Goal: Task Accomplishment & Management: Manage account settings

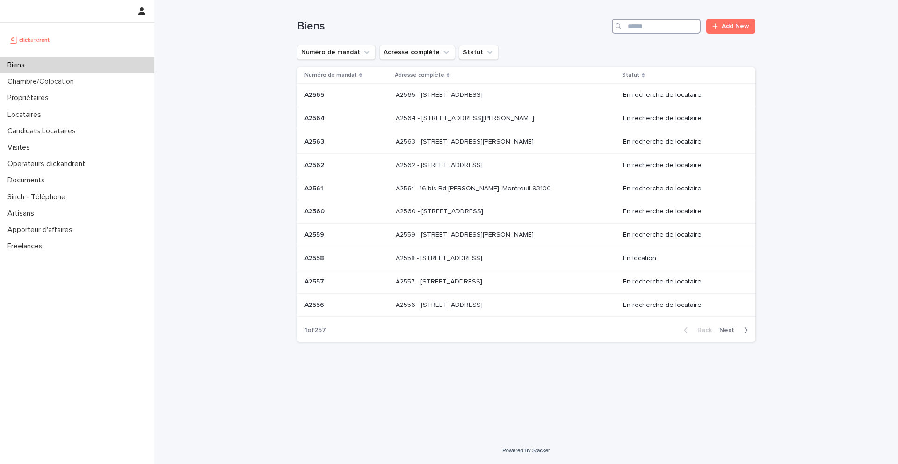
click at [636, 32] on input "Search" at bounding box center [656, 26] width 89 height 15
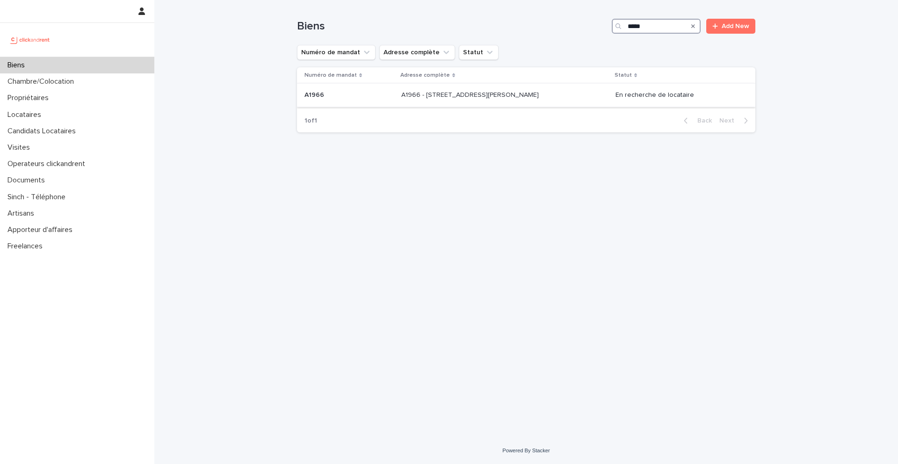
type input "*****"
click at [431, 93] on p "A1966 - 5 rue Miriam Makeba, Pantin 93500" at bounding box center [470, 94] width 139 height 10
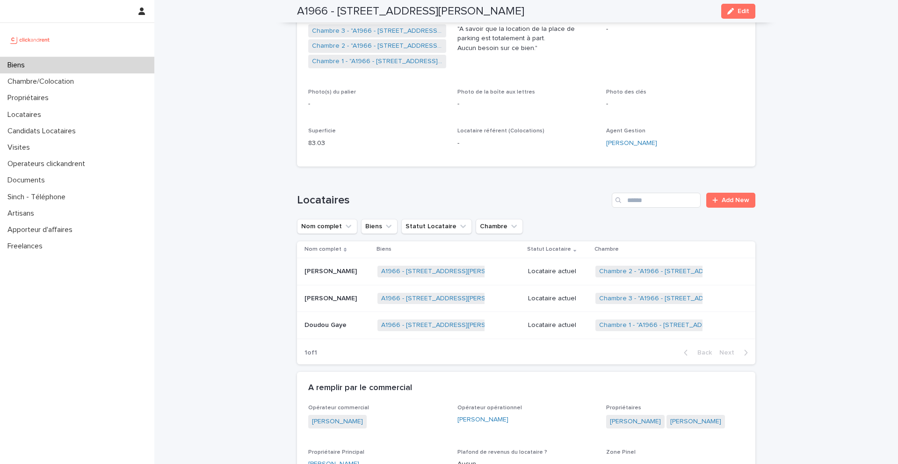
scroll to position [226, 0]
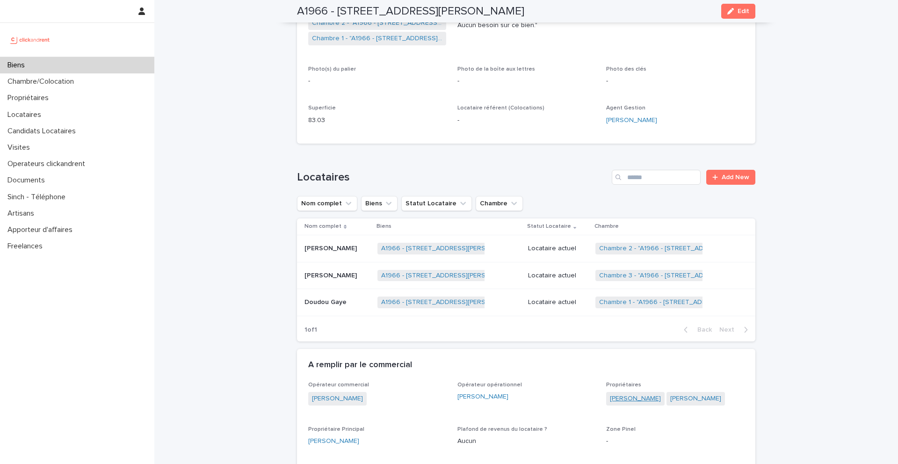
click at [635, 398] on link "Lou-Suzanne Meusburger" at bounding box center [635, 399] width 51 height 10
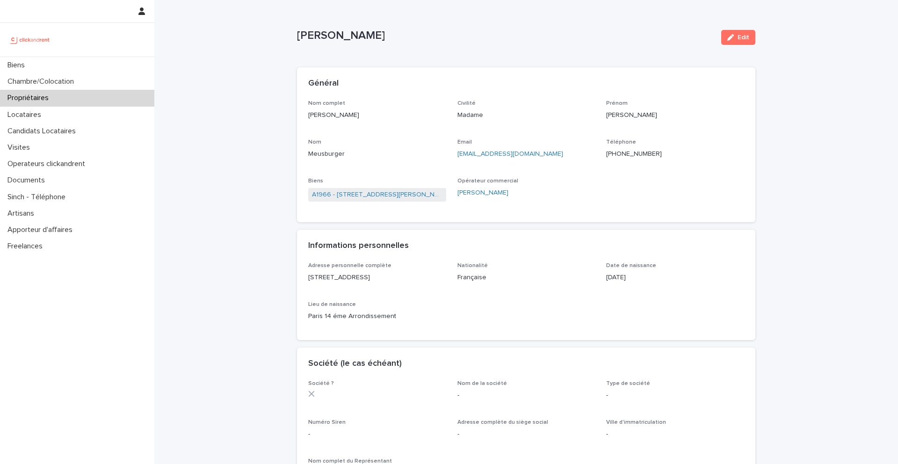
click at [638, 155] on ringoverc2c-number-84e06f14122c "+33785240006" at bounding box center [634, 154] width 56 height 7
click at [42, 130] on p "Candidats Locataires" at bounding box center [43, 131] width 79 height 9
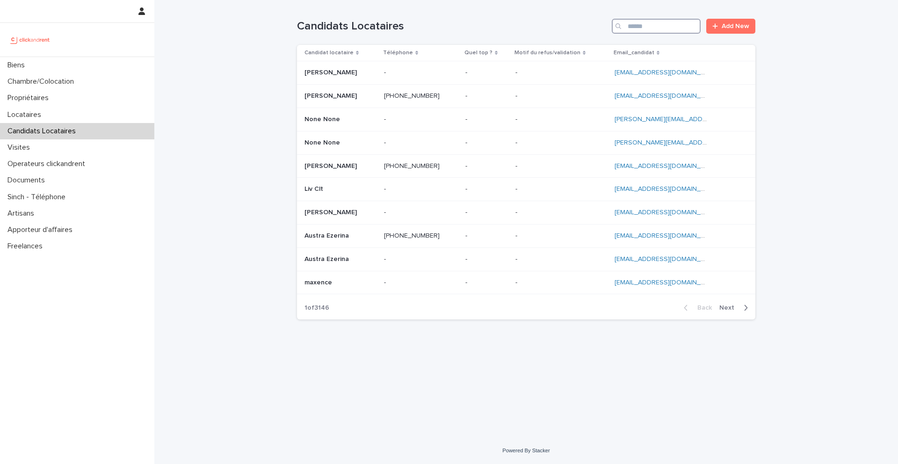
click at [675, 29] on input "Search" at bounding box center [656, 26] width 89 height 15
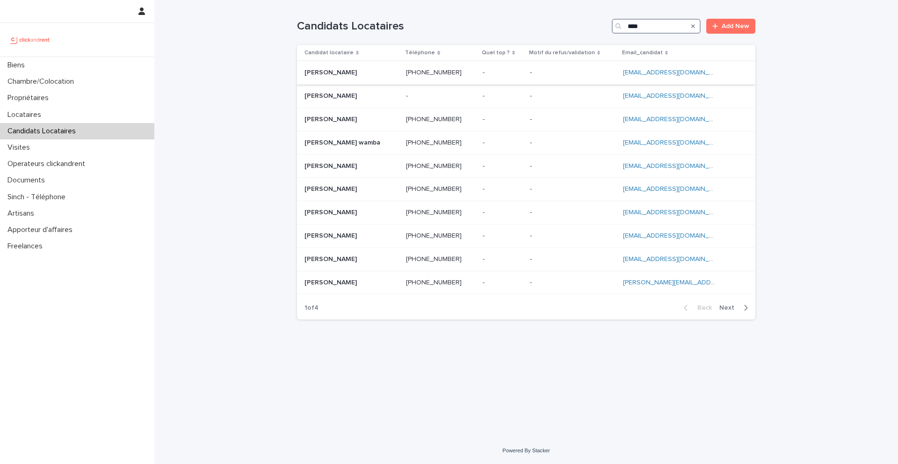
type input "****"
click at [324, 75] on p "Roland Lici" at bounding box center [331, 72] width 54 height 10
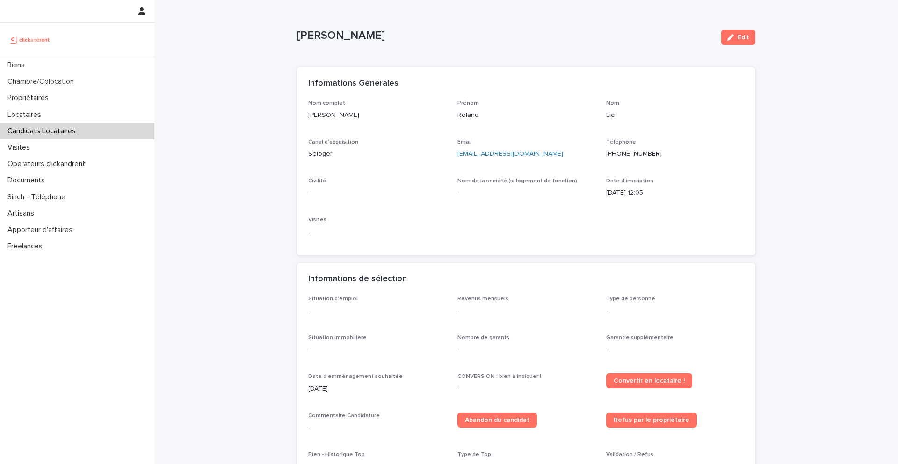
click at [77, 129] on p "Candidats Locataires" at bounding box center [43, 131] width 79 height 9
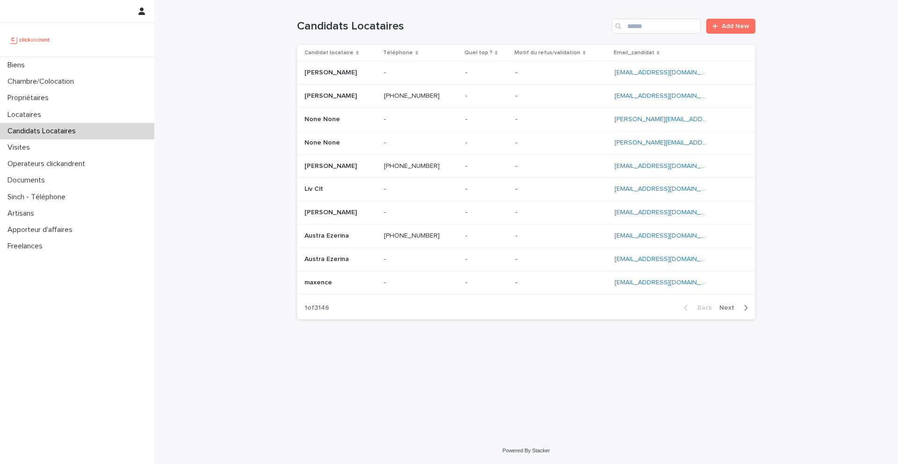
click at [675, 34] on div "Candidats Locataires Add New" at bounding box center [526, 22] width 458 height 45
click at [668, 29] on input "Search" at bounding box center [656, 26] width 89 height 15
paste input "**********"
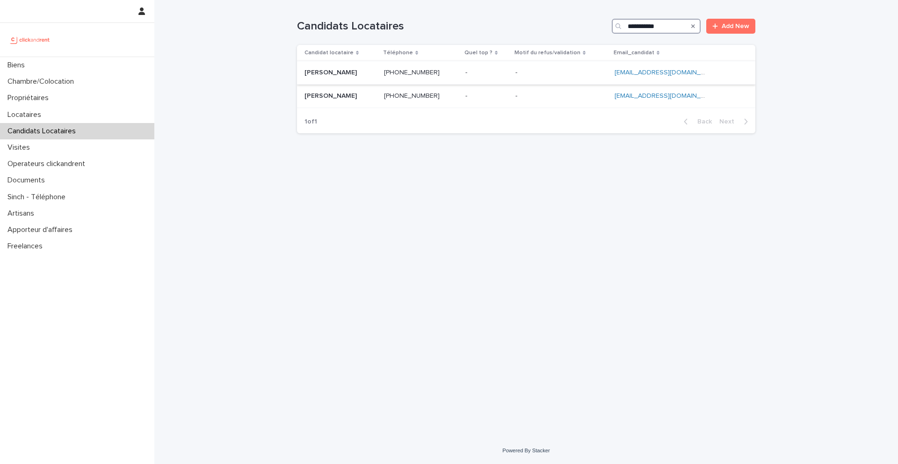
type input "**********"
click at [338, 73] on p at bounding box center [340, 73] width 72 height 8
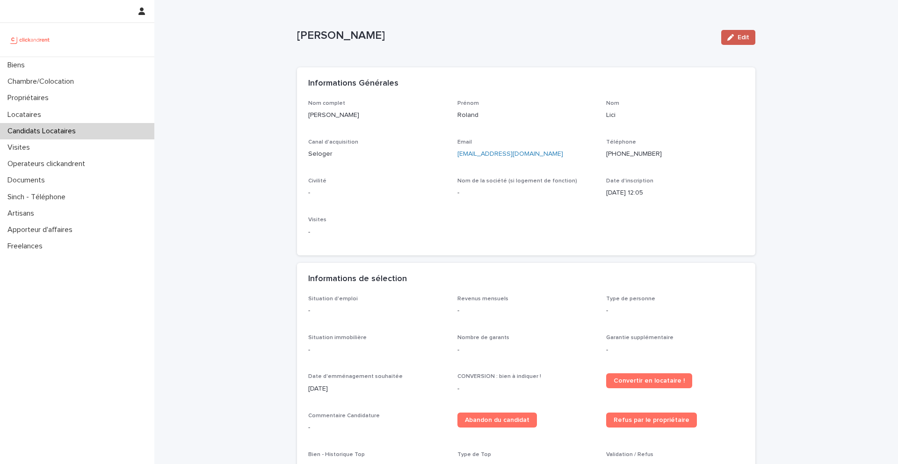
click at [740, 43] on button "Edit" at bounding box center [738, 37] width 34 height 15
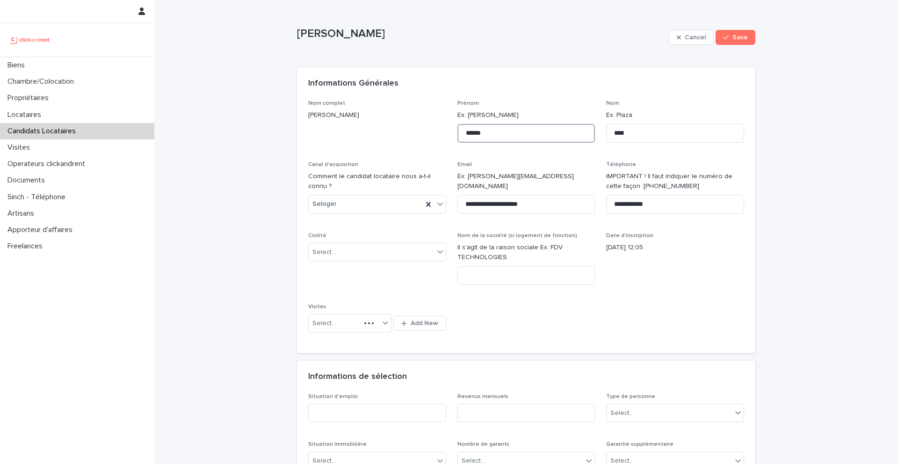
click at [520, 137] on input "******" at bounding box center [526, 133] width 138 height 19
type input "********"
click at [743, 41] on button "Save" at bounding box center [735, 37] width 40 height 15
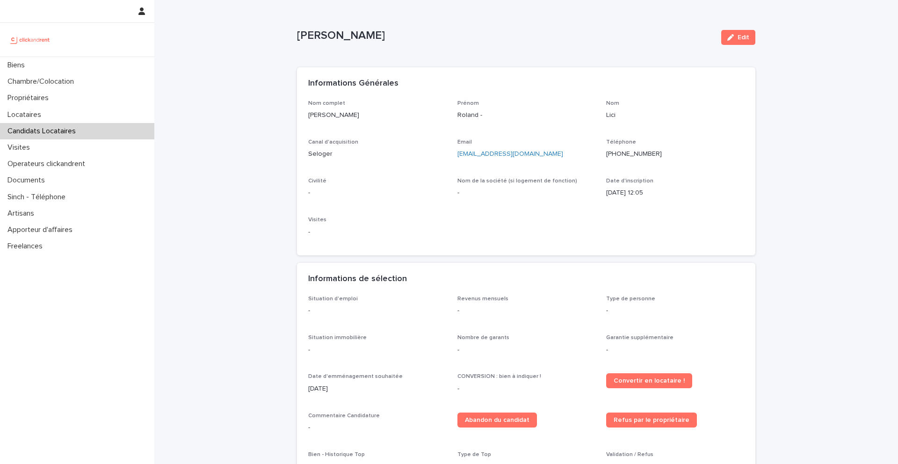
click at [55, 134] on p "Candidats Locataires" at bounding box center [43, 131] width 79 height 9
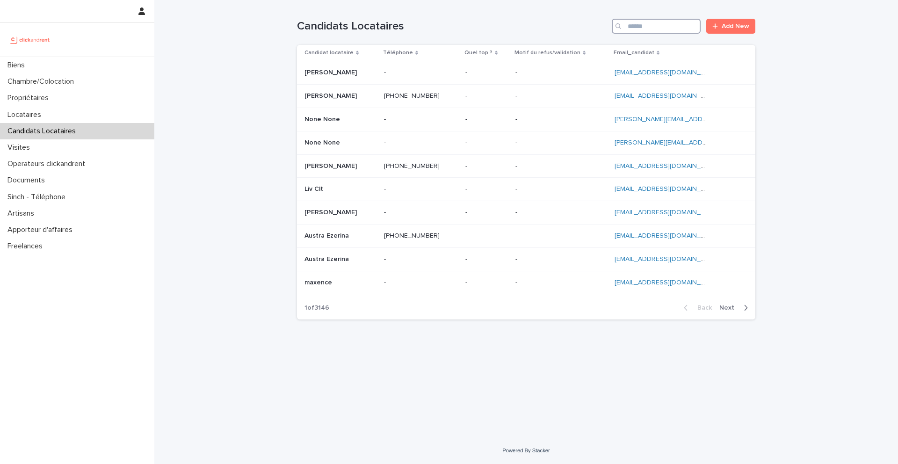
click at [656, 24] on input "Search" at bounding box center [656, 26] width 89 height 15
paste input "**********"
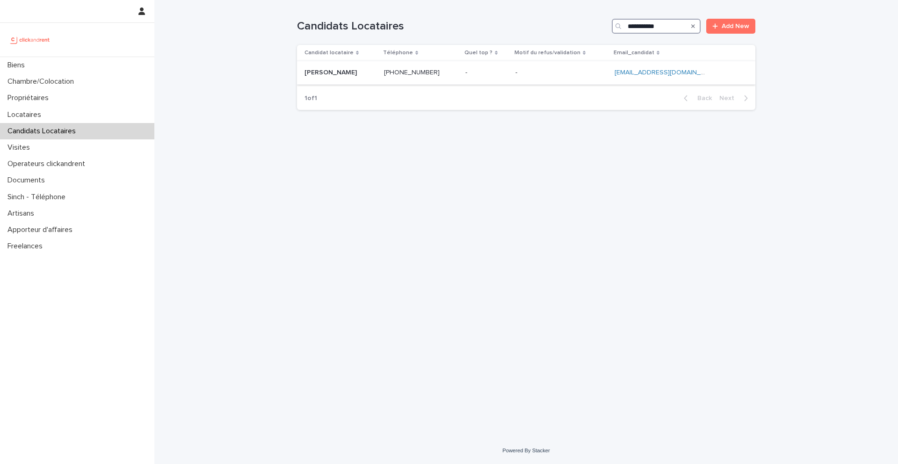
type input "**********"
click at [329, 70] on p "Roland Lici" at bounding box center [331, 72] width 54 height 10
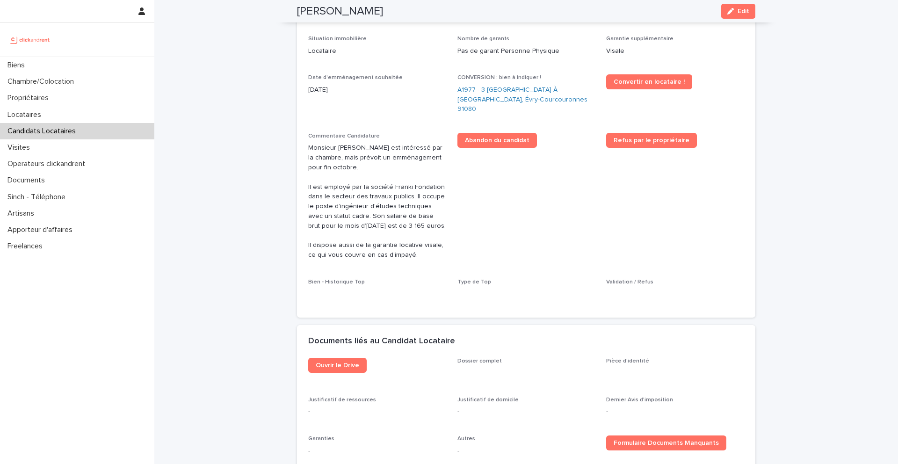
scroll to position [308, 0]
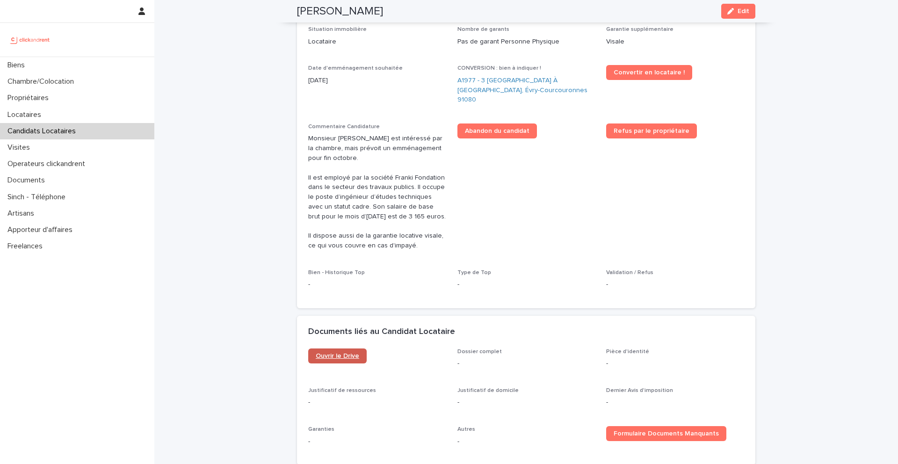
click at [333, 353] on span "Ouvrir le Drive" at bounding box center [337, 356] width 43 height 7
click at [468, 80] on link "A1977 - 3 Square de la Valse À Mille Temps, Évry-Courcouronnes 91080" at bounding box center [526, 90] width 138 height 29
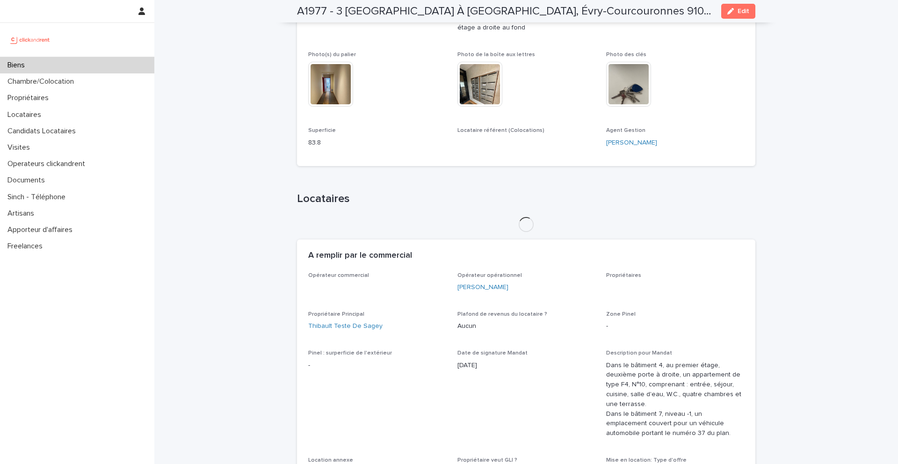
scroll to position [326, 0]
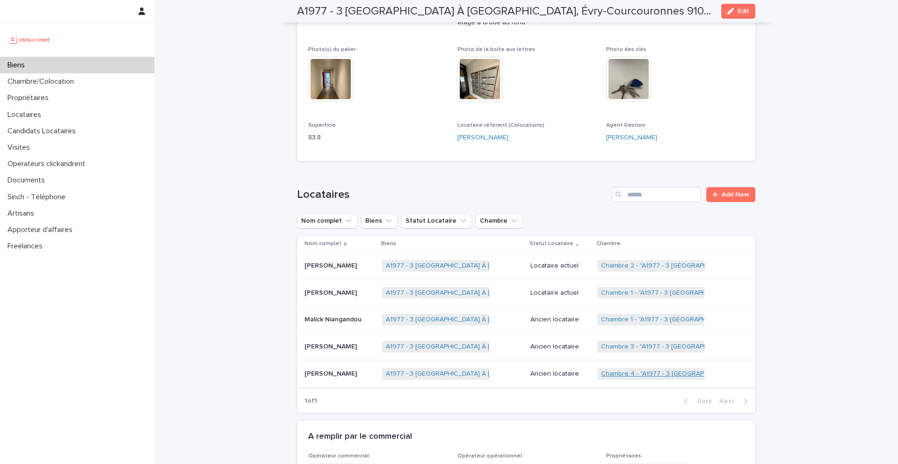
click at [642, 370] on link "Chambre 4 - "A1977 - 3 Square de la Valse À Mille Temps, Évry-Courcouronnes 910…" at bounding box center [749, 374] width 296 height 8
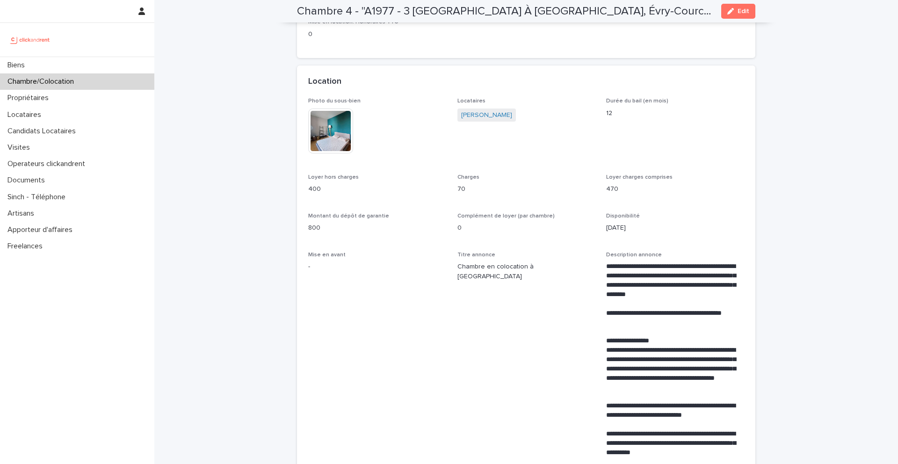
scroll to position [188, 0]
click at [52, 66] on div "Biens" at bounding box center [77, 65] width 154 height 16
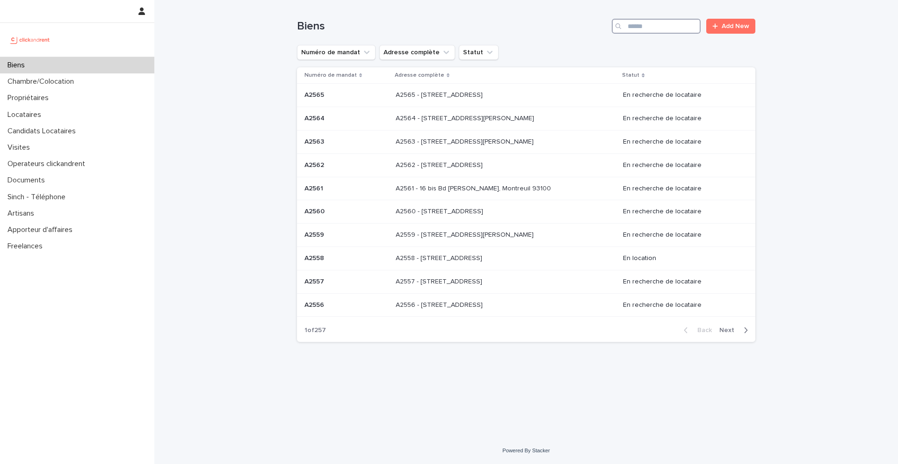
click at [678, 23] on input "Search" at bounding box center [656, 26] width 89 height 15
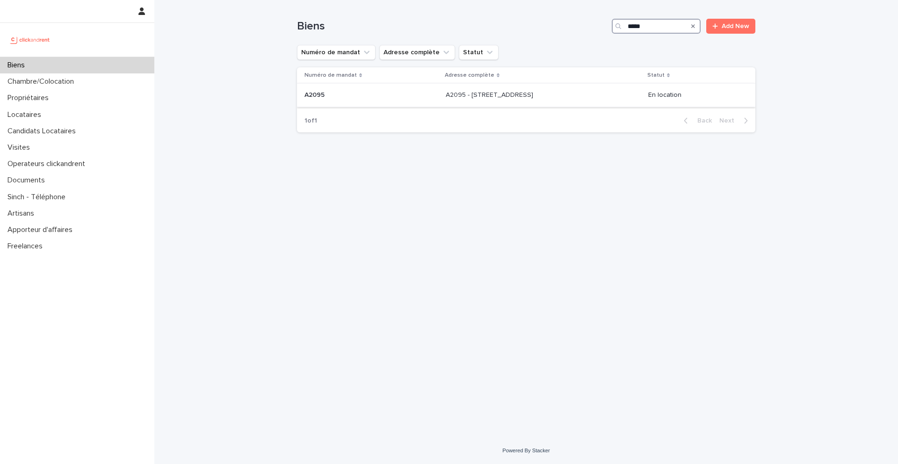
type input "*****"
click at [484, 98] on p "A2095 - 4 Rue Forceville, Amiens 80000" at bounding box center [490, 94] width 89 height 10
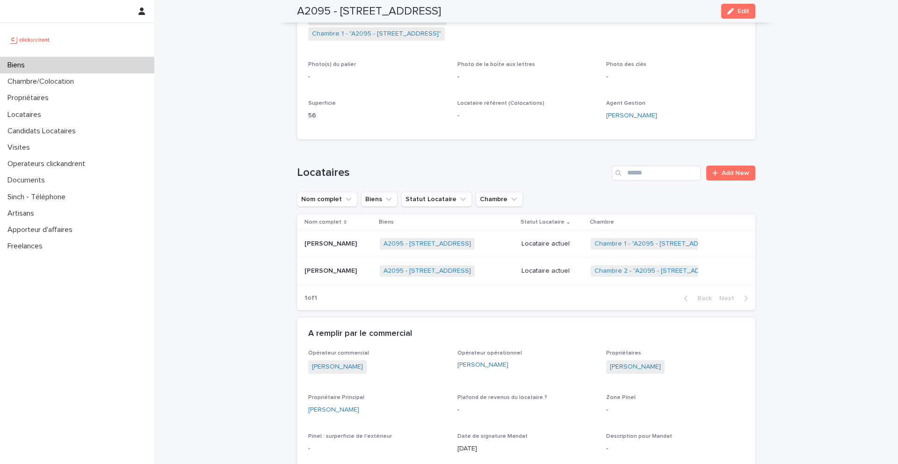
scroll to position [221, 0]
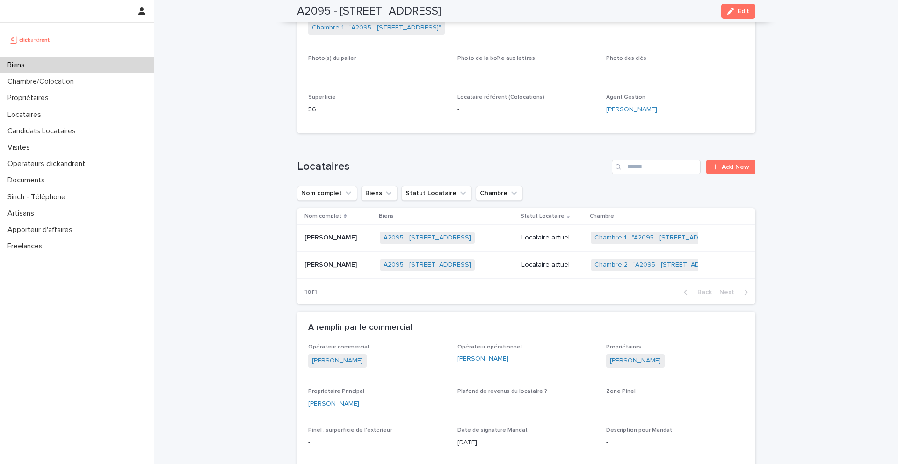
click at [635, 362] on link "Mauricio De Zarobe" at bounding box center [635, 361] width 51 height 10
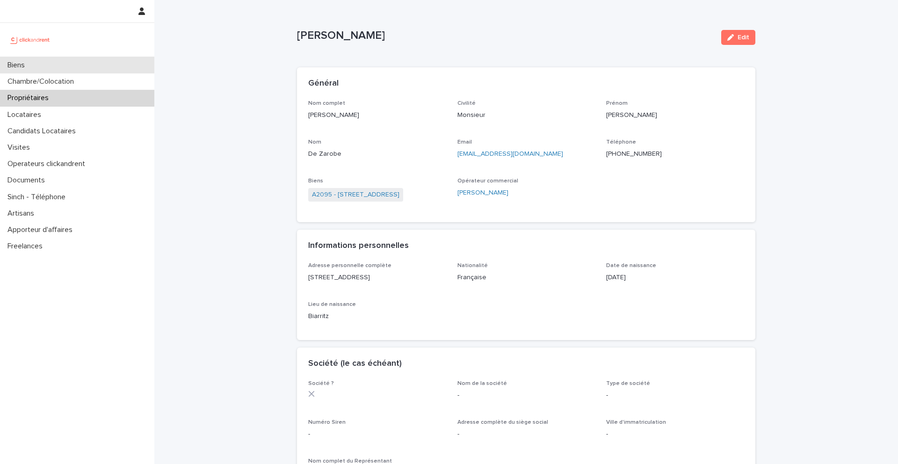
click at [75, 64] on div "Biens" at bounding box center [77, 65] width 154 height 16
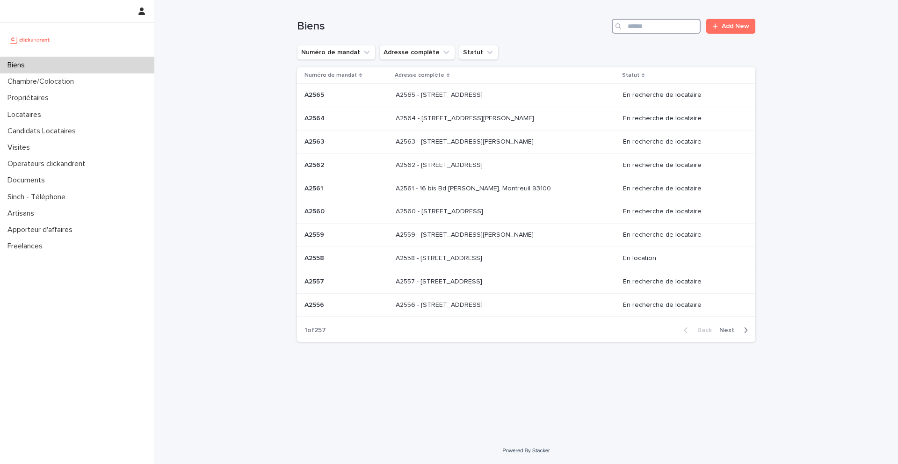
click at [657, 27] on input "Search" at bounding box center [656, 26] width 89 height 15
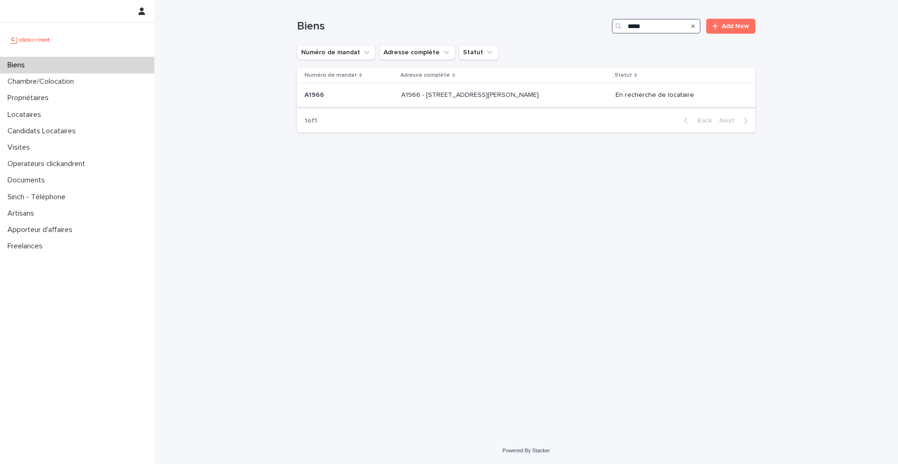
type input "*****"
click at [377, 99] on p at bounding box center [348, 95] width 89 height 8
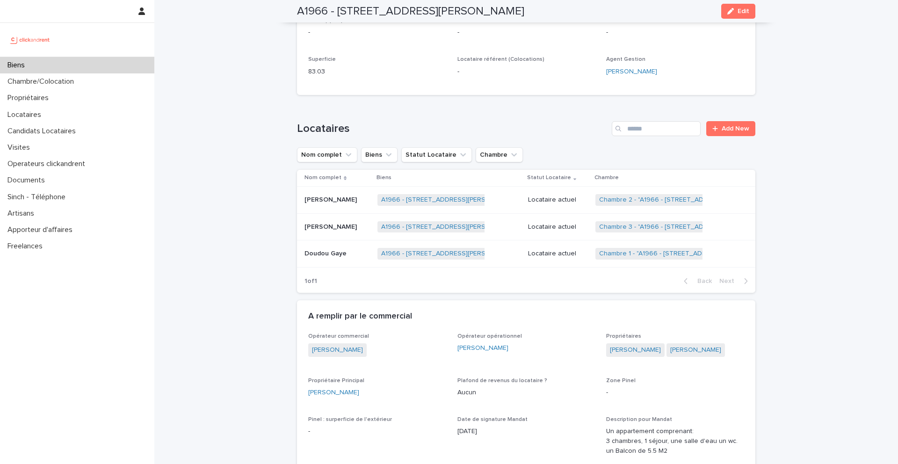
scroll to position [276, 0]
click at [670, 353] on link "Lou-Suzanne Meusburger" at bounding box center [695, 348] width 51 height 10
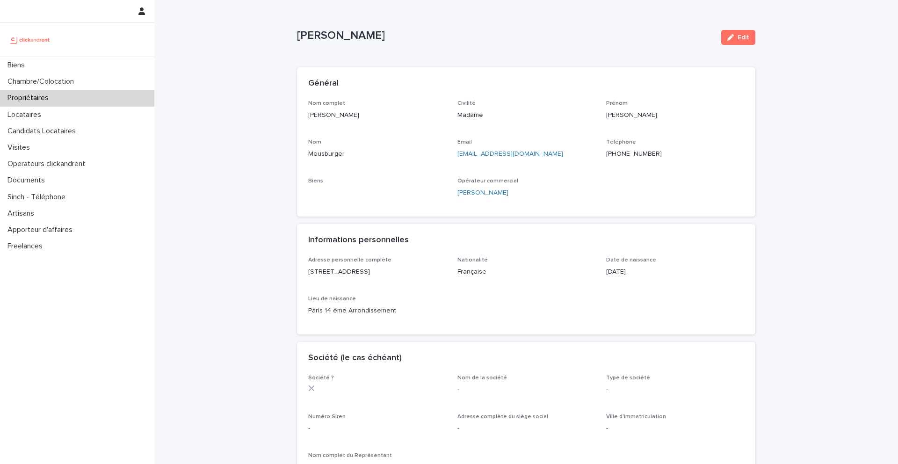
click at [634, 154] on ringoverc2c-number-84e06f14122c "+33785240006" at bounding box center [634, 154] width 56 height 7
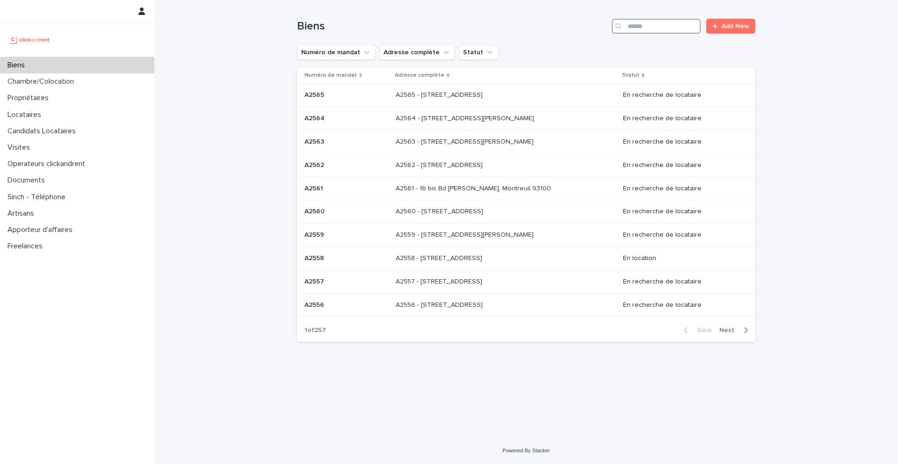
click at [660, 23] on input "Search" at bounding box center [656, 26] width 89 height 15
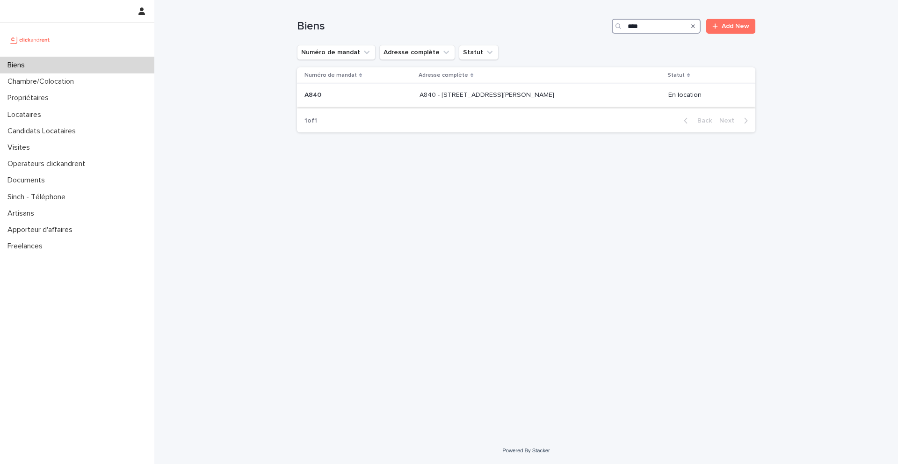
type input "****"
click at [318, 97] on p "A840" at bounding box center [313, 94] width 19 height 10
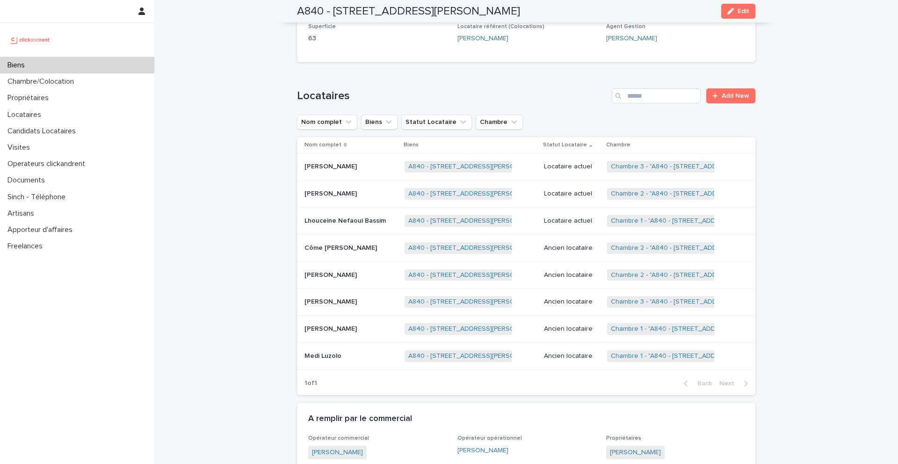
scroll to position [430, 0]
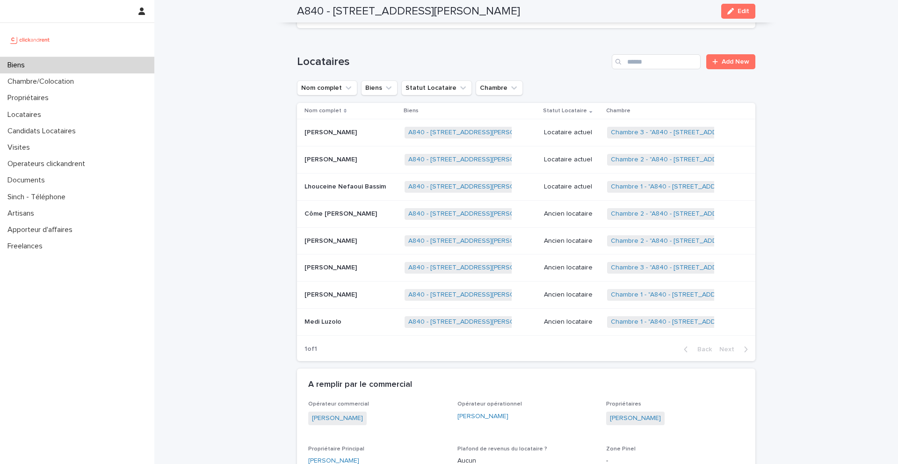
click at [329, 154] on p "Iman Leila Abid" at bounding box center [331, 159] width 54 height 10
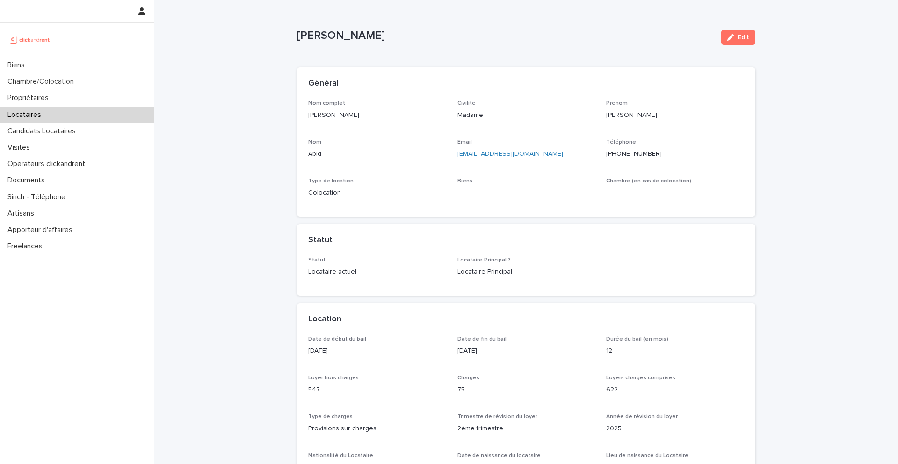
click at [628, 155] on ringoverc2c-number-84e06f14122c "+33677686877" at bounding box center [634, 154] width 56 height 7
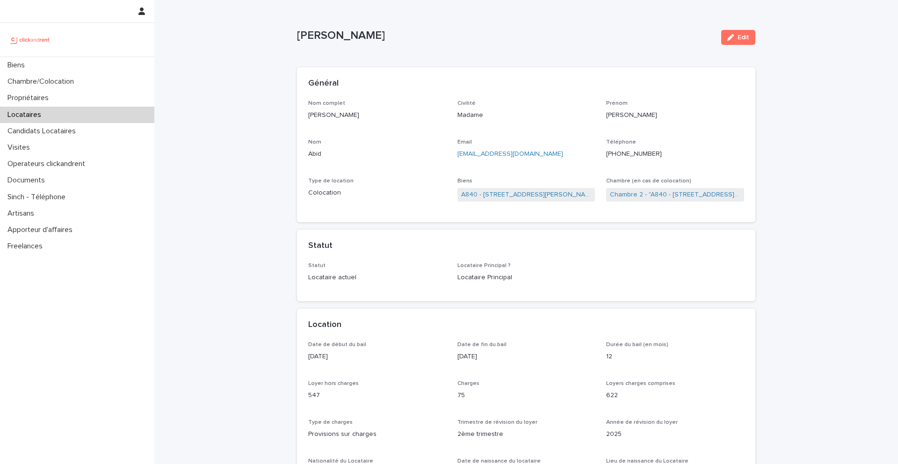
click at [629, 154] on ringoverc2c-number-84e06f14122c "+33677686877" at bounding box center [634, 154] width 56 height 7
click at [511, 195] on link "A840 - 45 rue Eugène Derrien, Vitry-sur-Seine 94400" at bounding box center [526, 195] width 130 height 10
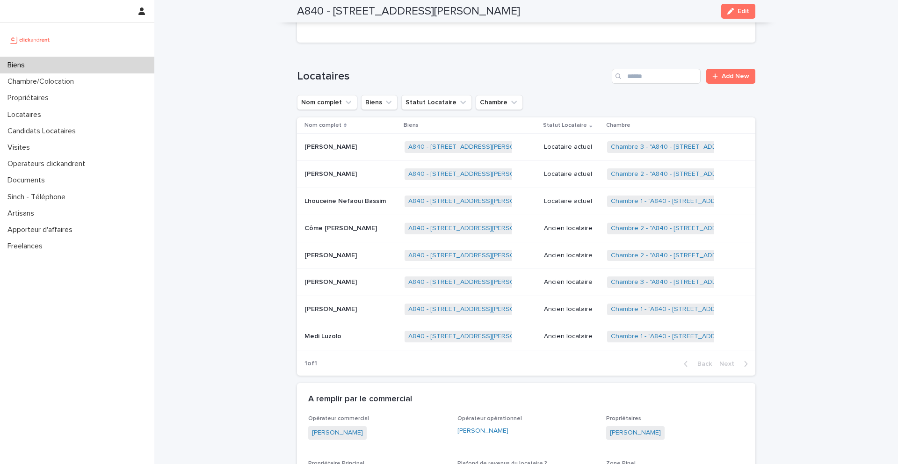
scroll to position [426, 0]
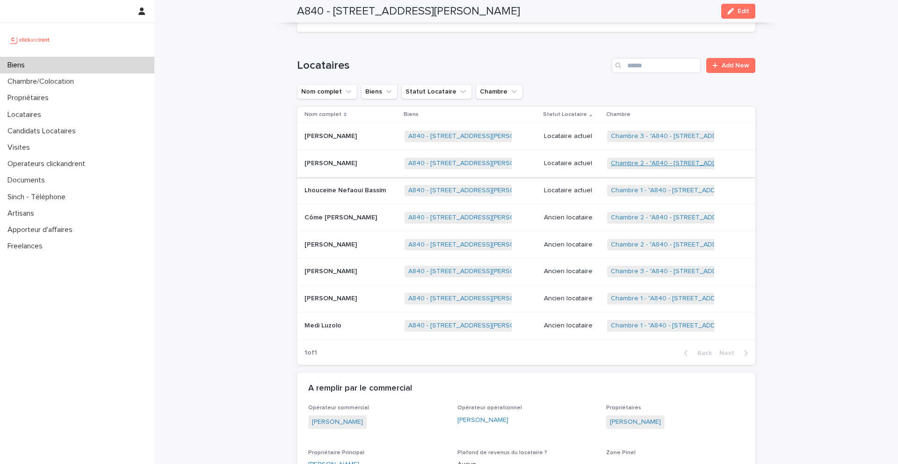
click at [628, 159] on link "Chambre 2 - "A840 - 45 rue Eugène Derrien, Vitry-sur-Seine 94400"" at bounding box center [700, 163] width 178 height 8
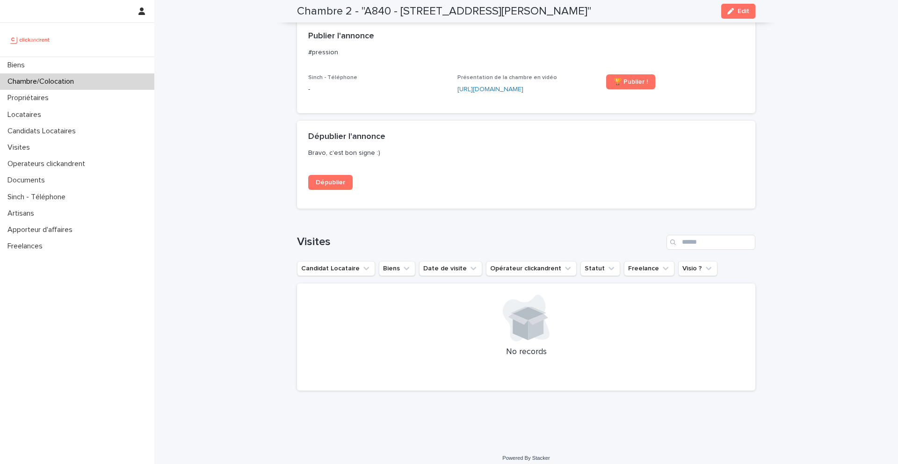
scroll to position [644, 0]
click at [483, 94] on link "https://vimeo.com/1101482484?share=copy" at bounding box center [490, 91] width 66 height 7
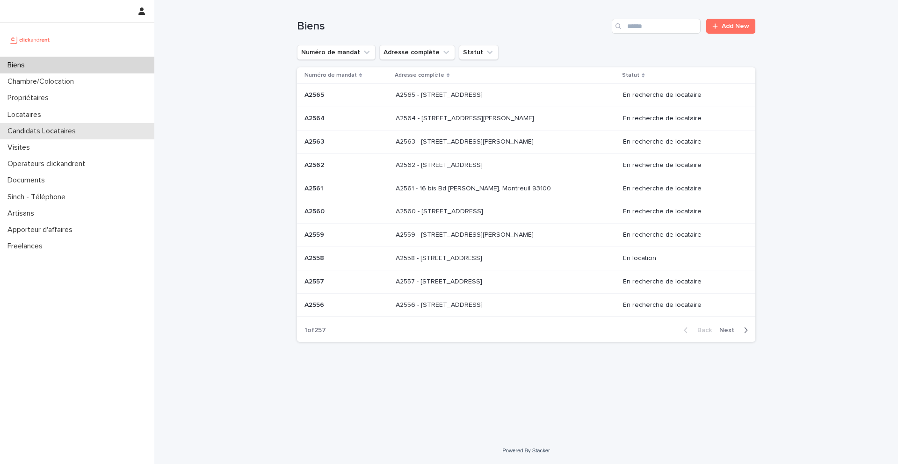
click at [56, 130] on p "Candidats Locataires" at bounding box center [43, 131] width 79 height 9
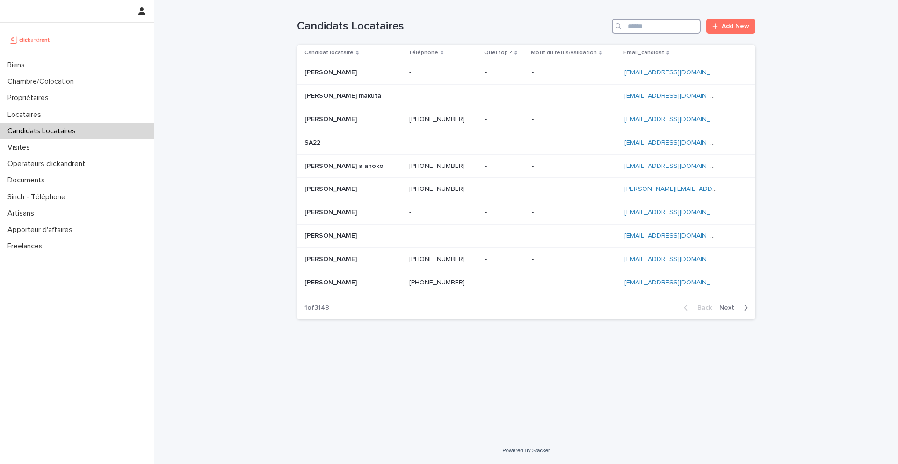
click at [655, 22] on input "Search" at bounding box center [656, 26] width 89 height 15
paste input "**********"
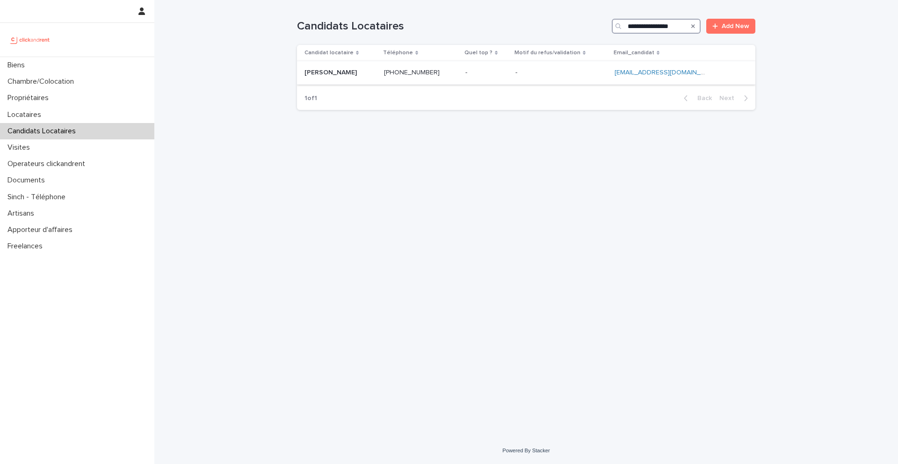
type input "**********"
click at [342, 76] on p "[PERSON_NAME]" at bounding box center [331, 72] width 54 height 10
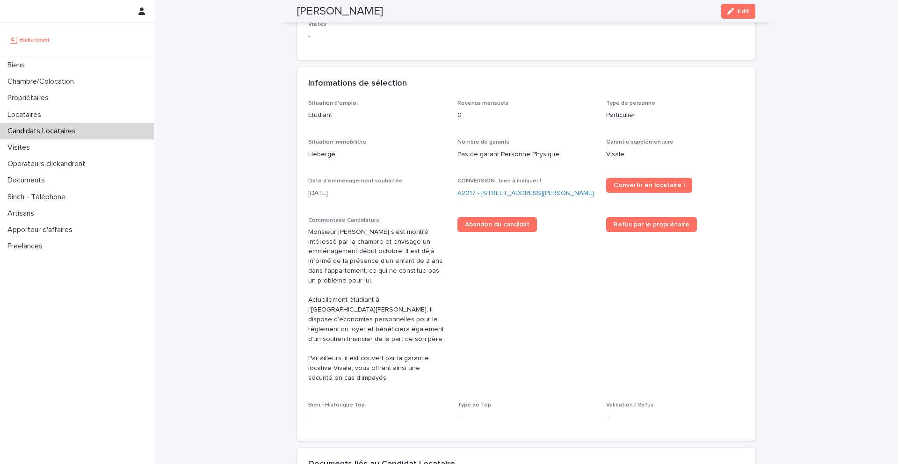
scroll to position [200, 0]
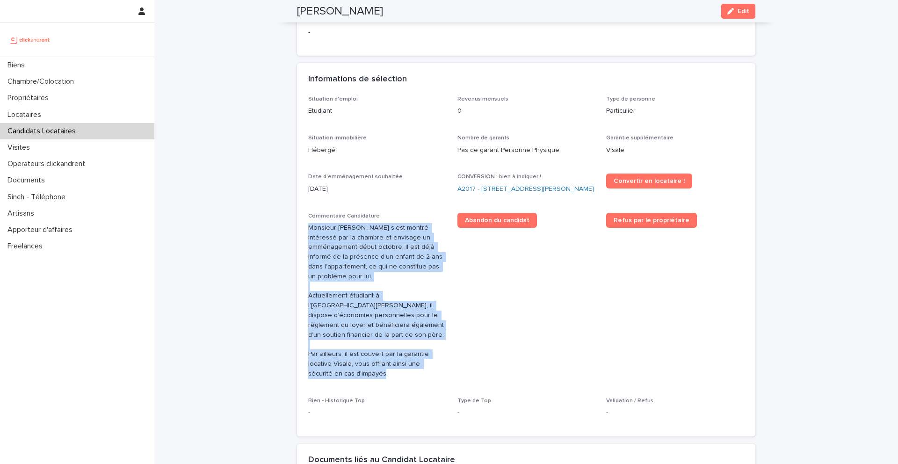
drag, startPoint x: 310, startPoint y: 237, endPoint x: 439, endPoint y: 379, distance: 191.4
click at [439, 379] on p "Monsieur [PERSON_NAME] s’est montré intéressé par la chambre et envisage un emm…" at bounding box center [377, 301] width 138 height 156
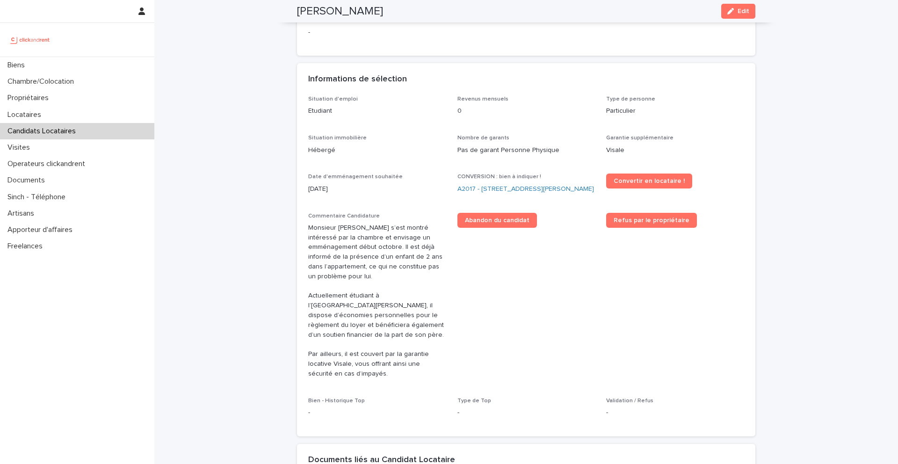
click at [383, 306] on p "Monsieur [PERSON_NAME] s’est montré intéressé par la chambre et envisage un emm…" at bounding box center [377, 301] width 138 height 156
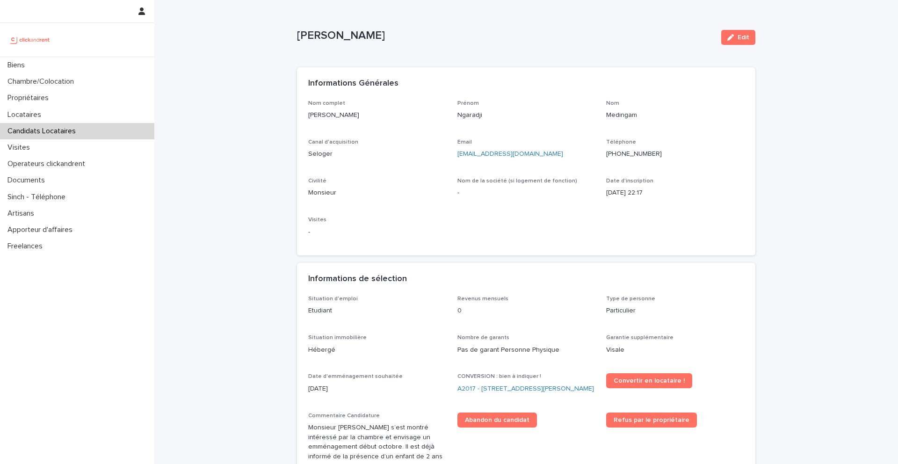
click at [628, 157] on p "[PHONE_NUMBER]" at bounding box center [675, 154] width 138 height 10
click at [628, 156] on ringoverc2c-number-84e06f14122c "[PHONE_NUMBER]" at bounding box center [634, 154] width 56 height 7
drag, startPoint x: 666, startPoint y: 155, endPoint x: 603, endPoint y: 156, distance: 62.7
click at [603, 156] on div "Nom complet Ngaradji Medingam Prénom Ngaradji Nom Medingam Canal d'acquisition …" at bounding box center [526, 172] width 436 height 144
drag, startPoint x: 399, startPoint y: 37, endPoint x: 293, endPoint y: 37, distance: 106.6
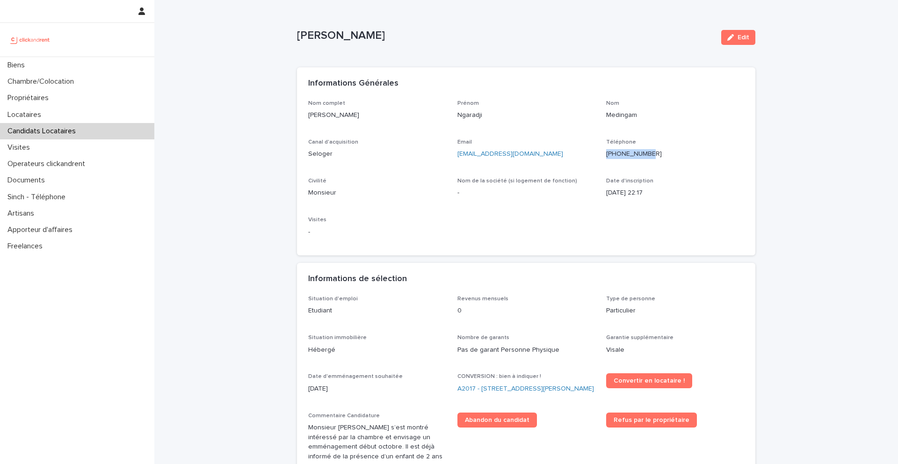
click at [292, 37] on div "Loading... Saving… Loading... Saving… [PERSON_NAME] Edit Ngaradji Medingam Edit…" at bounding box center [526, 411] width 468 height 823
copy p "[PERSON_NAME]"
click at [345, 37] on p "[PERSON_NAME]" at bounding box center [505, 36] width 417 height 14
drag, startPoint x: 402, startPoint y: 37, endPoint x: 293, endPoint y: 40, distance: 108.5
click at [293, 40] on div "Loading... Saving… Loading... Saving… [PERSON_NAME] Edit Ngaradji Medingam Edit…" at bounding box center [526, 411] width 468 height 823
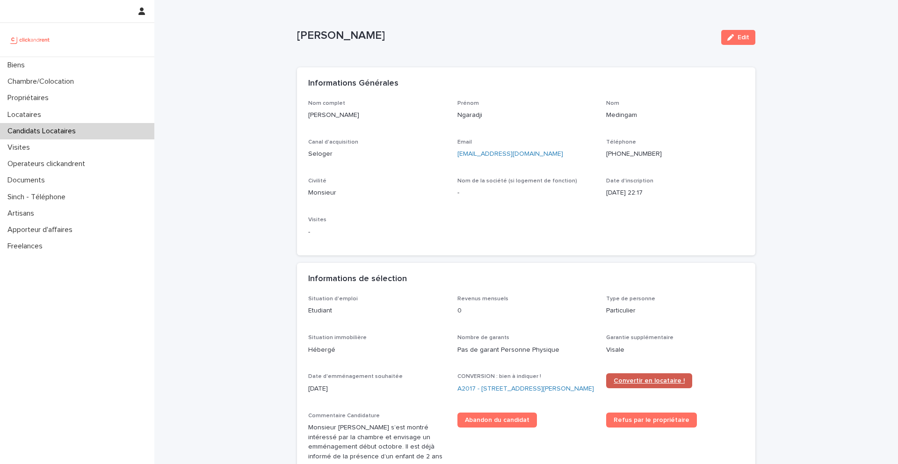
click at [651, 382] on span "Convertir en locataire !" at bounding box center [648, 380] width 71 height 7
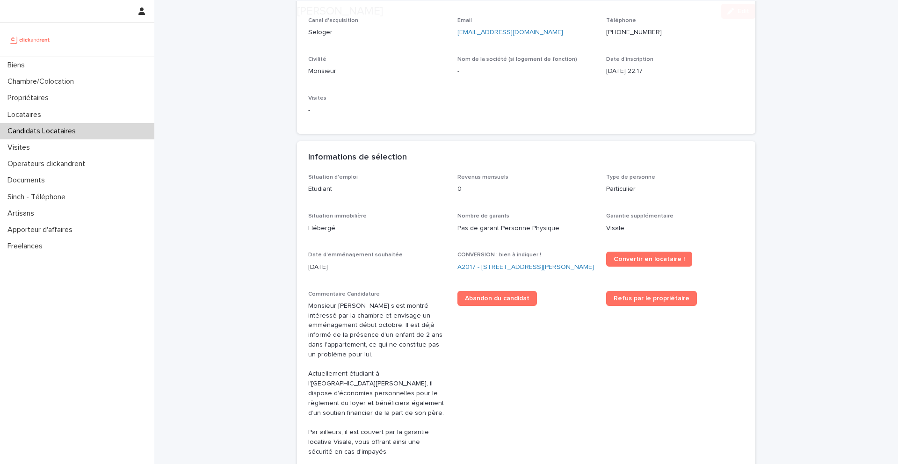
scroll to position [128, 0]
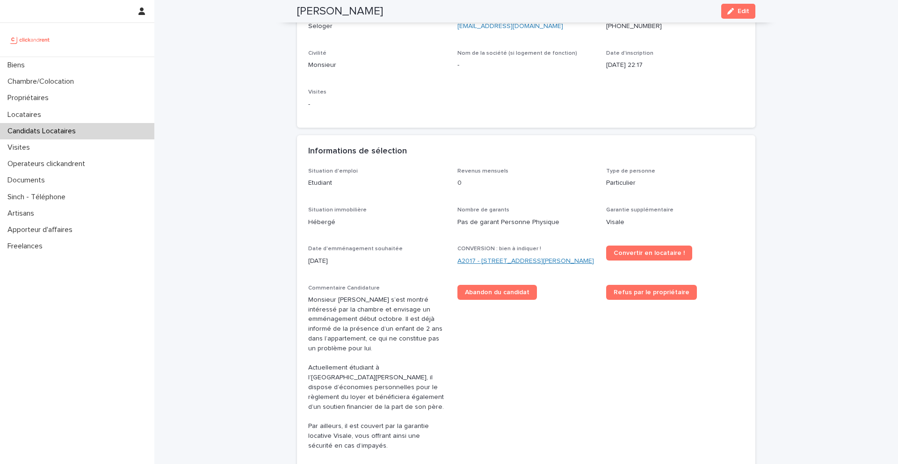
click at [508, 262] on link "A2017 - [STREET_ADDRESS][PERSON_NAME]" at bounding box center [525, 261] width 137 height 10
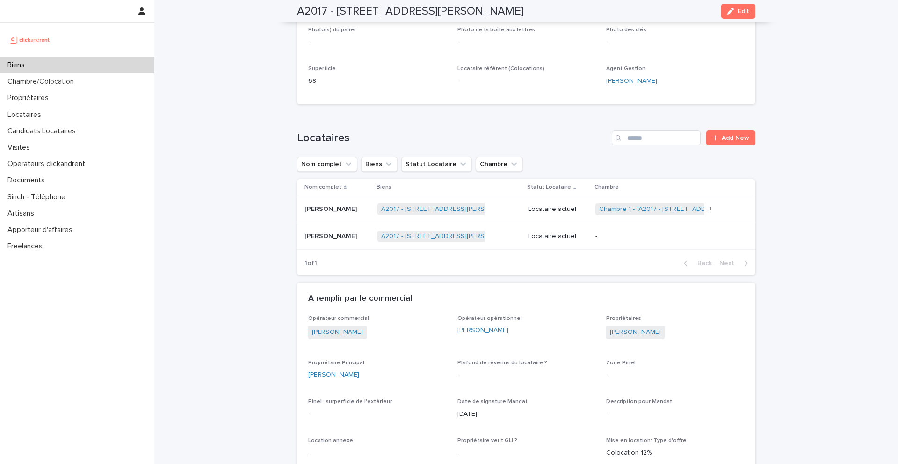
scroll to position [267, 0]
click at [343, 229] on p "[PERSON_NAME]" at bounding box center [331, 234] width 54 height 10
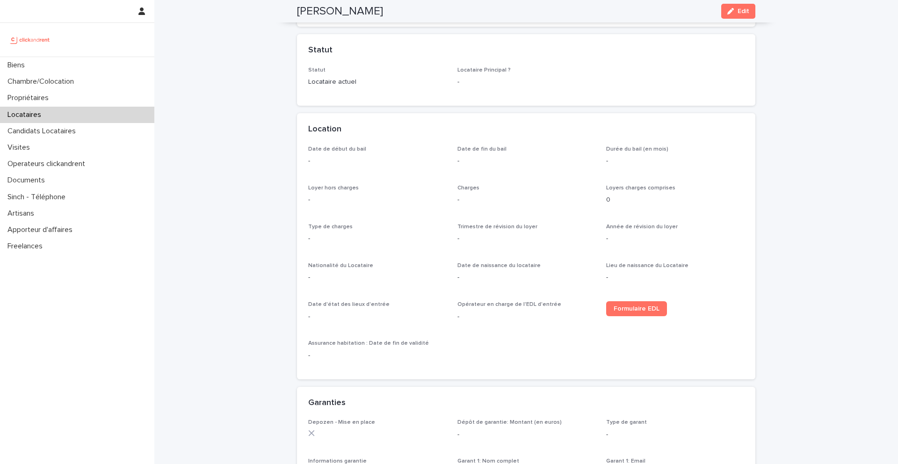
scroll to position [197, 0]
click at [634, 303] on link "Formulaire EDL" at bounding box center [636, 306] width 61 height 15
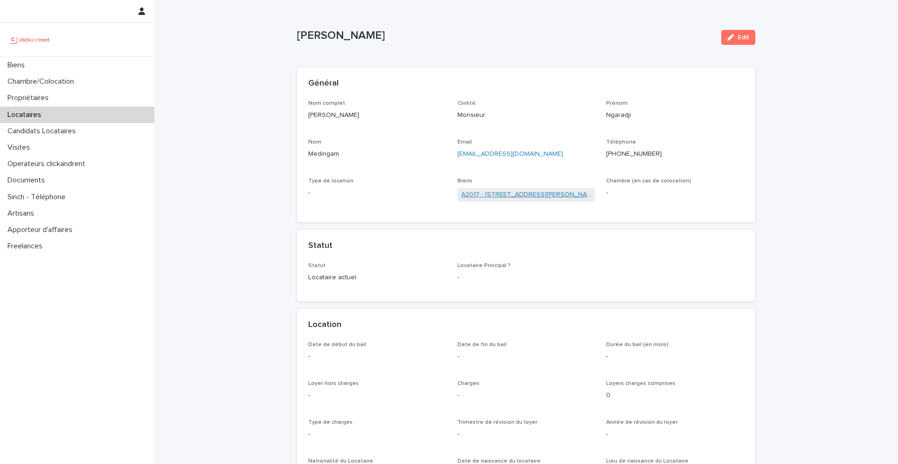
click at [502, 191] on link "A2017 - [STREET_ADDRESS][PERSON_NAME]" at bounding box center [526, 195] width 130 height 10
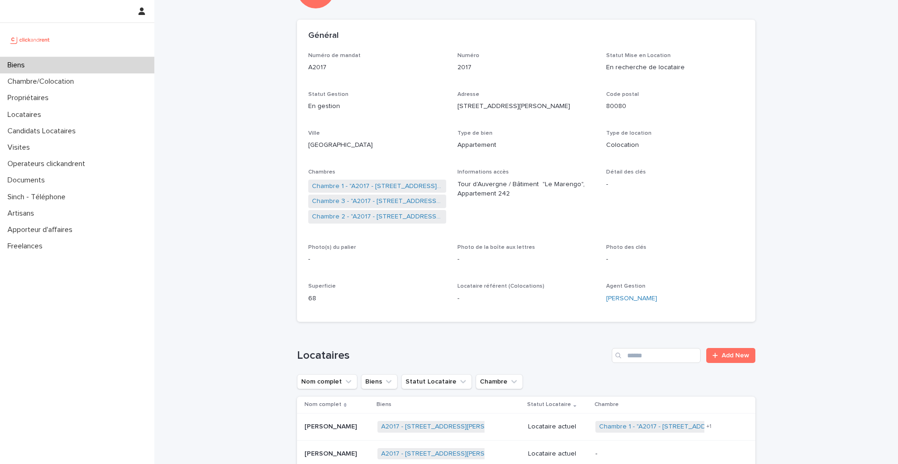
scroll to position [82, 0]
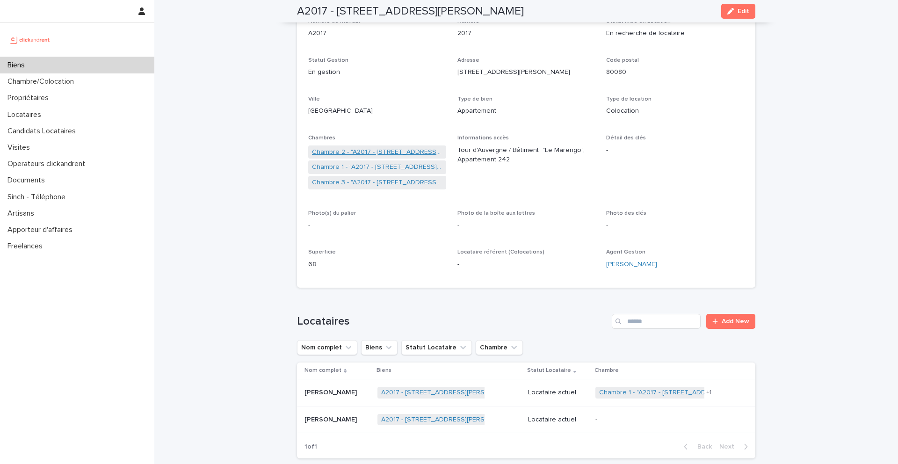
click at [367, 153] on link "Chambre 2 - "A2017 - [STREET_ADDRESS][PERSON_NAME]"" at bounding box center [377, 152] width 130 height 10
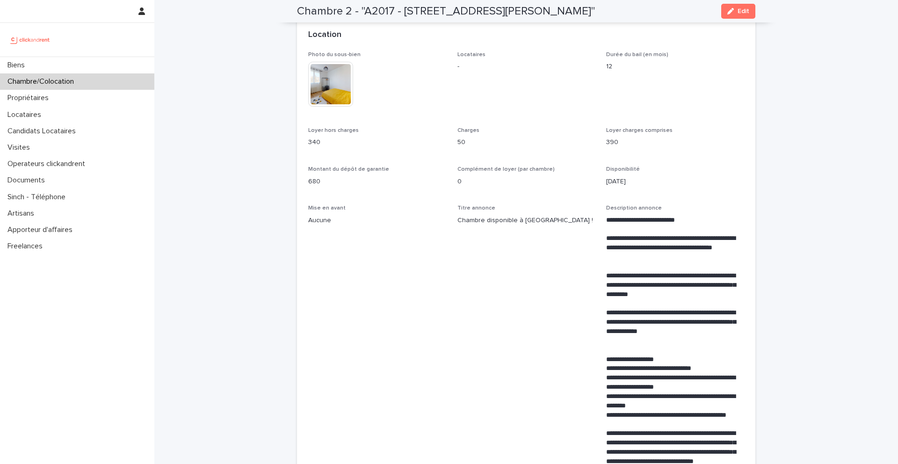
scroll to position [216, 0]
drag, startPoint x: 321, startPoint y: 180, endPoint x: 309, endPoint y: 180, distance: 11.7
click at [309, 180] on p "680" at bounding box center [377, 181] width 138 height 10
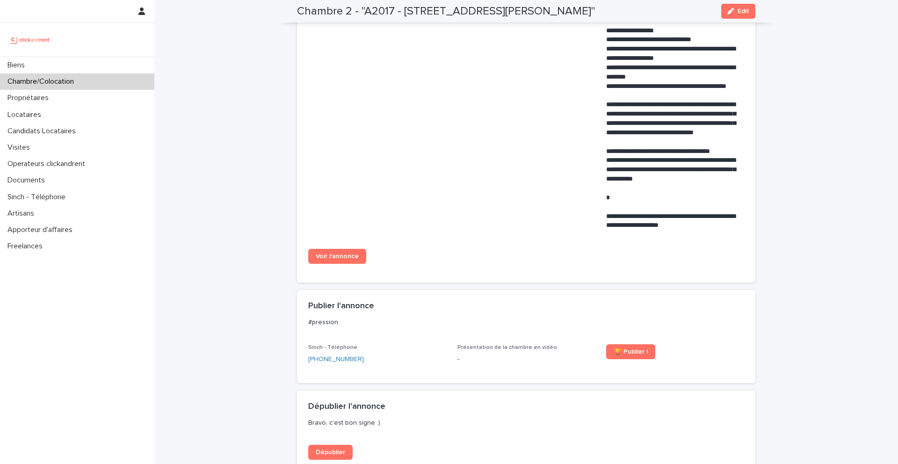
scroll to position [553, 0]
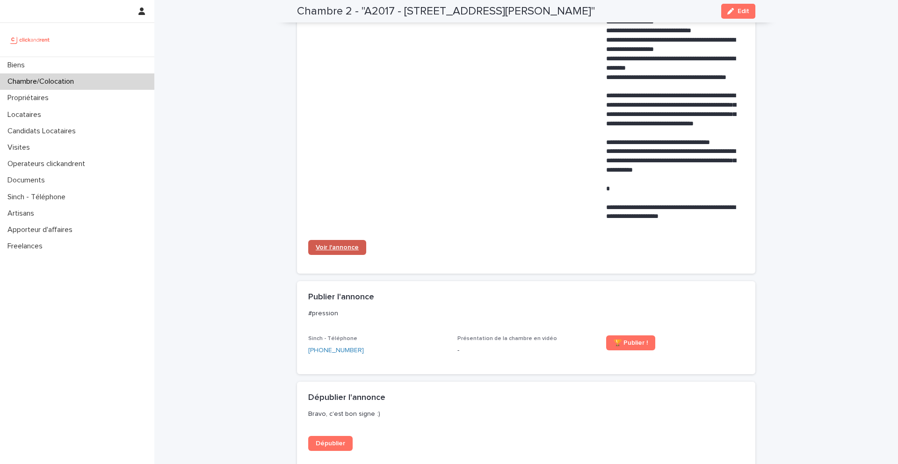
click at [154, 0] on div "Biens Chambre/Colocation Propriétaires Locataires Candidats Locataires Visites …" at bounding box center [525, 89] width 743 height 1285
drag, startPoint x: 324, startPoint y: 247, endPoint x: 106, endPoint y: 1, distance: 328.2
click at [154, 0] on div "Biens Chambre/Colocation Propriétaires Locataires Candidats Locataires Visites …" at bounding box center [525, 89] width 743 height 1285
click at [338, 248] on span "Voir l'annonce" at bounding box center [337, 247] width 43 height 7
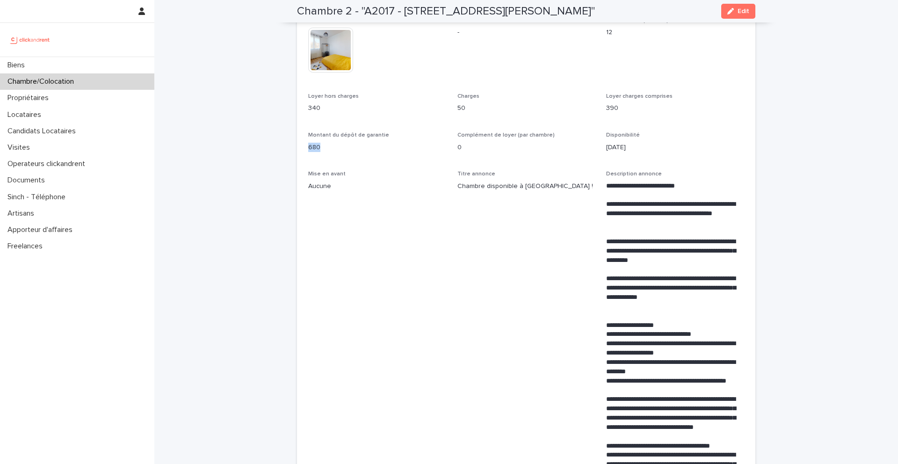
scroll to position [0, 0]
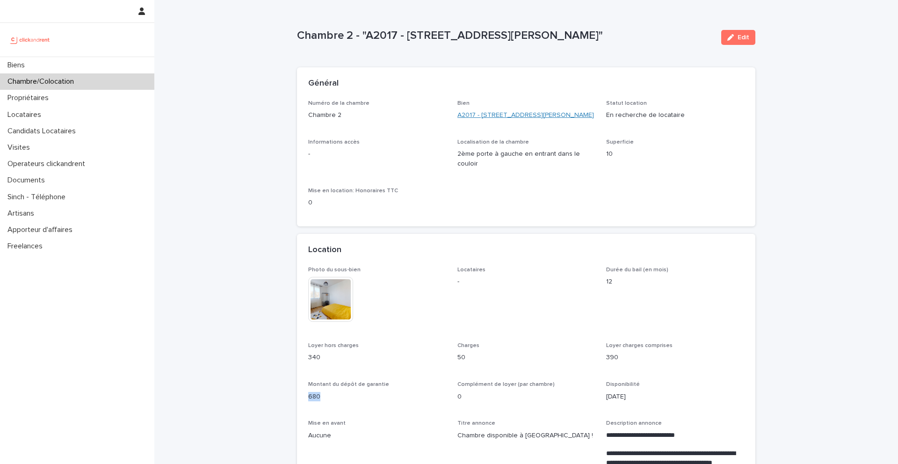
click at [471, 117] on link "A2017 - [STREET_ADDRESS][PERSON_NAME]" at bounding box center [525, 115] width 137 height 10
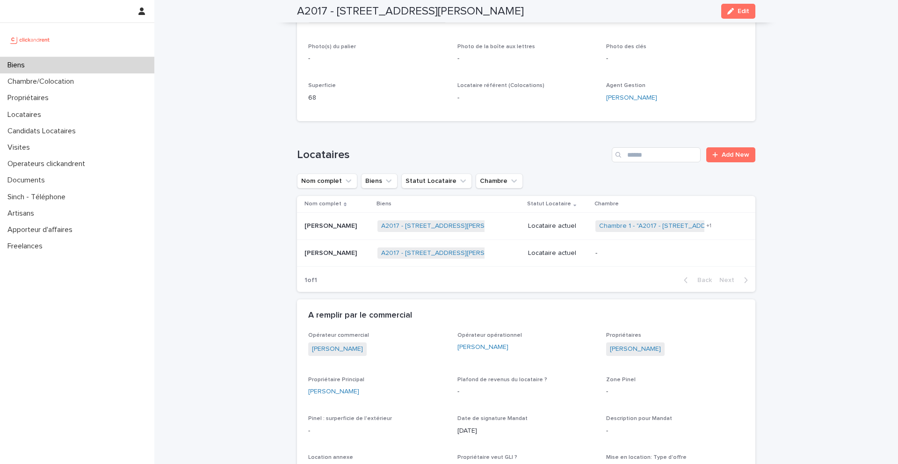
scroll to position [249, 0]
click at [340, 257] on div "Ngaradji Medingam Ngaradji Medingam" at bounding box center [336, 252] width 65 height 15
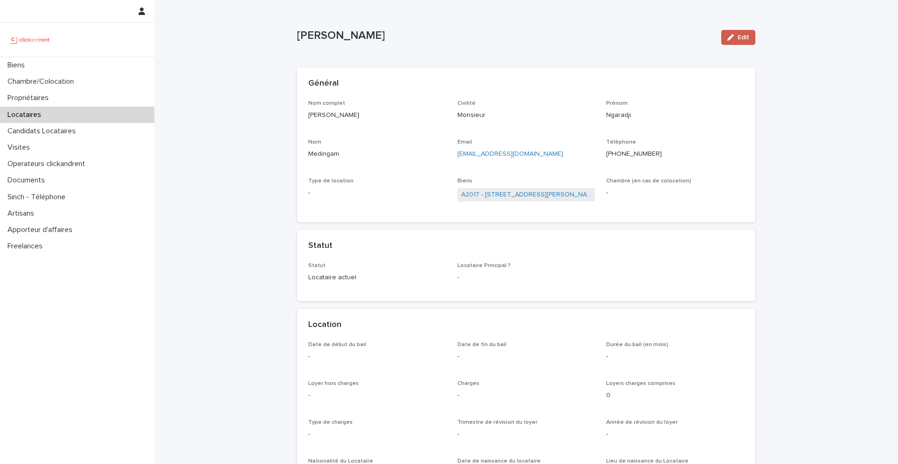
click at [732, 40] on icon "button" at bounding box center [730, 37] width 7 height 7
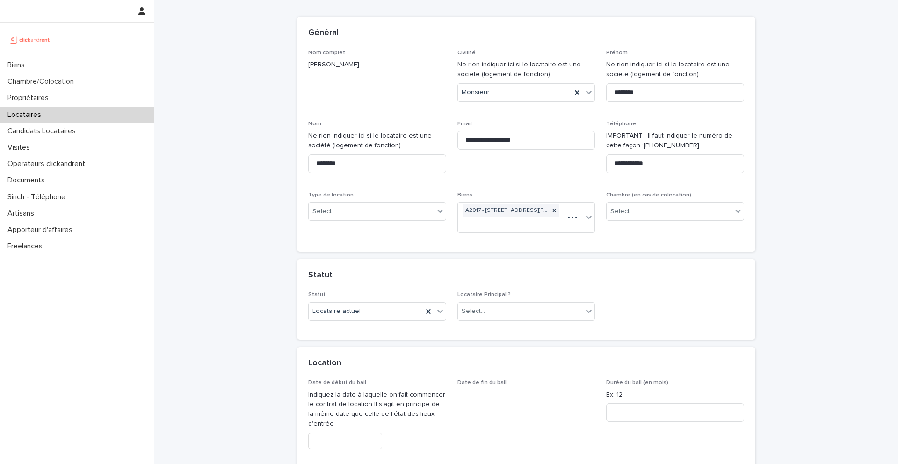
scroll to position [52, 0]
click at [355, 213] on div "Select..." at bounding box center [371, 209] width 125 height 15
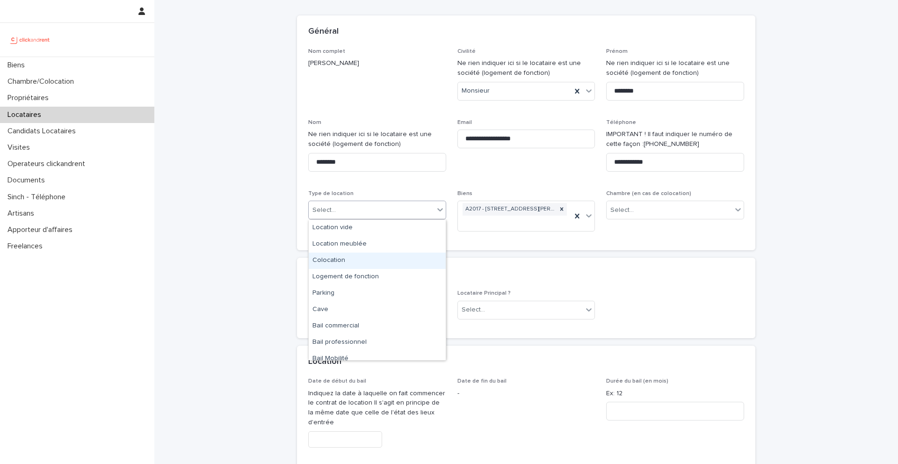
click at [358, 260] on div "Colocation" at bounding box center [377, 261] width 137 height 16
click at [624, 209] on div "Select..." at bounding box center [621, 210] width 23 height 10
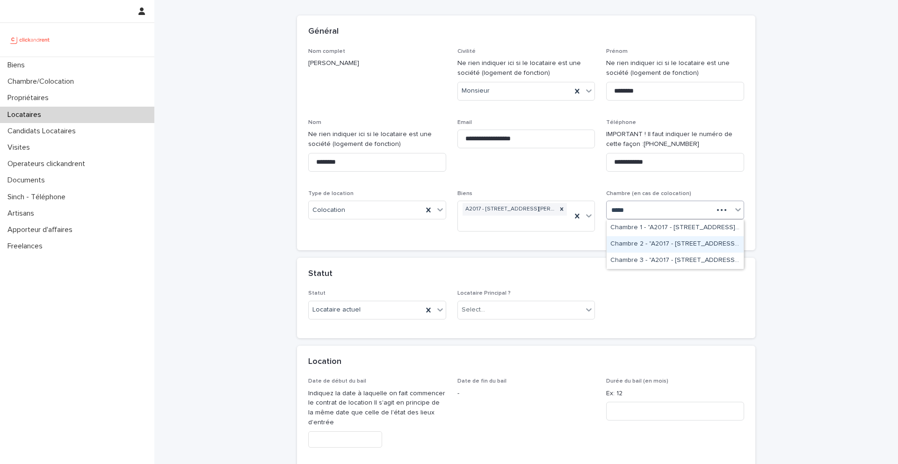
type input "*****"
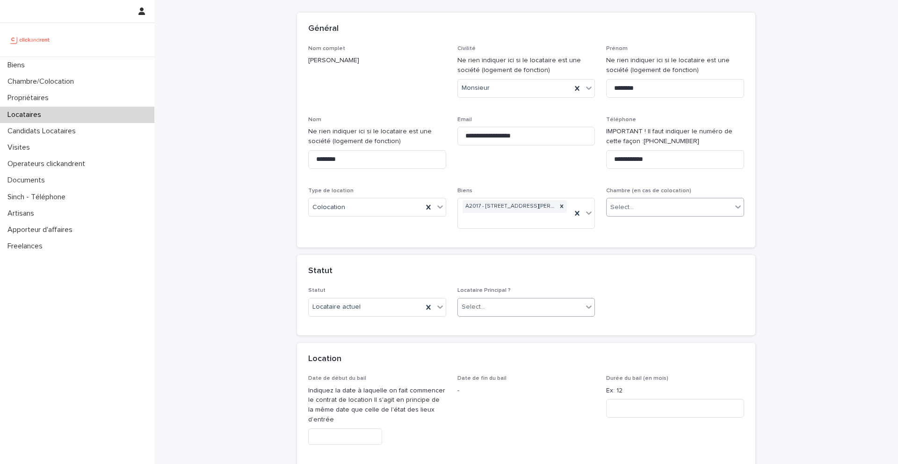
click at [494, 306] on div "Select..." at bounding box center [520, 306] width 125 height 15
click at [498, 327] on div "Locataire Principal" at bounding box center [526, 325] width 137 height 16
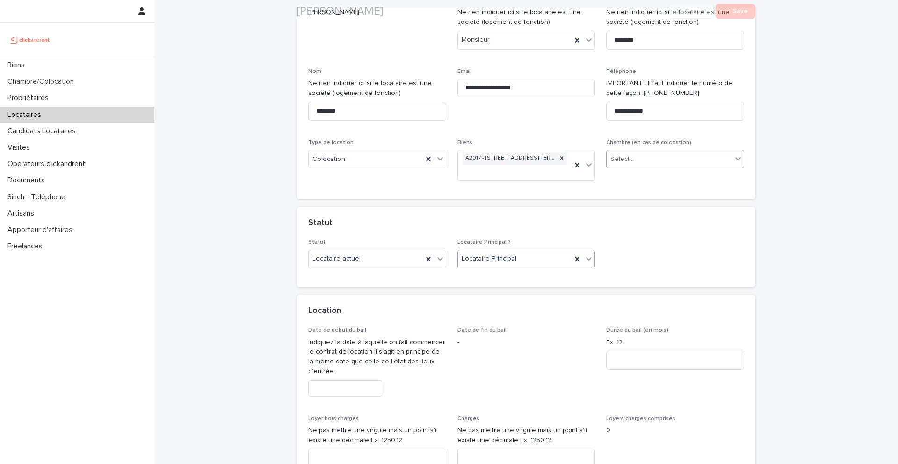
scroll to position [143, 0]
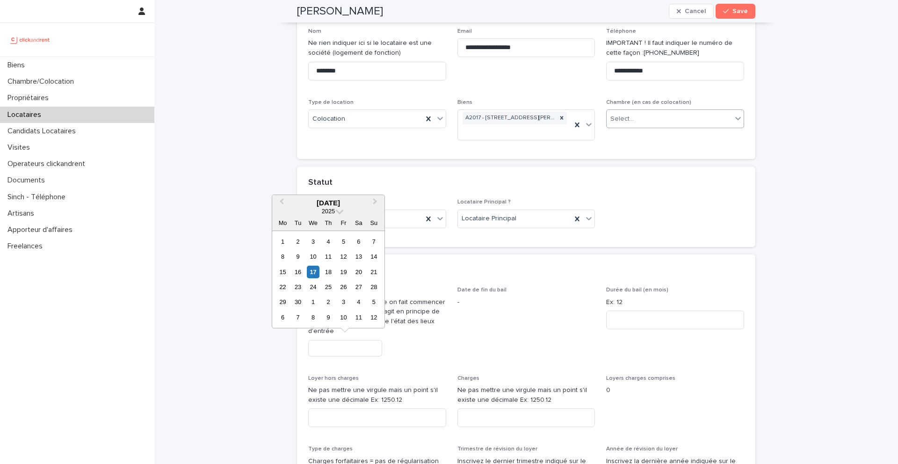
click at [363, 350] on input "text" at bounding box center [345, 348] width 74 height 16
click at [378, 203] on button "Next Month" at bounding box center [375, 203] width 15 height 15
click at [332, 240] on div "2" at bounding box center [328, 241] width 13 height 13
type input "*********"
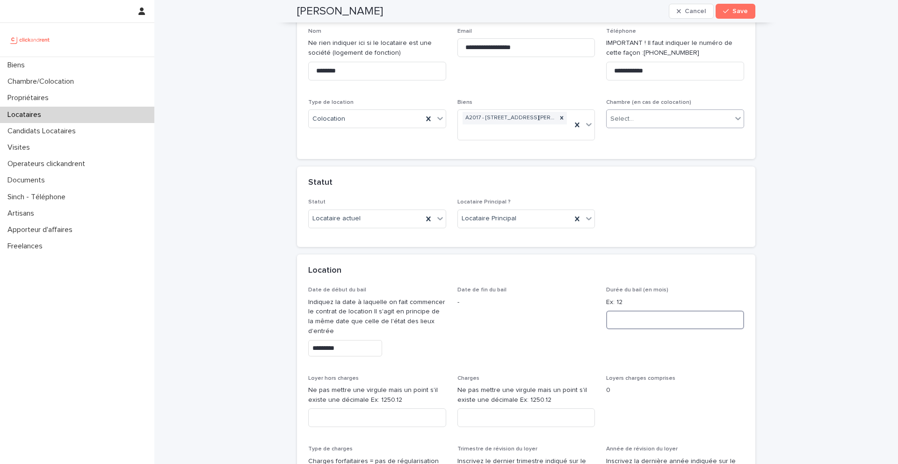
click at [620, 326] on input at bounding box center [675, 319] width 138 height 19
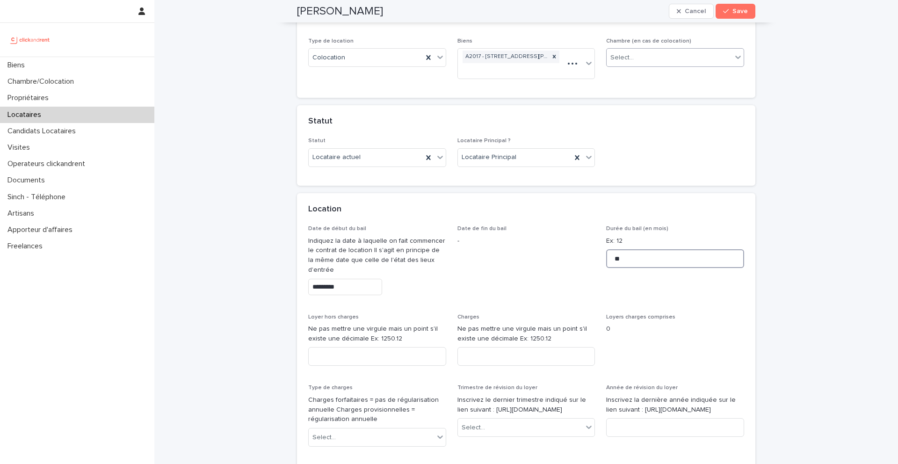
scroll to position [248, 0]
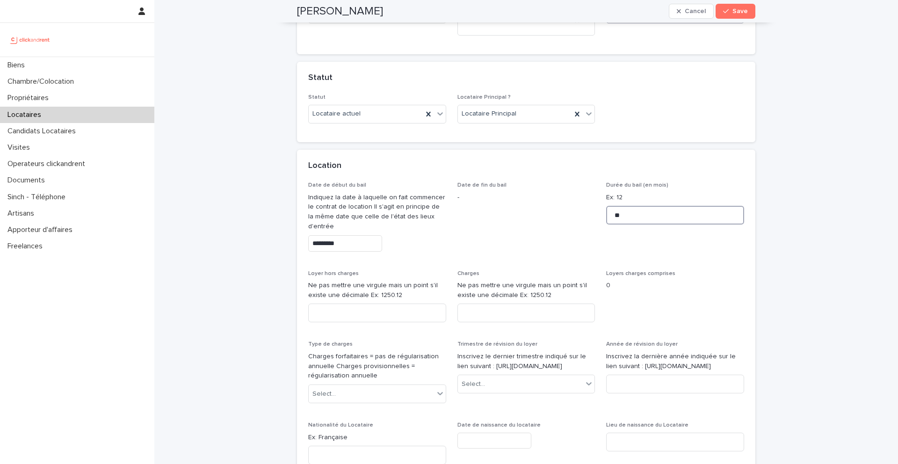
type input "**"
click at [395, 317] on input at bounding box center [377, 312] width 138 height 19
type input "***"
click at [500, 311] on input at bounding box center [526, 312] width 138 height 19
type input "**"
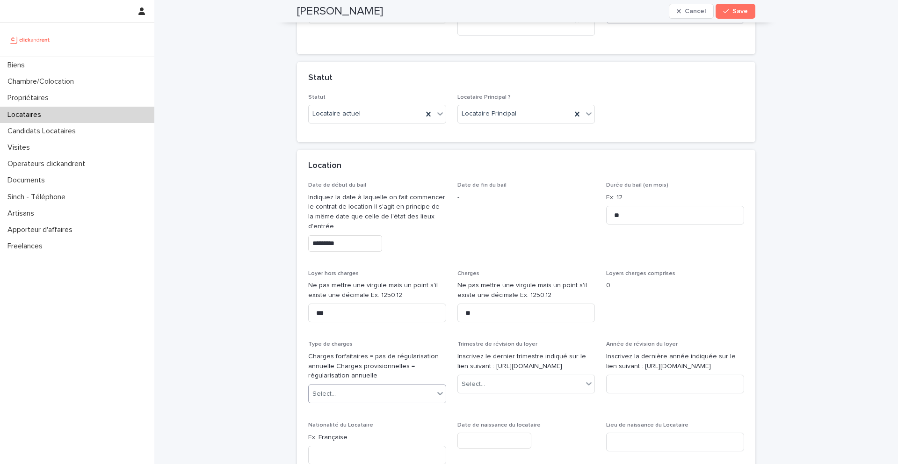
click at [397, 394] on div "Select..." at bounding box center [371, 393] width 125 height 15
click at [368, 429] on div "Provisions sur charges" at bounding box center [377, 428] width 137 height 16
click at [512, 371] on p "Inscrivez le dernier trimestre indiqué sur le lien suivant : [URL][DOMAIN_NAME]" at bounding box center [526, 362] width 138 height 20
click at [492, 392] on div "Select..." at bounding box center [520, 383] width 125 height 15
click at [626, 321] on span "Loyers charges comprises 0" at bounding box center [675, 300] width 138 height 60
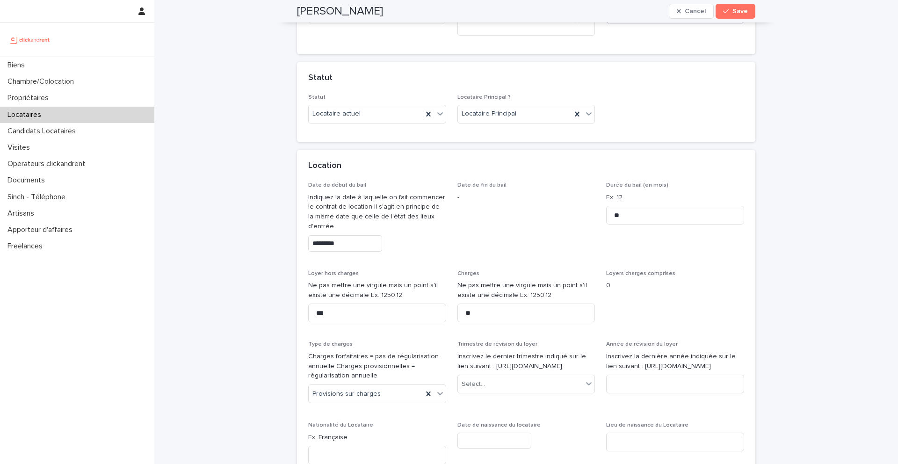
drag, startPoint x: 527, startPoint y: 376, endPoint x: 483, endPoint y: 366, distance: 45.1
click at [483, 366] on p "Inscrivez le dernier trimestre indiqué sur le lien suivant : [URL][DOMAIN_NAME]" at bounding box center [526, 362] width 138 height 20
copy p "[URL][DOMAIN_NAME]"
click at [475, 384] on div "Select..." at bounding box center [526, 384] width 138 height 19
click at [493, 343] on div "2ème trimestre" at bounding box center [526, 343] width 137 height 16
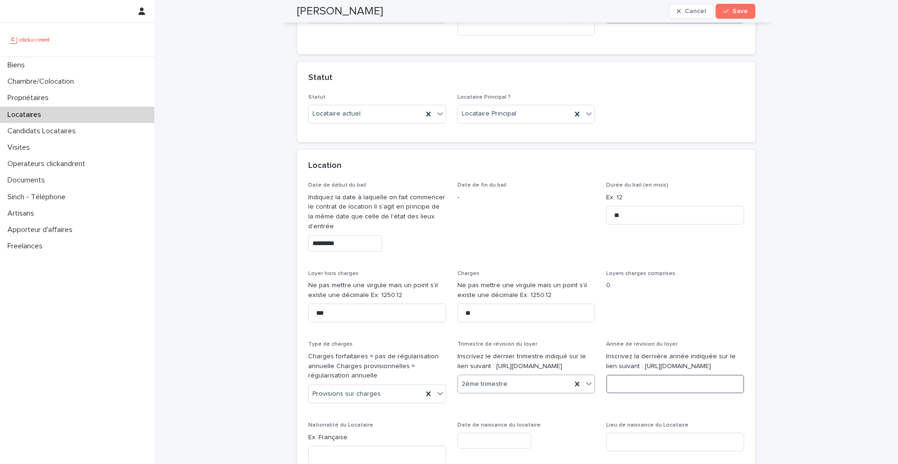
click at [620, 393] on input at bounding box center [675, 384] width 138 height 19
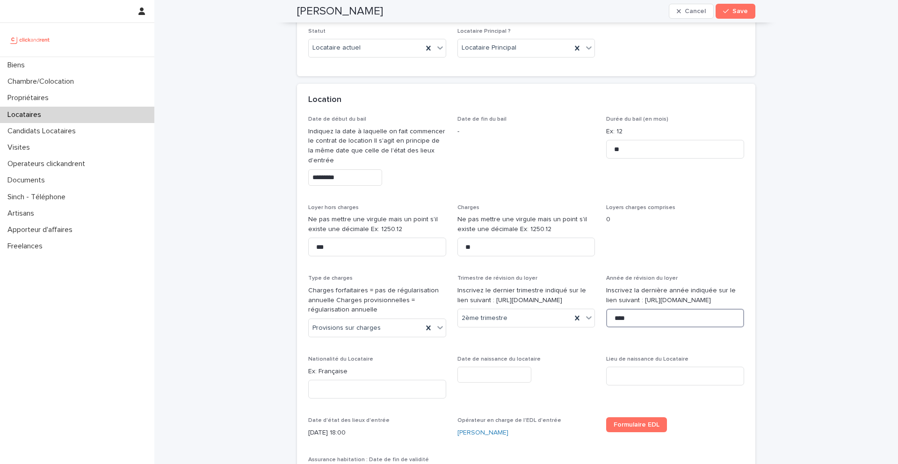
scroll to position [324, 0]
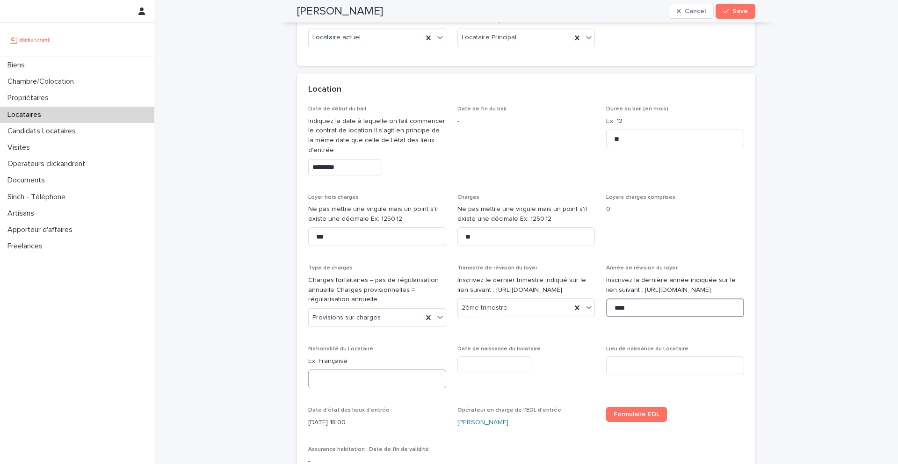
type input "****"
click at [403, 380] on input at bounding box center [377, 378] width 138 height 19
paste input "**********"
click at [319, 379] on input "**********" at bounding box center [377, 378] width 138 height 19
type input "**********"
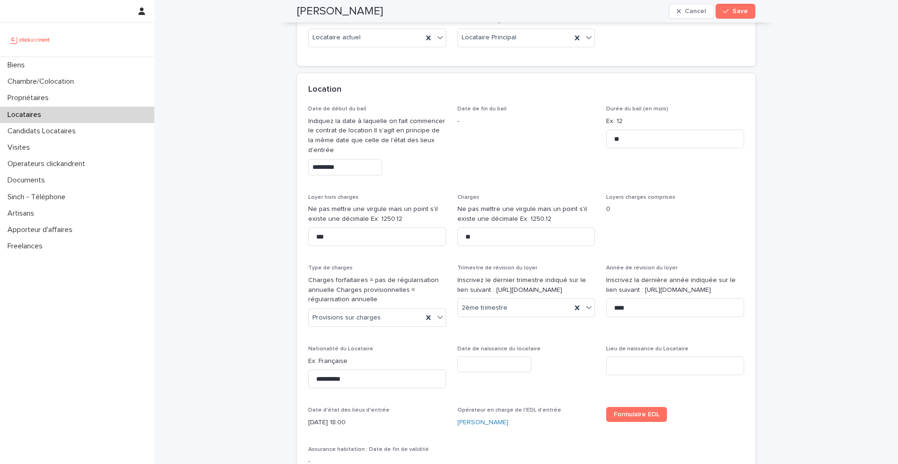
click at [523, 357] on input "text" at bounding box center [494, 364] width 74 height 16
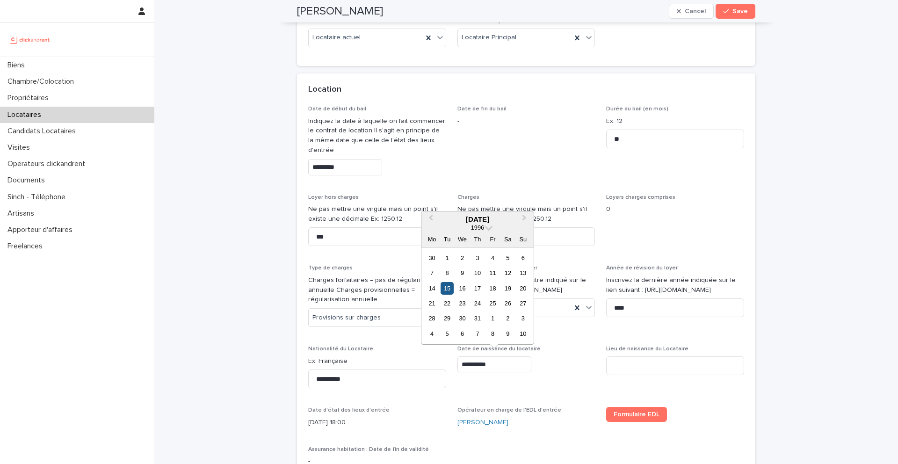
type input "**********"
click at [449, 289] on div "15" at bounding box center [446, 288] width 13 height 13
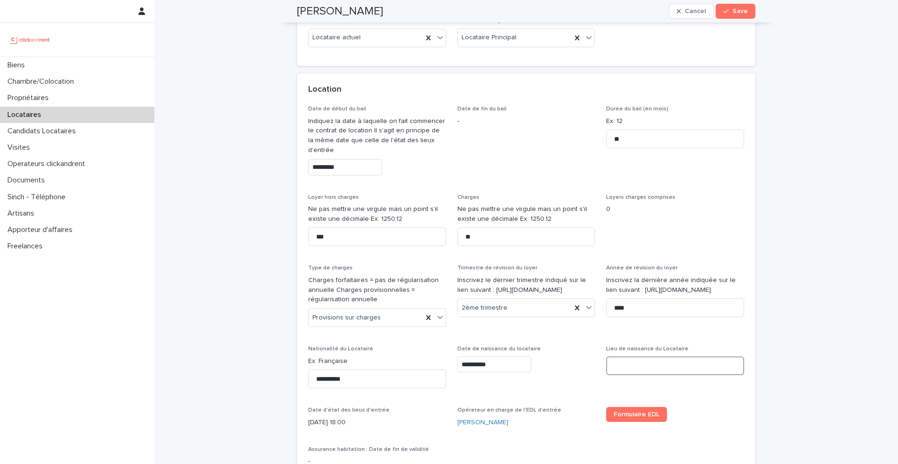
click at [636, 365] on input at bounding box center [675, 365] width 138 height 19
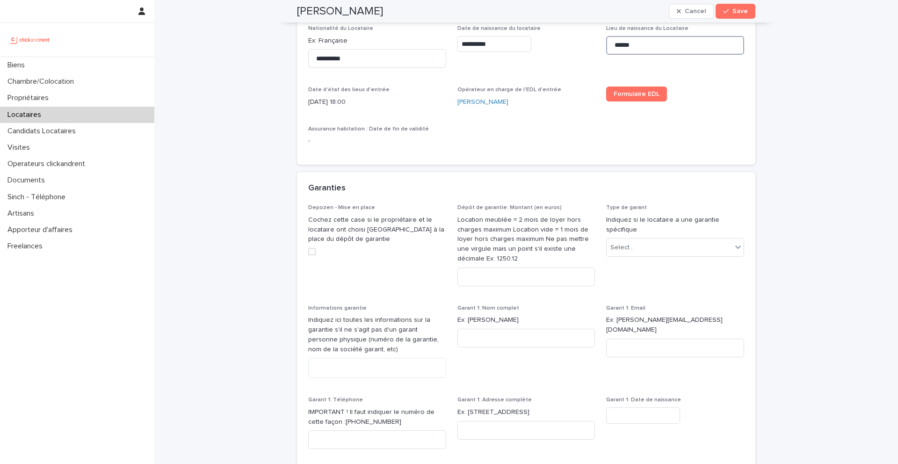
scroll to position [647, 0]
type input "******"
click at [510, 275] on input at bounding box center [526, 274] width 138 height 19
type input "***"
click at [663, 253] on div "Select..." at bounding box center [675, 244] width 138 height 19
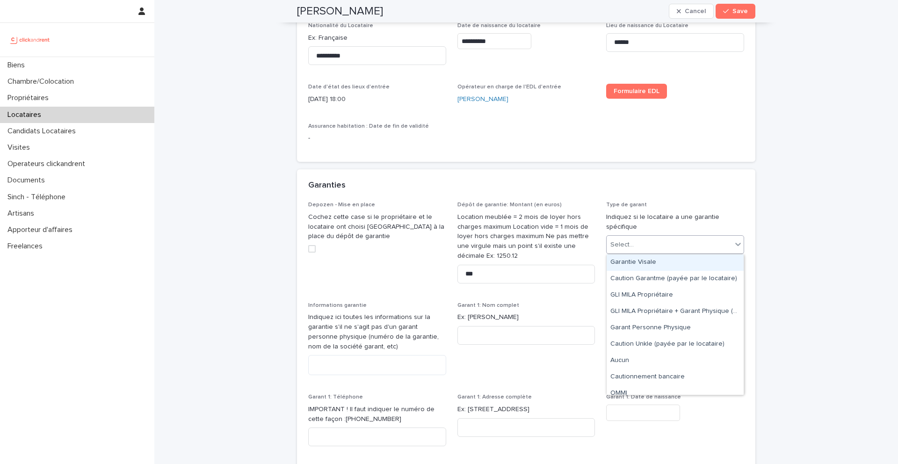
click at [646, 262] on div "Garantie Visale" at bounding box center [674, 262] width 137 height 16
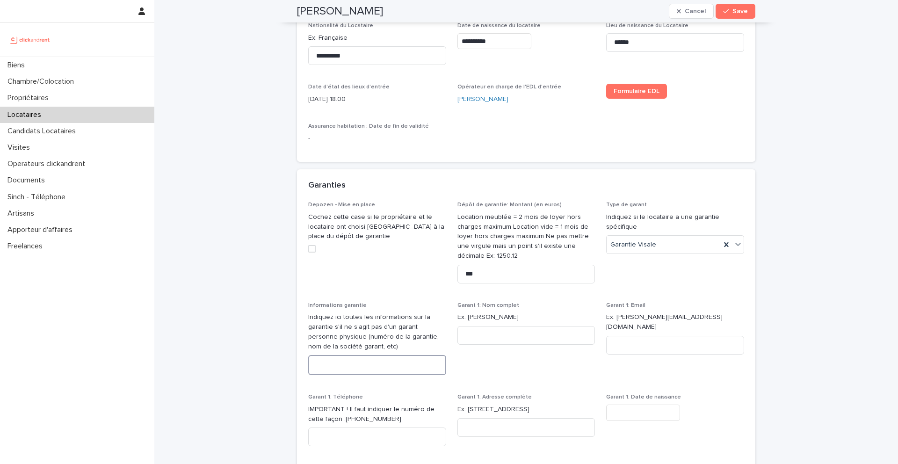
click at [348, 363] on textarea at bounding box center [377, 365] width 138 height 20
paste textarea "**********"
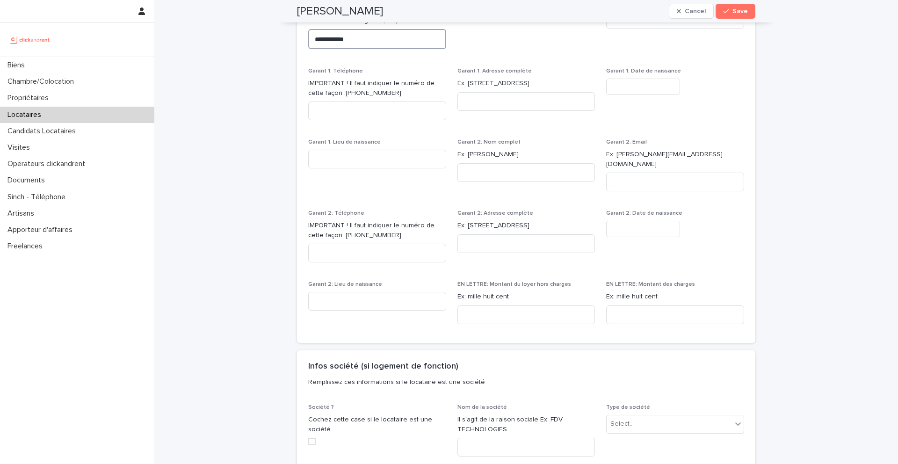
scroll to position [974, 0]
type textarea "**********"
click at [487, 305] on input at bounding box center [526, 314] width 138 height 19
paste input "**********"
type input "**********"
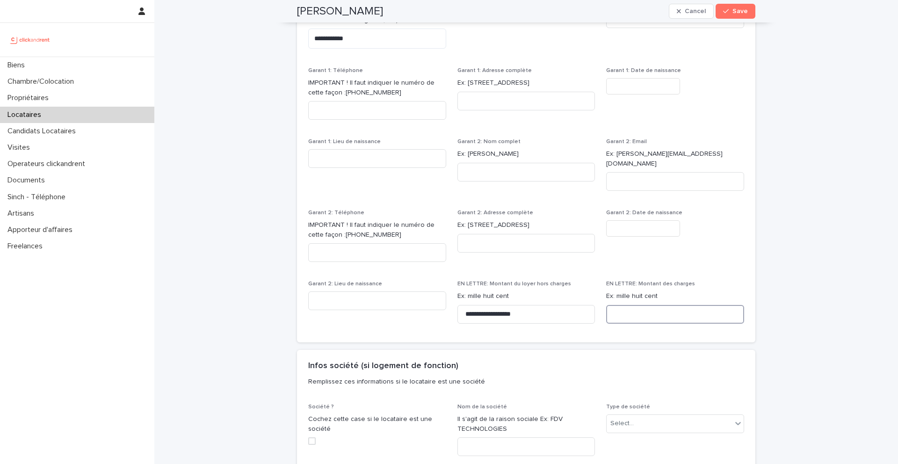
click at [625, 307] on input at bounding box center [675, 314] width 138 height 19
paste input "*********"
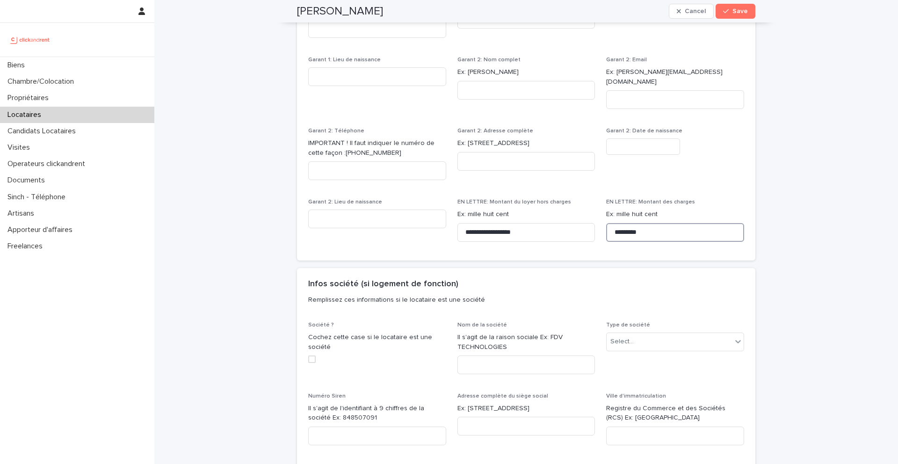
scroll to position [1064, 0]
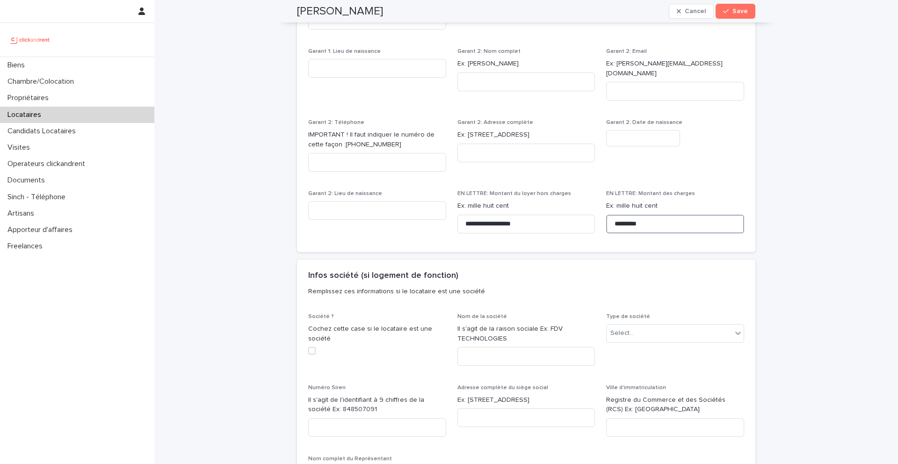
type input "*********"
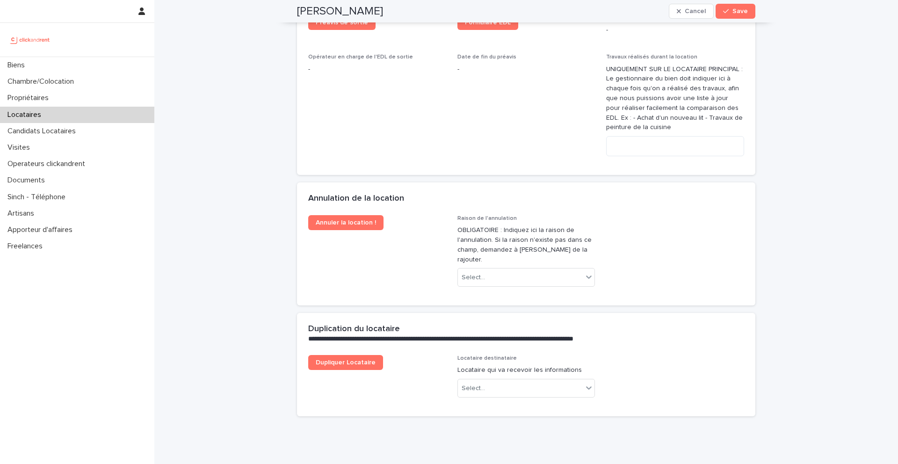
scroll to position [1864, 0]
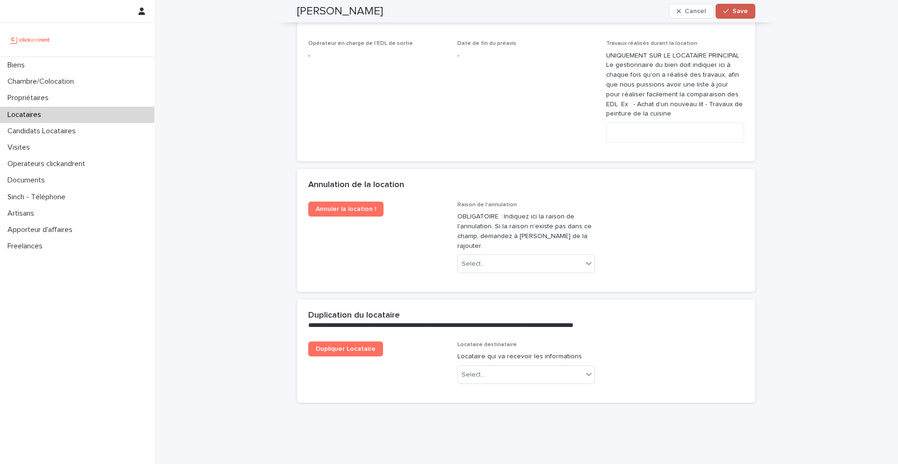
click at [737, 8] on span "Save" at bounding box center [739, 11] width 15 height 7
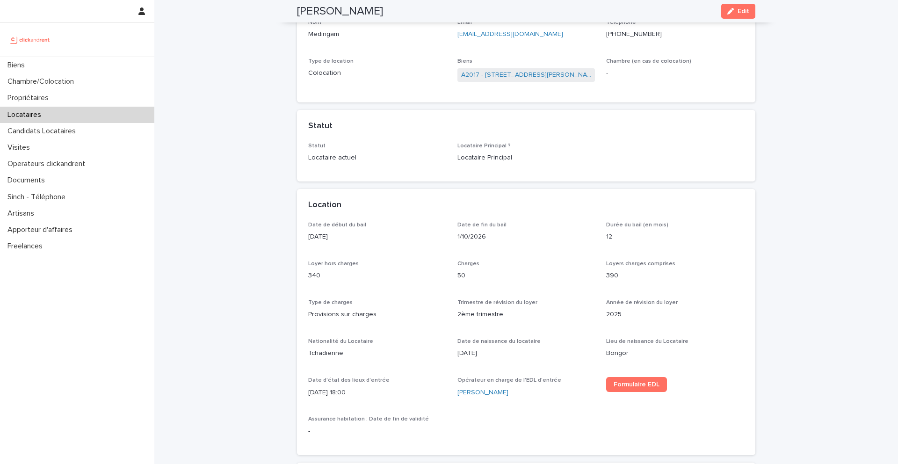
scroll to position [0, 0]
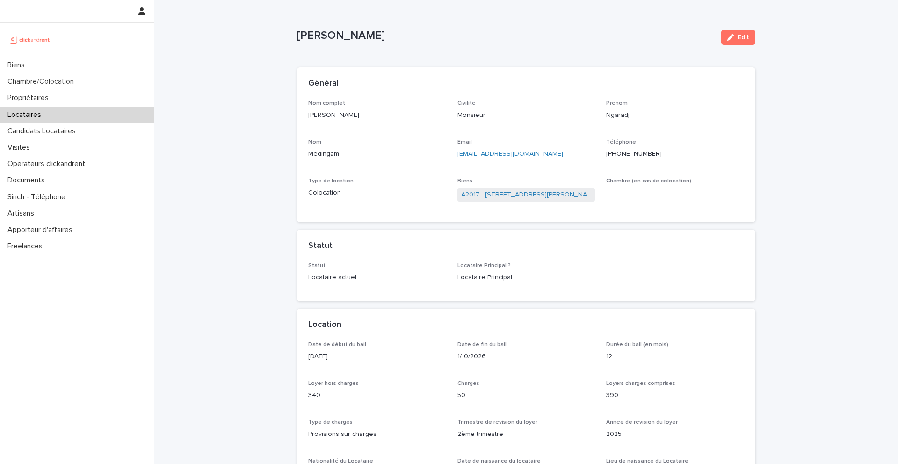
click at [482, 197] on link "A2017 - [STREET_ADDRESS][PERSON_NAME]" at bounding box center [526, 195] width 130 height 10
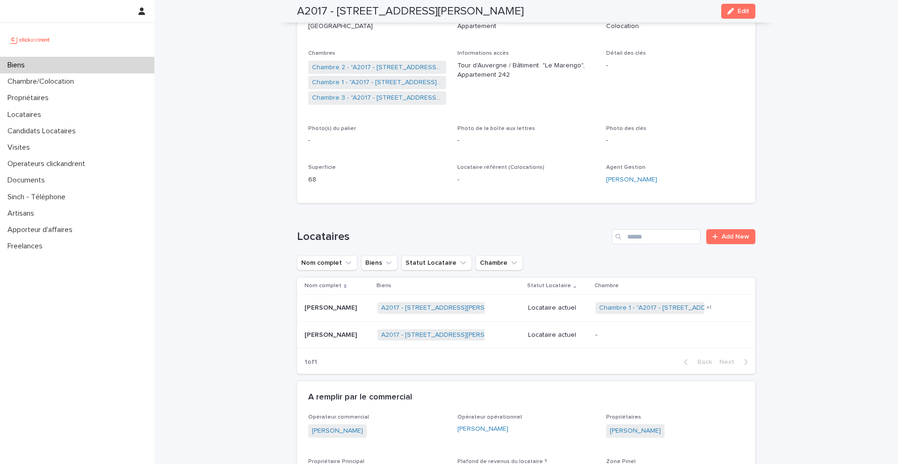
scroll to position [167, 0]
click at [343, 334] on p "[PERSON_NAME]" at bounding box center [331, 334] width 54 height 10
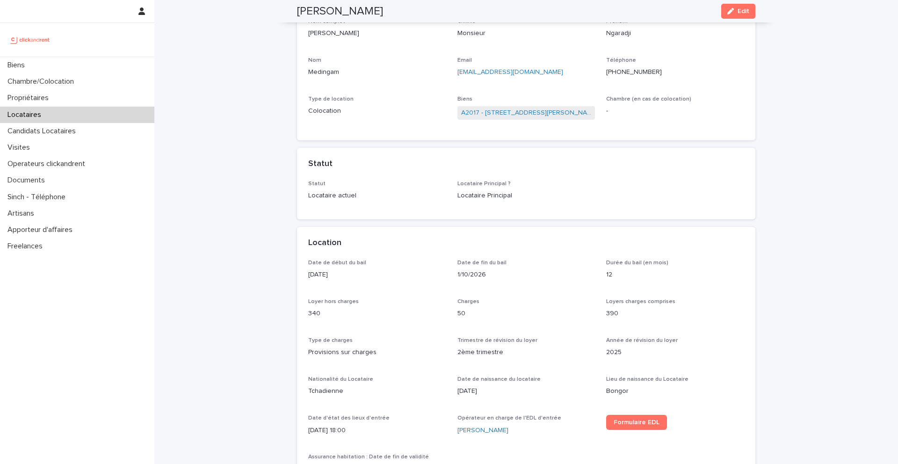
scroll to position [68, 0]
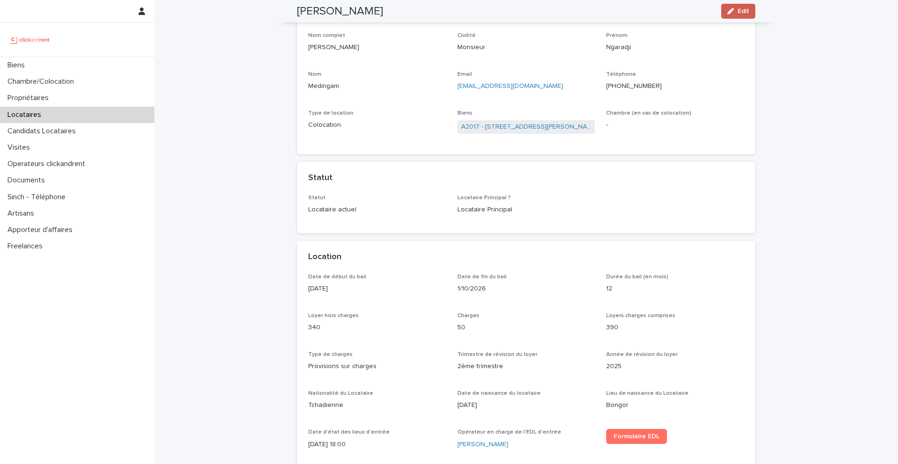
click at [734, 9] on icon "button" at bounding box center [730, 11] width 7 height 7
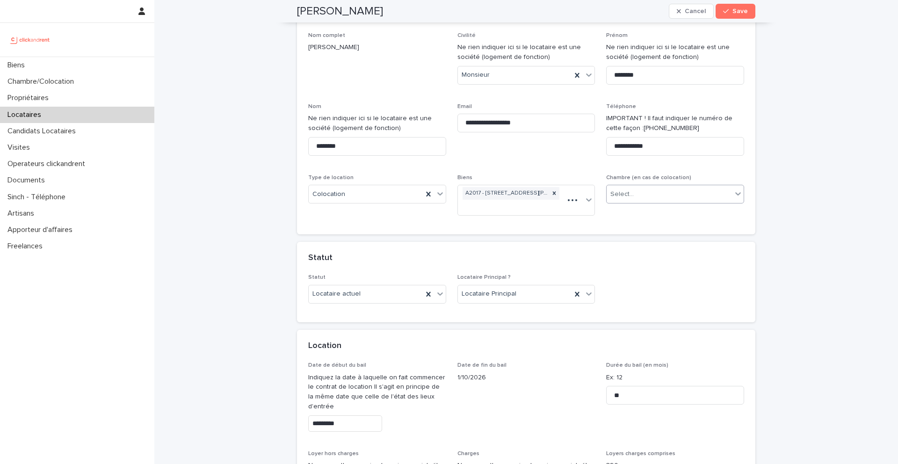
click at [653, 191] on div "Select..." at bounding box center [668, 194] width 125 height 15
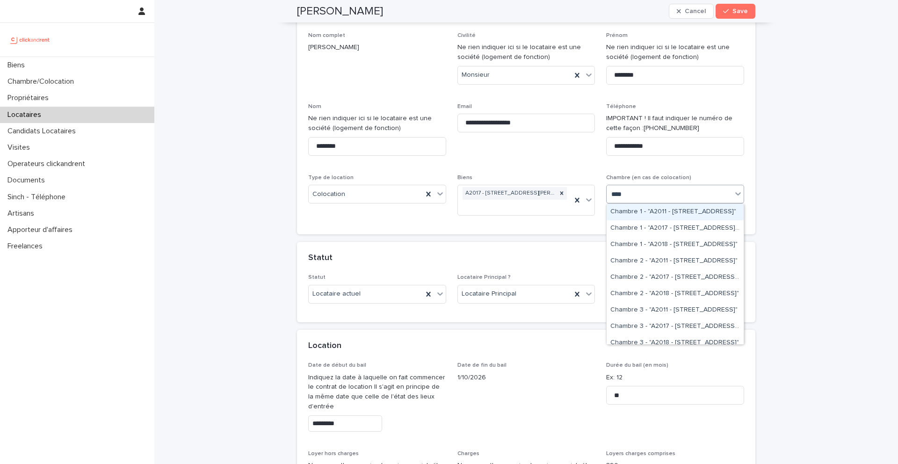
type input "*****"
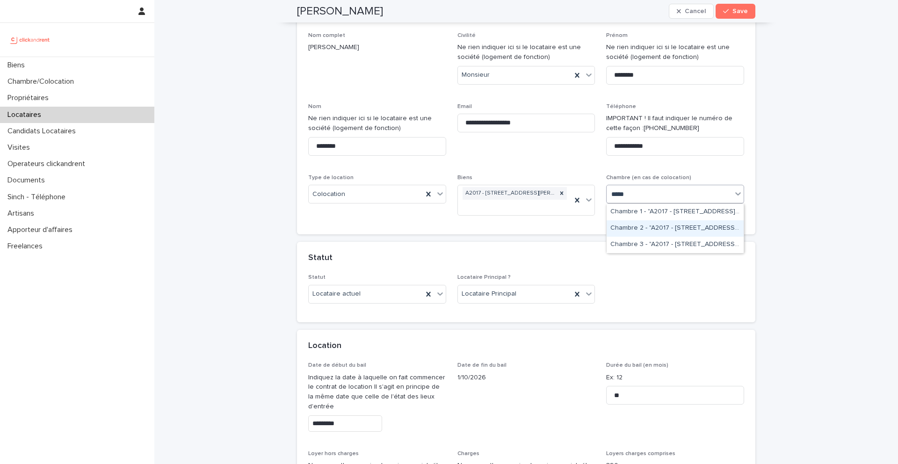
click at [660, 227] on div "Chambre 2 - "A2017 - [STREET_ADDRESS][PERSON_NAME]"" at bounding box center [674, 228] width 137 height 16
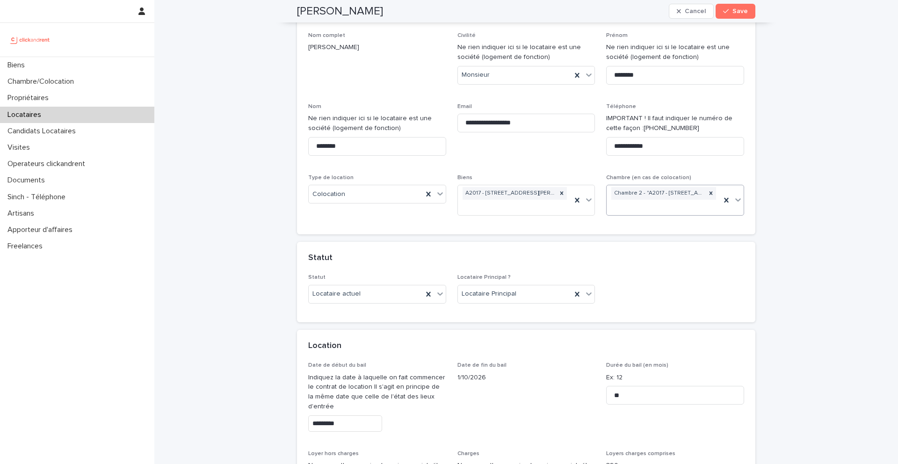
click at [735, 22] on div "Ngaradji Medingam Cancel Save" at bounding box center [526, 11] width 458 height 22
click at [735, 17] on button "Save" at bounding box center [735, 11] width 40 height 15
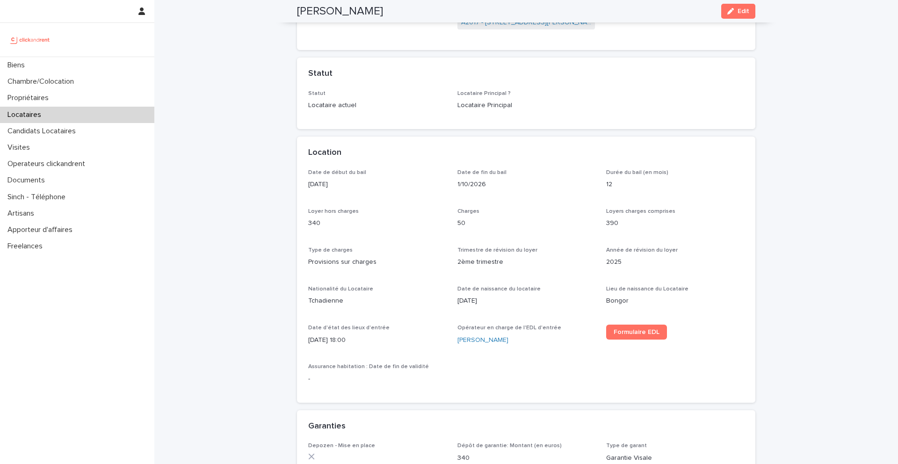
scroll to position [0, 0]
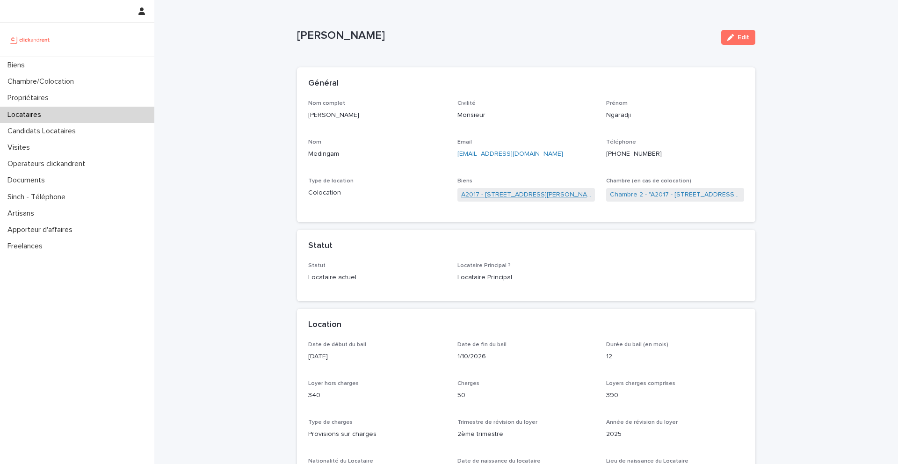
click at [501, 195] on link "A2017 - [STREET_ADDRESS][PERSON_NAME]" at bounding box center [526, 195] width 130 height 10
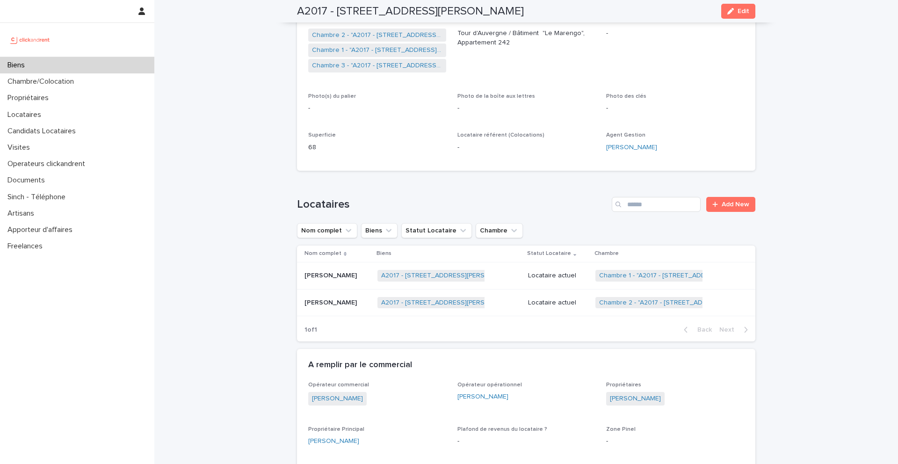
scroll to position [200, 0]
click at [68, 64] on div "Biens" at bounding box center [77, 65] width 154 height 16
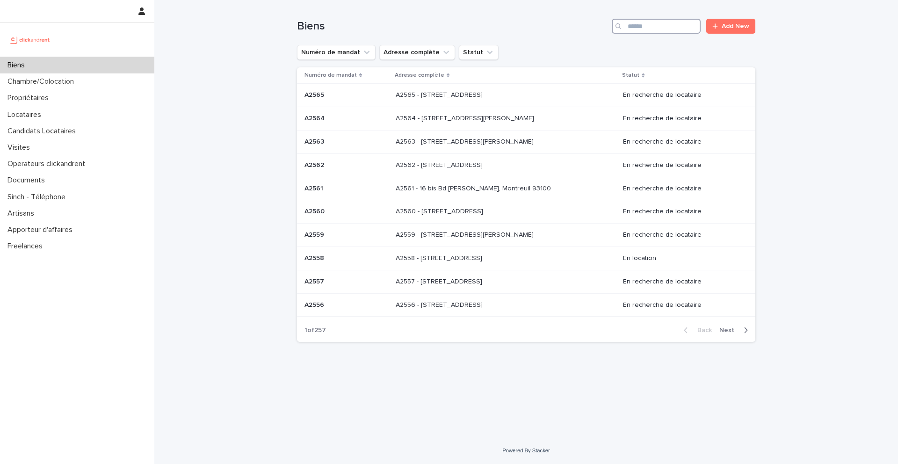
click at [656, 23] on input "Search" at bounding box center [656, 26] width 89 height 15
click at [649, 27] on input "Search" at bounding box center [656, 26] width 89 height 15
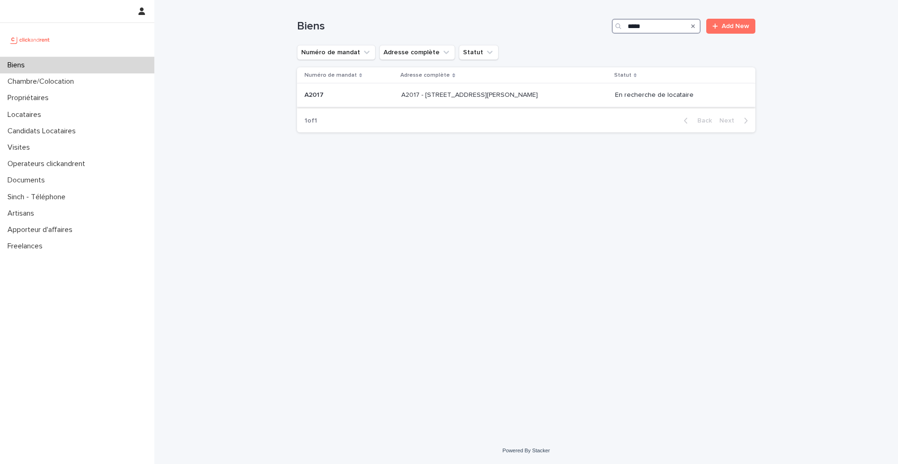
type input "*****"
click at [333, 95] on p at bounding box center [348, 95] width 89 height 8
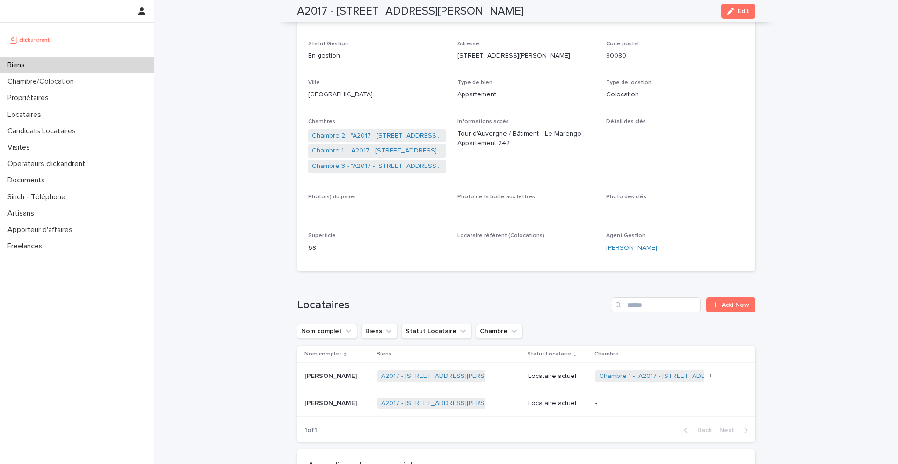
scroll to position [94, 0]
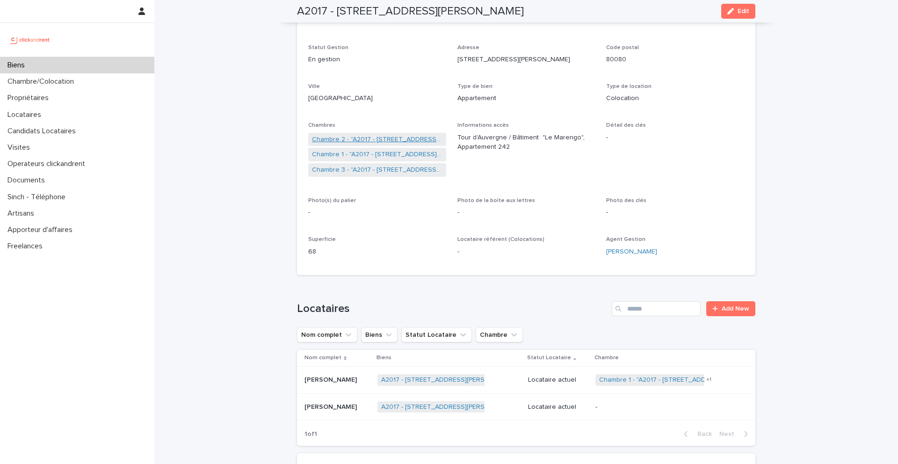
click at [354, 136] on link "Chambre 2 - "A2017 - [STREET_ADDRESS][PERSON_NAME]"" at bounding box center [377, 140] width 130 height 10
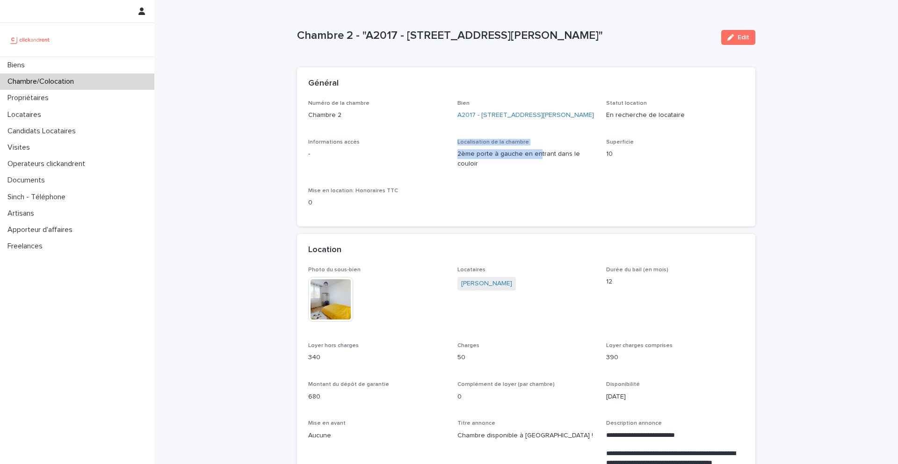
drag, startPoint x: 595, startPoint y: 166, endPoint x: 453, endPoint y: 162, distance: 142.2
click at [452, 162] on div "Numéro de la chambre Chambre 2 Bien A2017 - 306 Rue Georges Guynemer, Amiens 80…" at bounding box center [526, 157] width 436 height 115
click at [494, 166] on p "2ème porte à gauche en entrant dans le couloir" at bounding box center [526, 159] width 138 height 20
drag, startPoint x: 595, startPoint y: 163, endPoint x: 456, endPoint y: 165, distance: 138.4
click at [456, 165] on div "Numéro de la chambre Chambre 2 Bien A2017 - 306 Rue Georges Guynemer, Amiens 80…" at bounding box center [526, 157] width 436 height 115
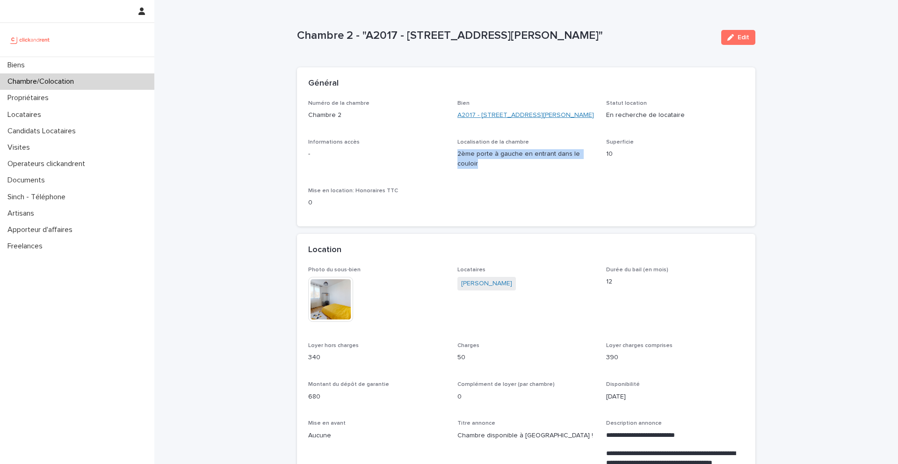
click at [507, 117] on link "A2017 - [STREET_ADDRESS][PERSON_NAME]" at bounding box center [525, 115] width 137 height 10
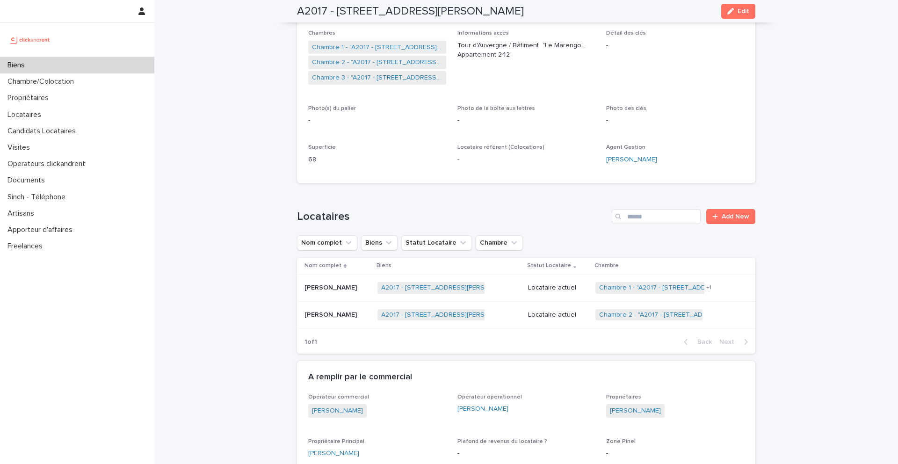
scroll to position [189, 0]
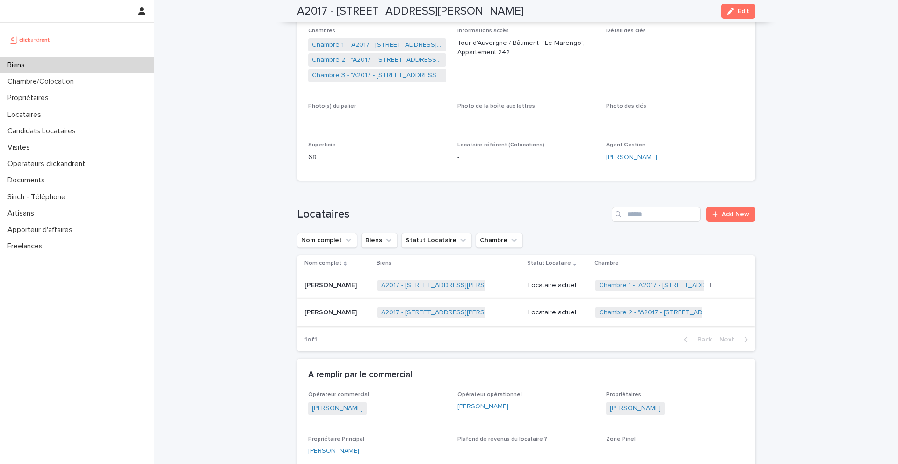
click at [609, 310] on link "Chambre 2 - "A2017 - [STREET_ADDRESS][PERSON_NAME]"" at bounding box center [689, 313] width 180 height 8
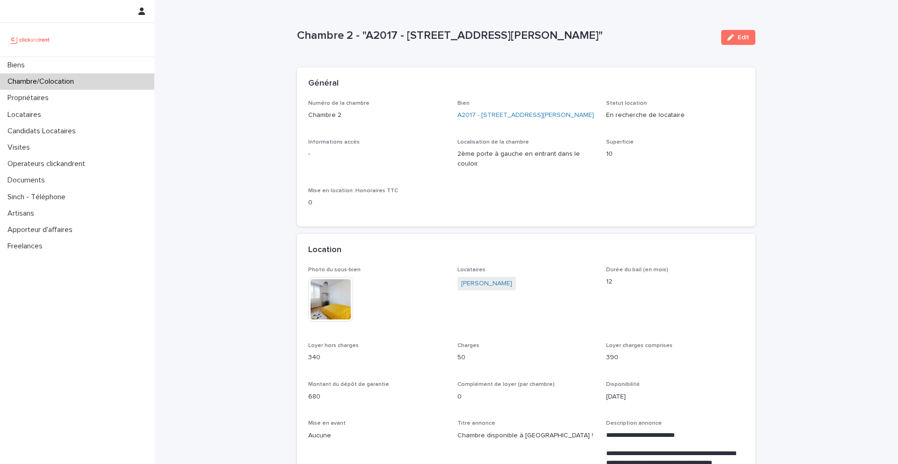
drag, startPoint x: 648, startPoint y: 37, endPoint x: 281, endPoint y: 35, distance: 367.1
copy p "Chambre 2 - "A2017 - [STREET_ADDRESS][PERSON_NAME]""
click at [489, 117] on link "A2017 - [STREET_ADDRESS][PERSON_NAME]" at bounding box center [525, 115] width 137 height 10
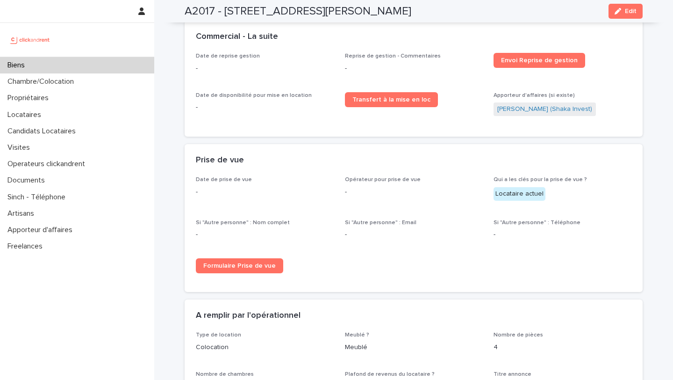
scroll to position [1276, 0]
click at [240, 263] on span "Formulaire Prise de vue" at bounding box center [239, 266] width 72 height 7
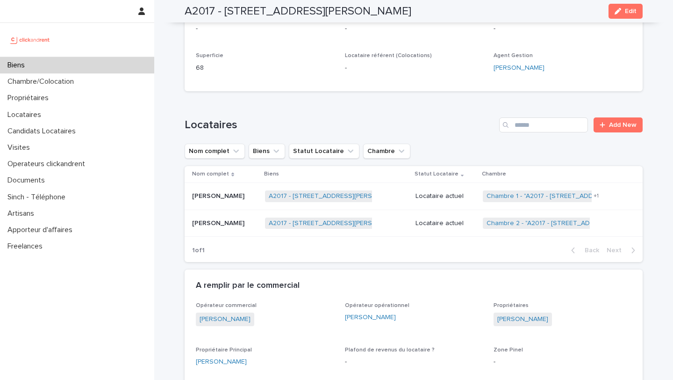
scroll to position [103, 0]
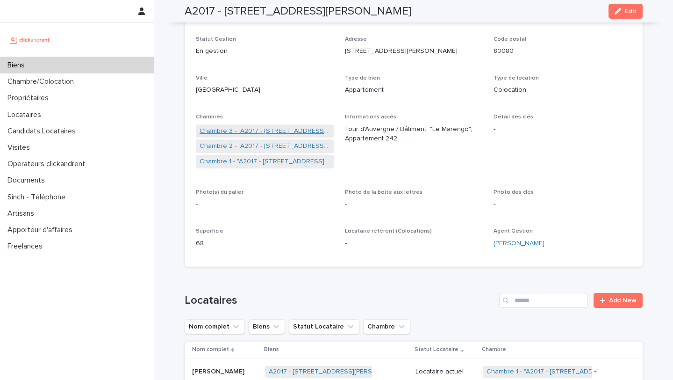
click at [244, 129] on link "Chambre 3 - "A2017 - [STREET_ADDRESS][PERSON_NAME]"" at bounding box center [265, 131] width 130 height 10
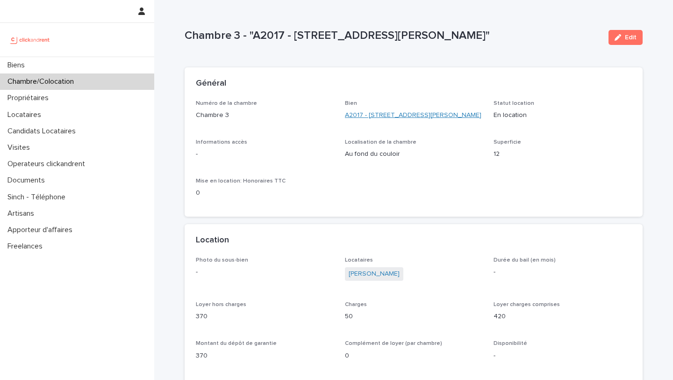
click at [366, 116] on link "A2017 - [STREET_ADDRESS][PERSON_NAME]" at bounding box center [413, 115] width 137 height 10
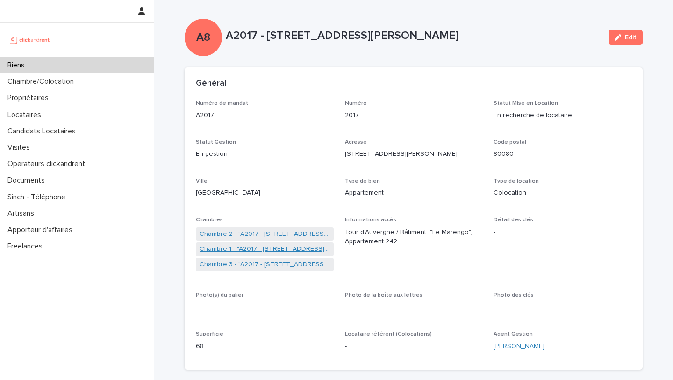
click at [246, 249] on link "Chambre 1 - "A2017 - [STREET_ADDRESS][PERSON_NAME]"" at bounding box center [265, 249] width 130 height 10
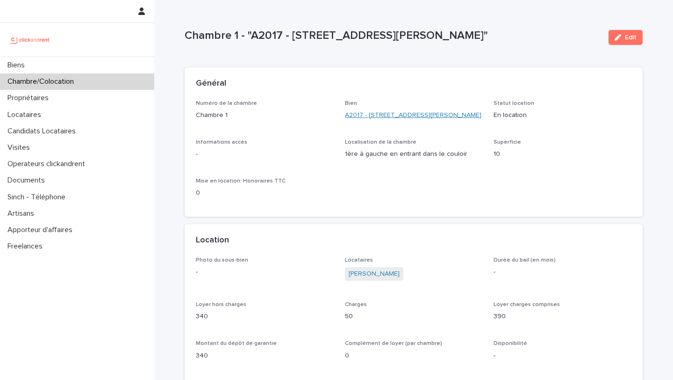
click at [362, 115] on link "A2017 - [STREET_ADDRESS][PERSON_NAME]" at bounding box center [413, 115] width 137 height 10
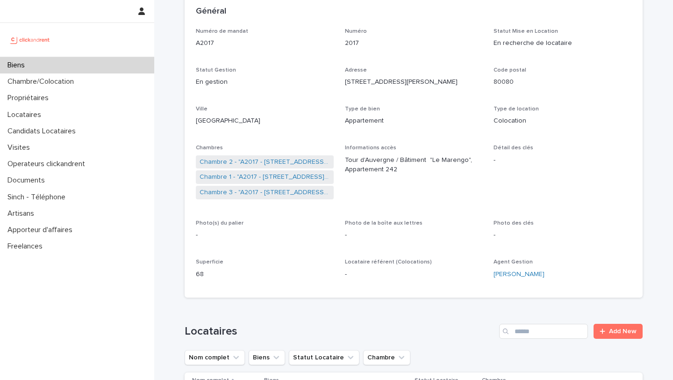
scroll to position [120, 0]
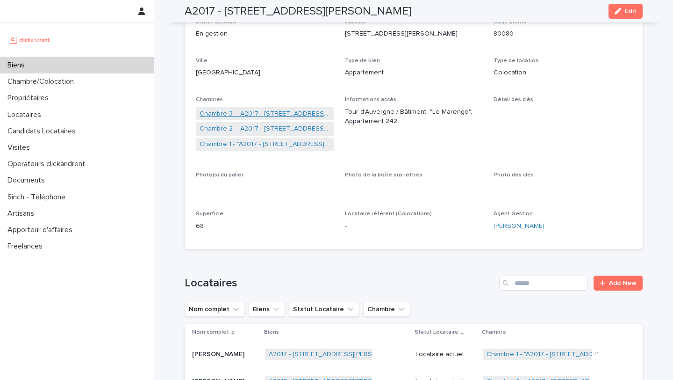
click at [245, 114] on link "Chambre 3 - "A2017 - [STREET_ADDRESS][PERSON_NAME]"" at bounding box center [265, 114] width 130 height 10
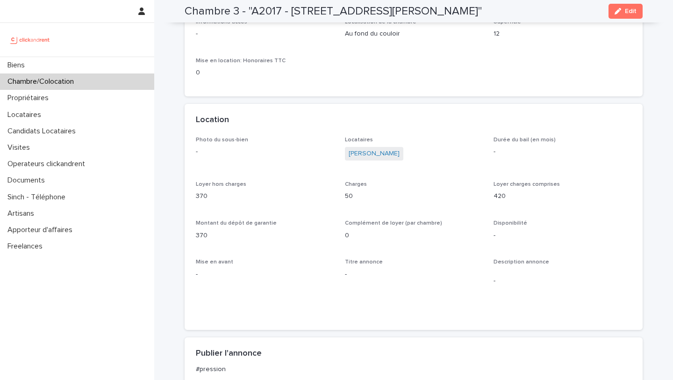
scroll to position [78, 0]
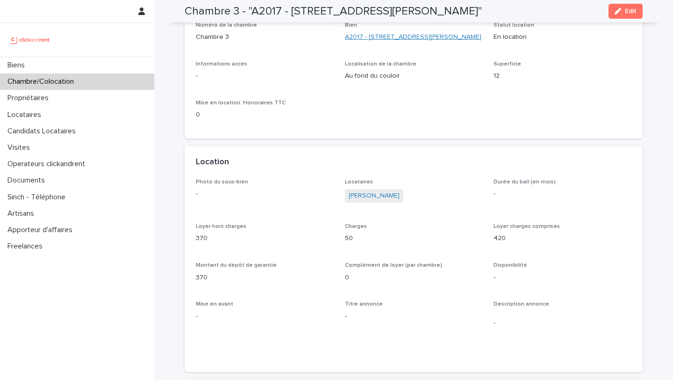
click at [353, 42] on link "A2017 - [STREET_ADDRESS][PERSON_NAME]" at bounding box center [413, 37] width 137 height 10
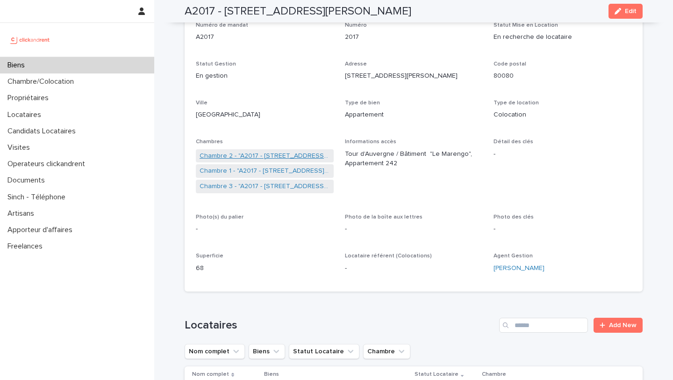
click at [244, 156] on link "Chambre 2 - "A2017 - [STREET_ADDRESS][PERSON_NAME]"" at bounding box center [265, 156] width 130 height 10
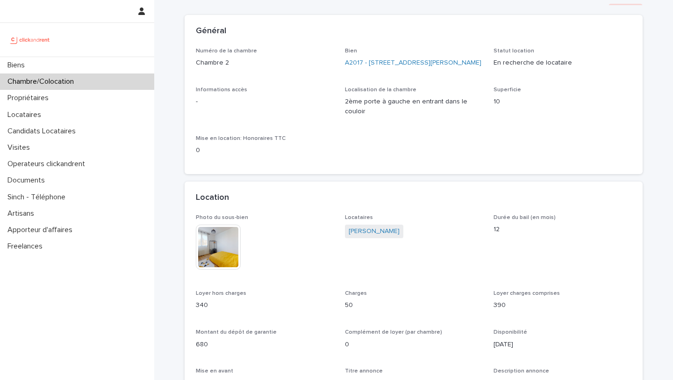
scroll to position [48, 0]
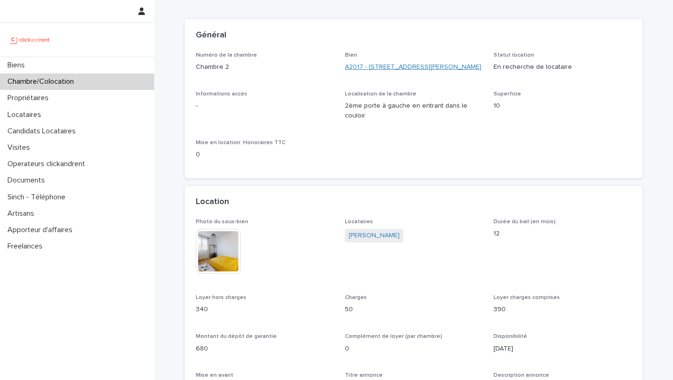
click at [353, 72] on link "A2017 - [STREET_ADDRESS][PERSON_NAME]" at bounding box center [413, 67] width 137 height 10
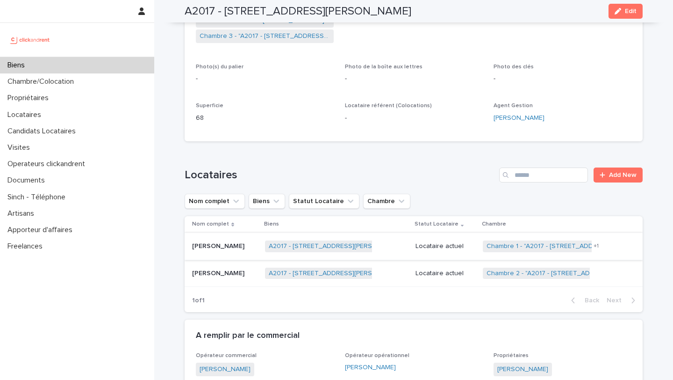
scroll to position [194, 0]
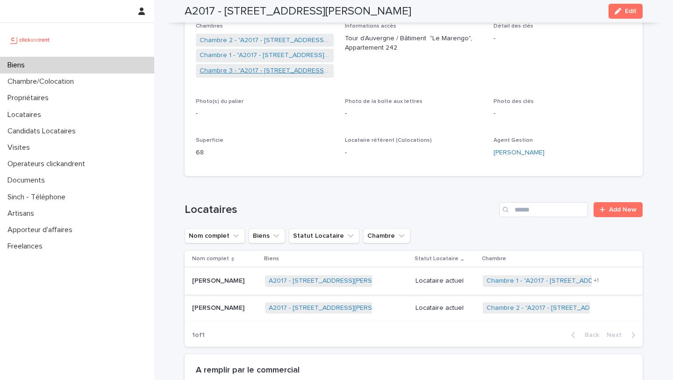
click at [262, 74] on link "Chambre 3 - "A2017 - [STREET_ADDRESS][PERSON_NAME]"" at bounding box center [265, 71] width 130 height 10
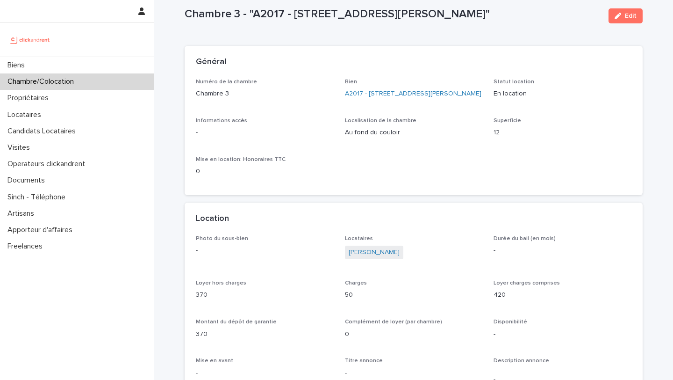
scroll to position [42, 0]
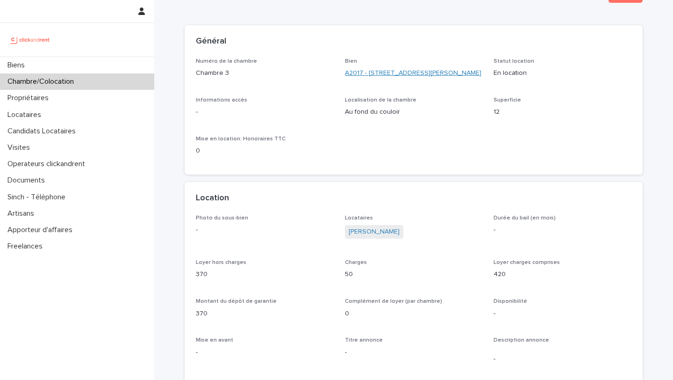
click at [357, 76] on link "A2017 - [STREET_ADDRESS][PERSON_NAME]" at bounding box center [413, 73] width 137 height 10
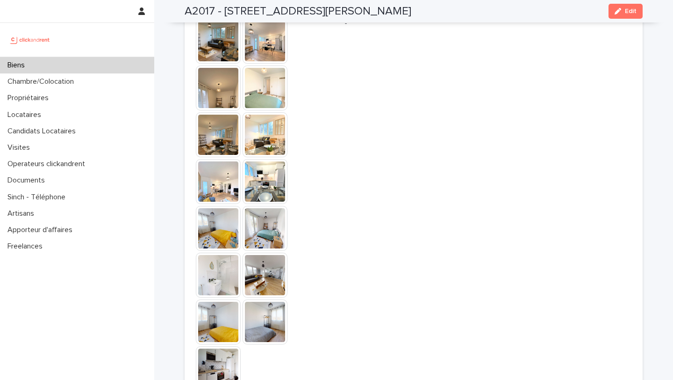
scroll to position [2018, 0]
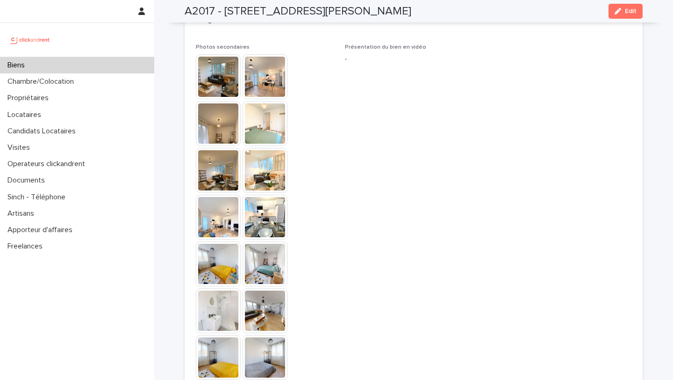
click at [211, 71] on img at bounding box center [218, 76] width 45 height 45
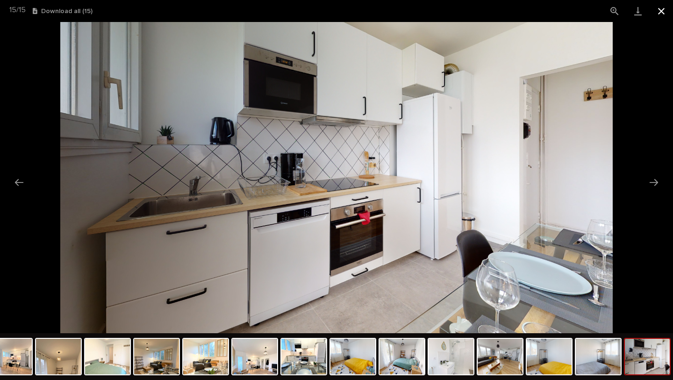
click at [662, 12] on button "Close gallery" at bounding box center [661, 11] width 23 height 22
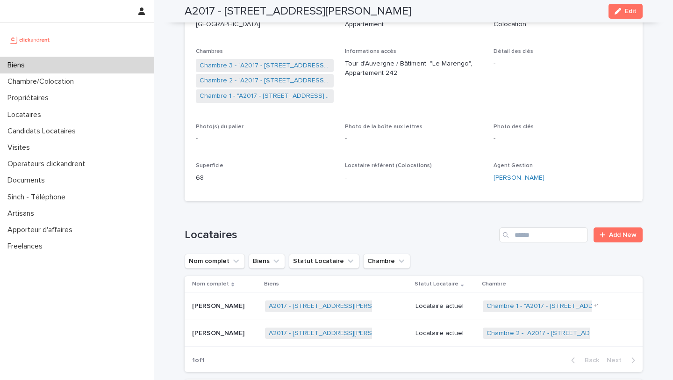
scroll to position [100, 0]
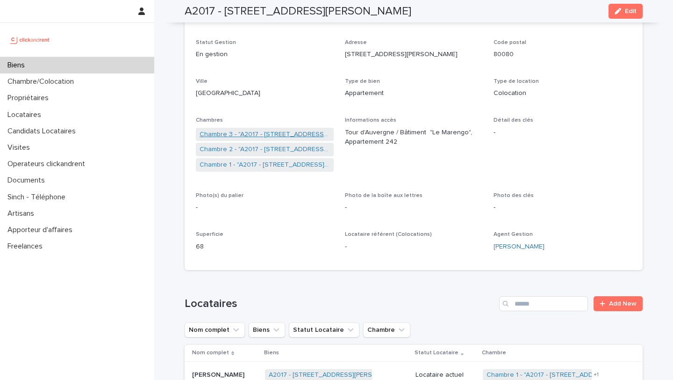
click at [254, 133] on link "Chambre 3 - "A2017 - [STREET_ADDRESS][PERSON_NAME]"" at bounding box center [265, 135] width 130 height 10
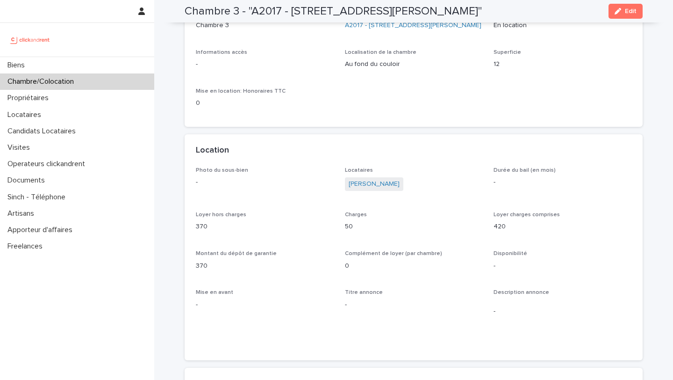
scroll to position [82, 0]
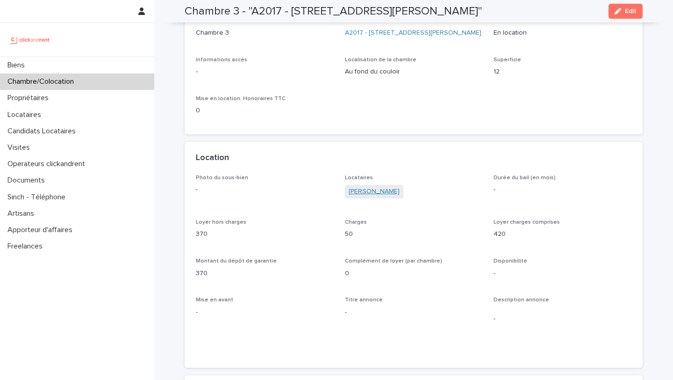
click at [371, 196] on link "[PERSON_NAME]" at bounding box center [374, 192] width 51 height 10
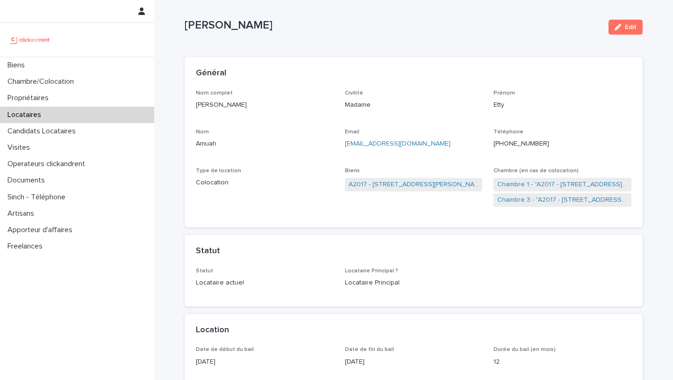
scroll to position [15, 0]
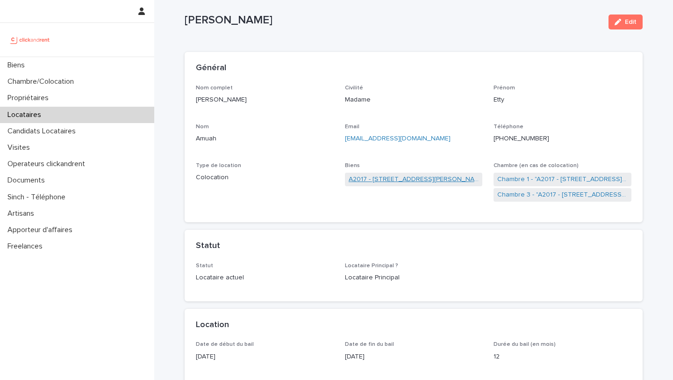
click at [368, 180] on link "A2017 - [STREET_ADDRESS][PERSON_NAME]" at bounding box center [414, 179] width 130 height 10
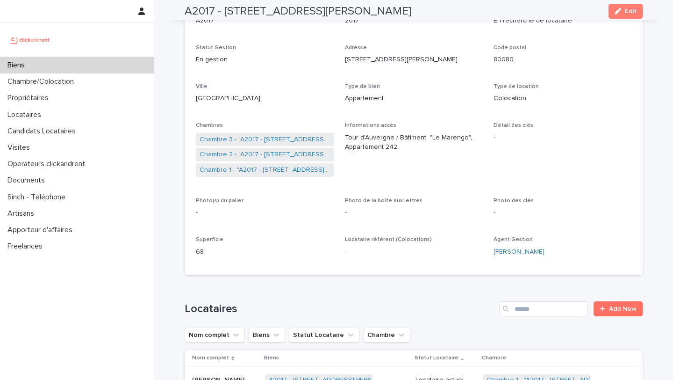
scroll to position [100, 0]
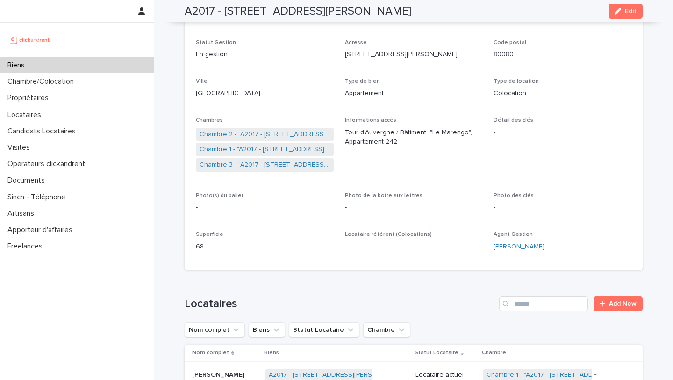
click at [251, 137] on link "Chambre 2 - "A2017 - [STREET_ADDRESS][PERSON_NAME]"" at bounding box center [265, 135] width 130 height 10
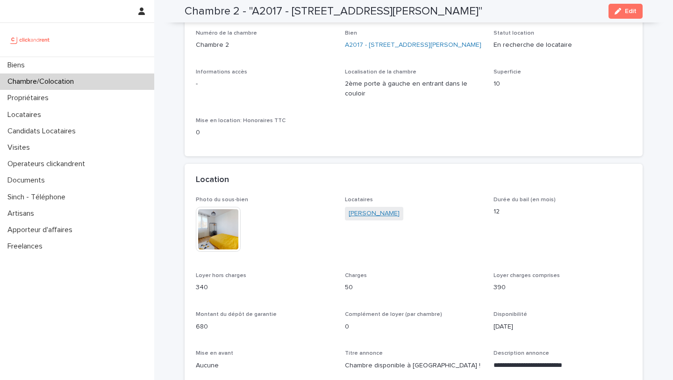
scroll to position [7, 0]
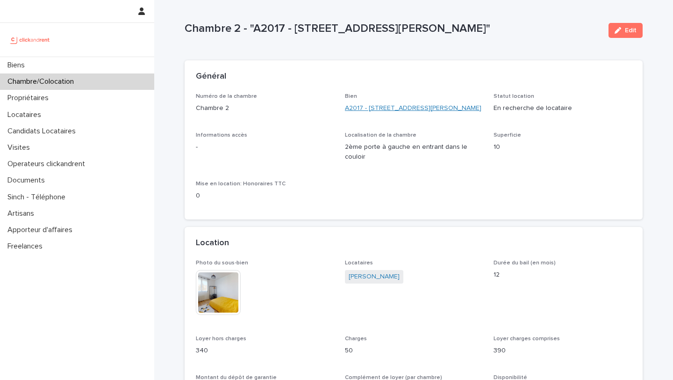
click at [372, 107] on link "A2017 - [STREET_ADDRESS][PERSON_NAME]" at bounding box center [413, 108] width 137 height 10
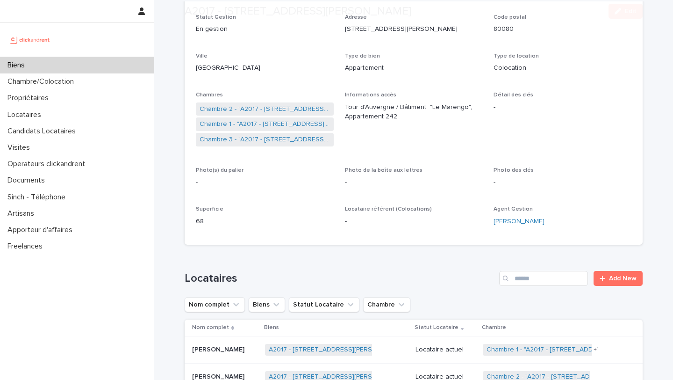
scroll to position [179, 0]
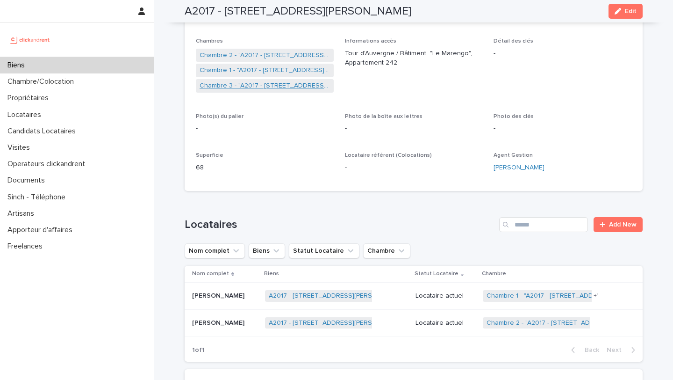
click at [245, 85] on link "Chambre 3 - "A2017 - [STREET_ADDRESS][PERSON_NAME]"" at bounding box center [265, 86] width 130 height 10
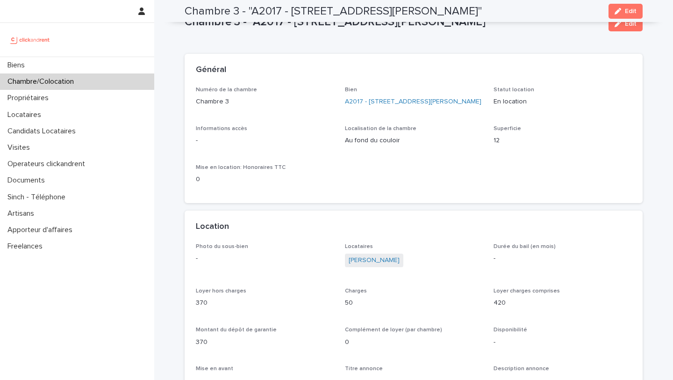
scroll to position [5, 0]
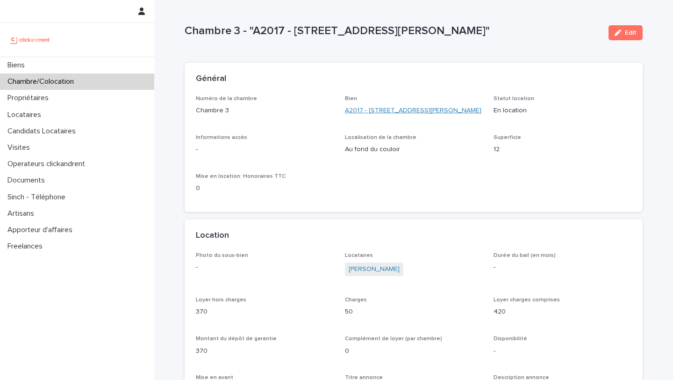
click at [359, 113] on link "A2017 - [STREET_ADDRESS][PERSON_NAME]" at bounding box center [413, 111] width 137 height 10
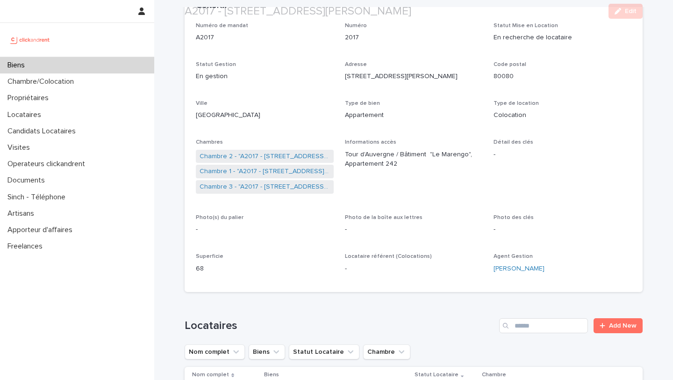
scroll to position [99, 0]
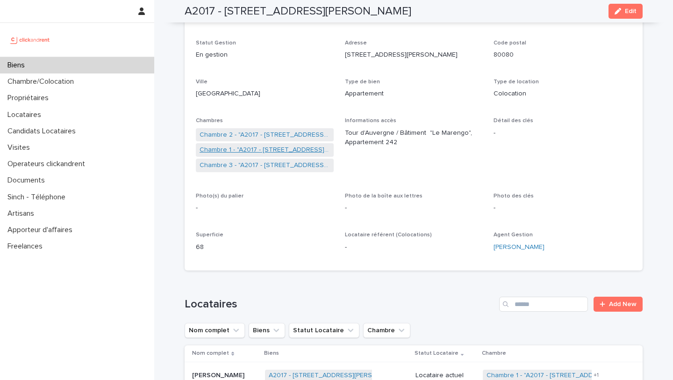
click at [249, 149] on link "Chambre 1 - "A2017 - [STREET_ADDRESS][PERSON_NAME]"" at bounding box center [265, 150] width 130 height 10
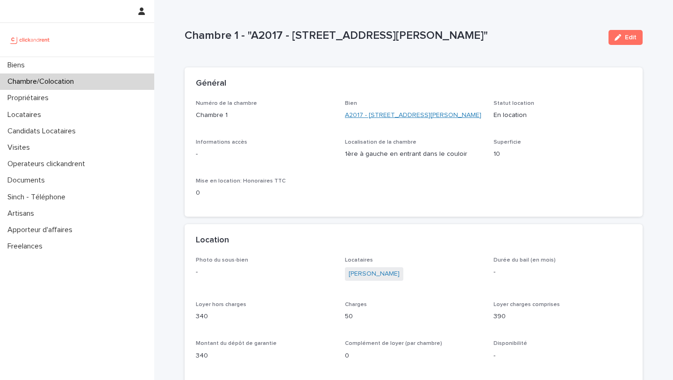
click at [356, 120] on link "A2017 - [STREET_ADDRESS][PERSON_NAME]" at bounding box center [413, 115] width 137 height 10
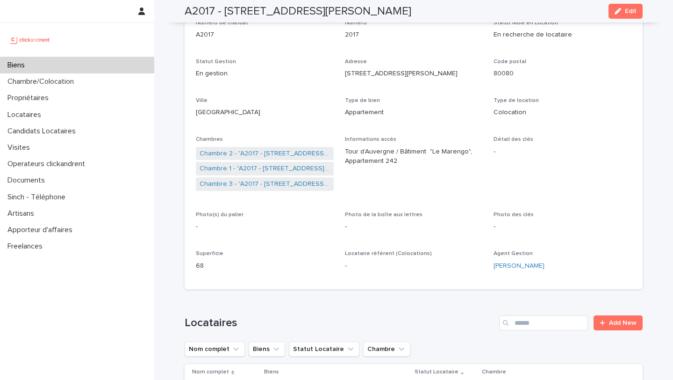
scroll to position [79, 0]
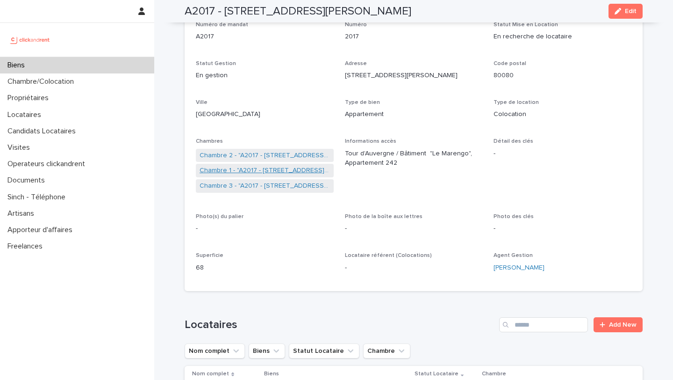
click at [226, 169] on link "Chambre 1 - "A2017 - [STREET_ADDRESS][PERSON_NAME]"" at bounding box center [265, 171] width 130 height 10
click at [249, 187] on link "Chambre 3 - "A2017 - [STREET_ADDRESS][PERSON_NAME]"" at bounding box center [265, 186] width 130 height 10
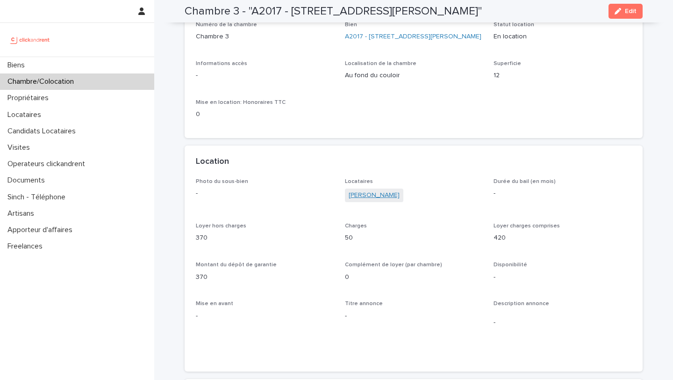
click at [374, 200] on link "[PERSON_NAME]" at bounding box center [374, 195] width 51 height 10
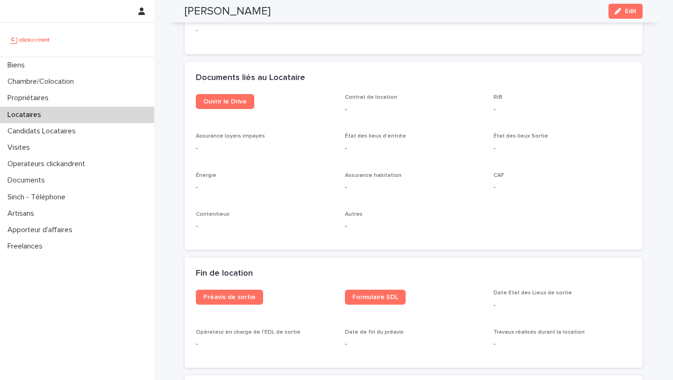
scroll to position [989, 0]
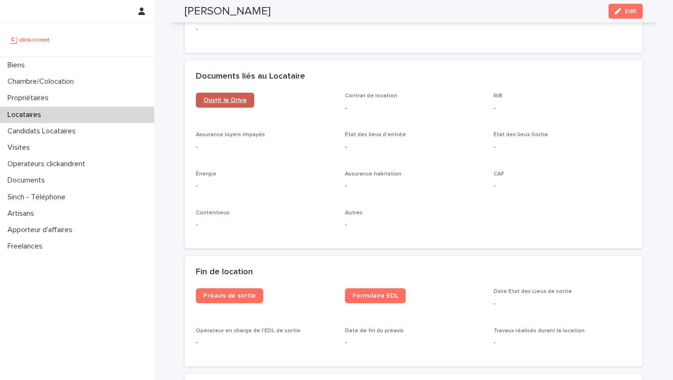
click at [240, 94] on link "Ouvrir le Drive" at bounding box center [225, 100] width 58 height 15
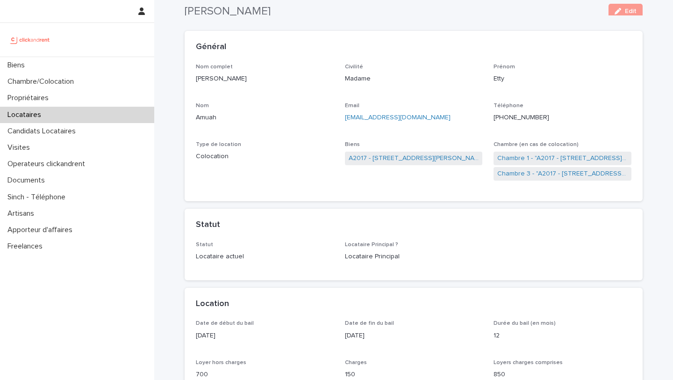
scroll to position [0, 0]
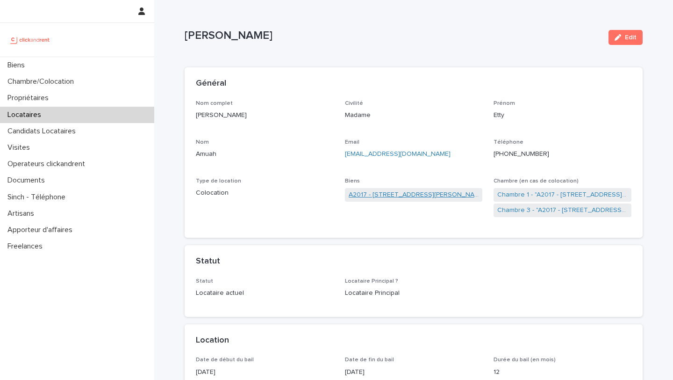
click at [397, 192] on link "A2017 - [STREET_ADDRESS][PERSON_NAME]" at bounding box center [414, 195] width 130 height 10
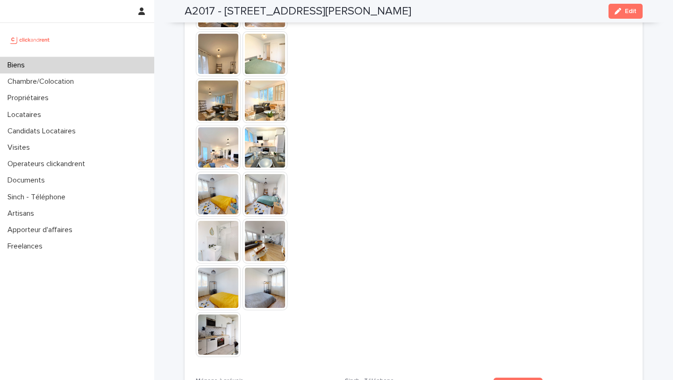
scroll to position [2104, 0]
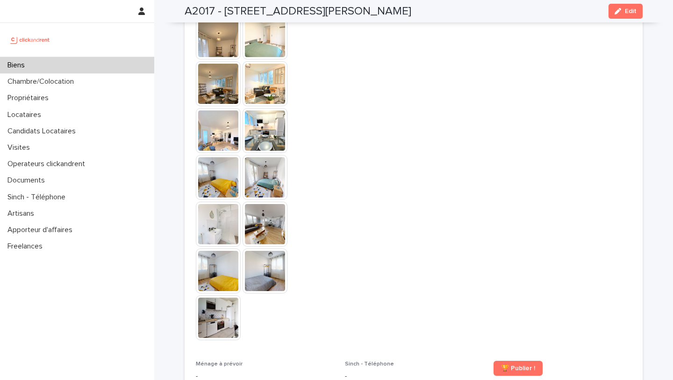
click at [260, 264] on img at bounding box center [265, 270] width 45 height 45
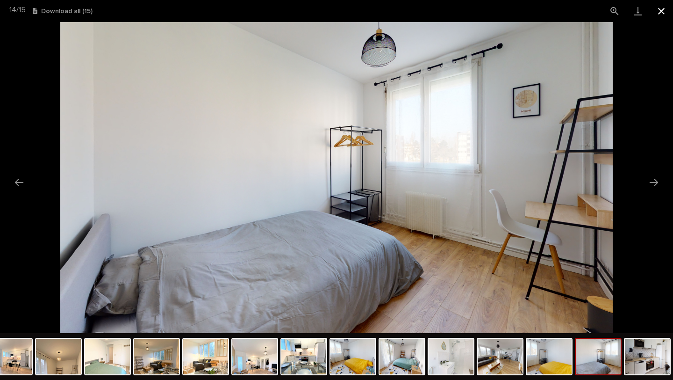
click at [658, 13] on button "Close gallery" at bounding box center [661, 11] width 23 height 22
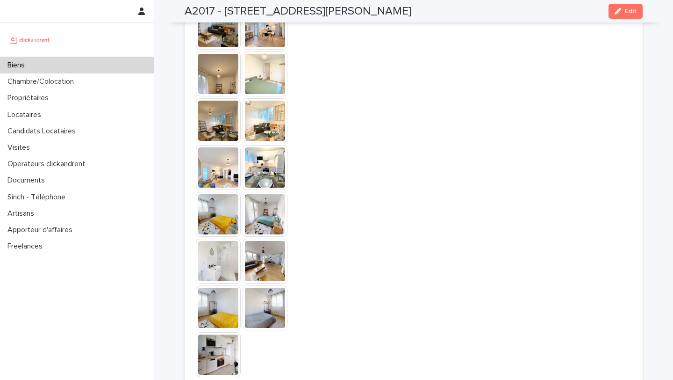
scroll to position [2103, 0]
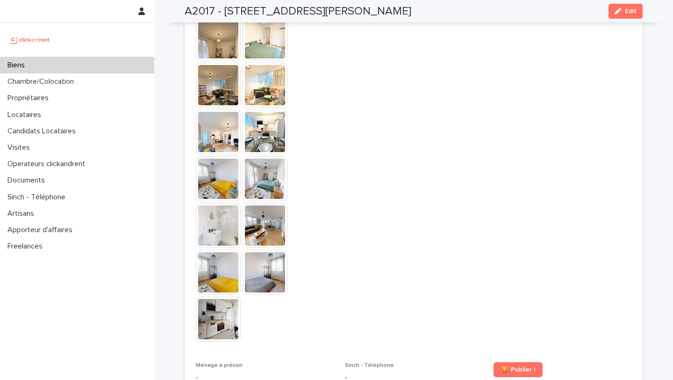
click at [216, 175] on img at bounding box center [218, 178] width 45 height 45
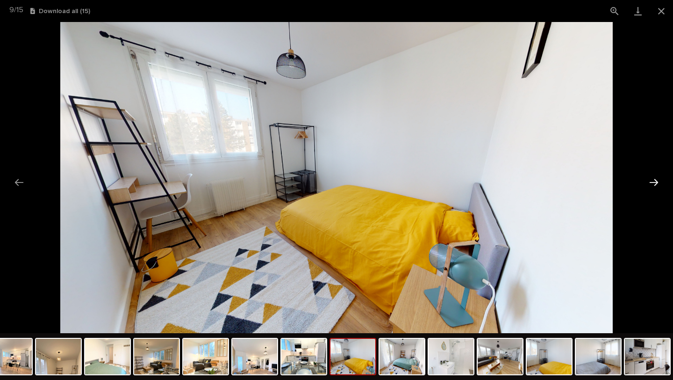
click at [652, 178] on button "Next slide" at bounding box center [654, 182] width 20 height 18
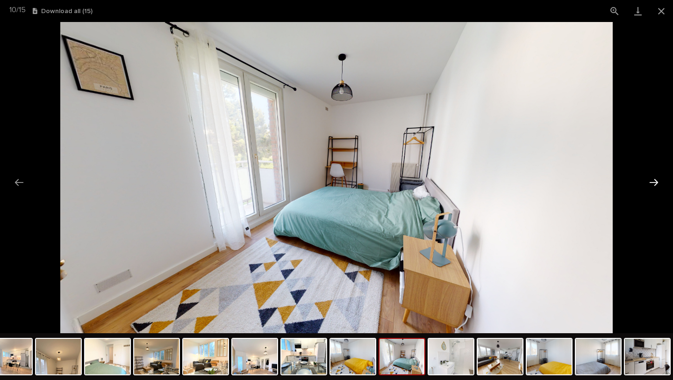
click at [652, 186] on button "Next slide" at bounding box center [654, 182] width 20 height 18
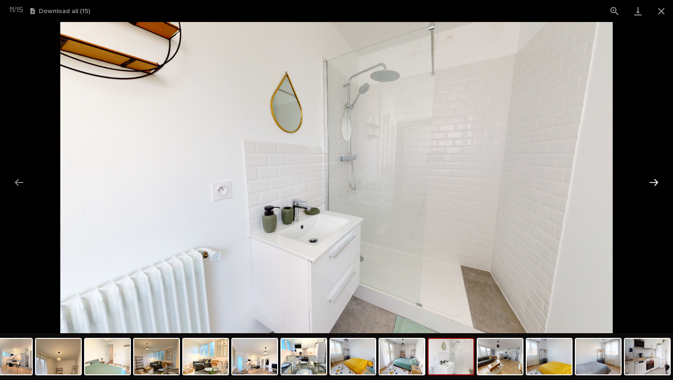
click at [653, 184] on button "Next slide" at bounding box center [654, 182] width 20 height 18
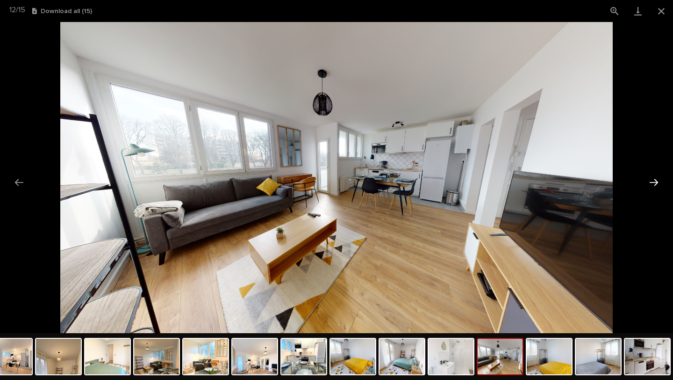
click at [655, 182] on button "Next slide" at bounding box center [654, 182] width 20 height 18
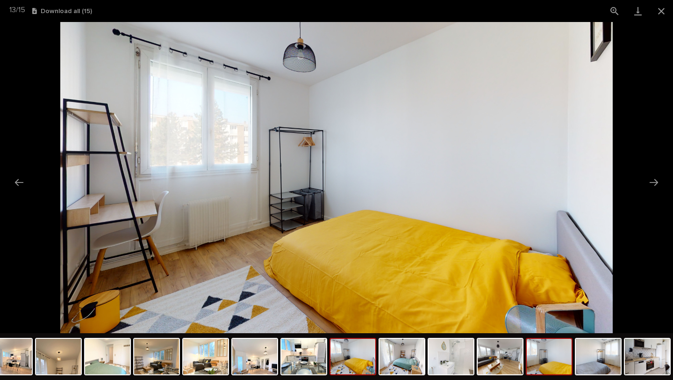
click at [361, 356] on img at bounding box center [353, 357] width 45 height 36
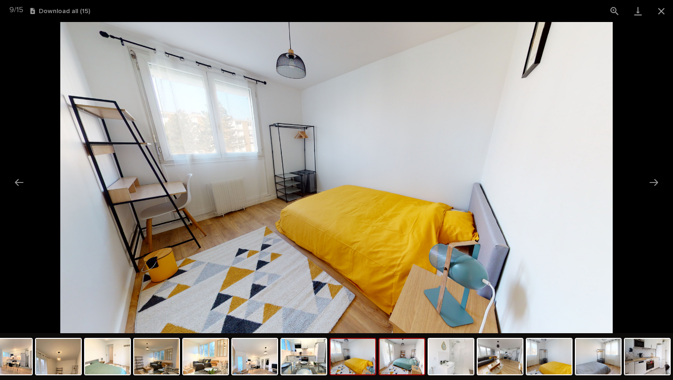
scroll to position [0, 0]
click at [390, 359] on img at bounding box center [402, 357] width 45 height 36
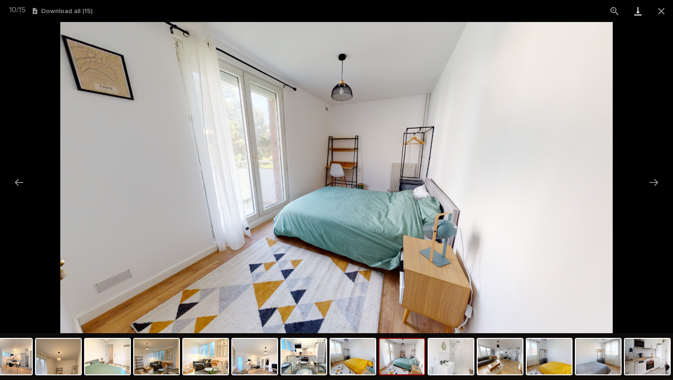
click at [637, 14] on link "Download" at bounding box center [638, 11] width 23 height 22
click at [662, 14] on button "Close gallery" at bounding box center [661, 11] width 23 height 22
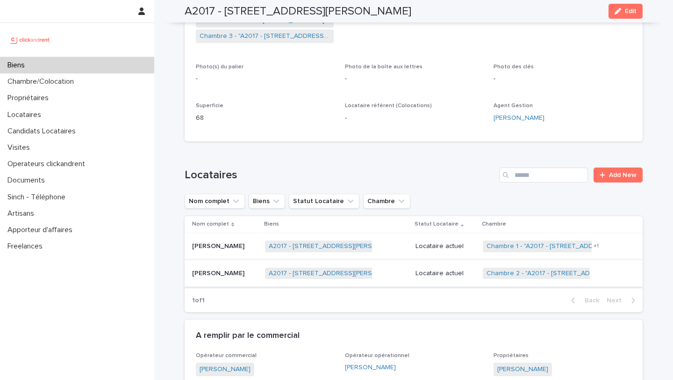
scroll to position [181, 0]
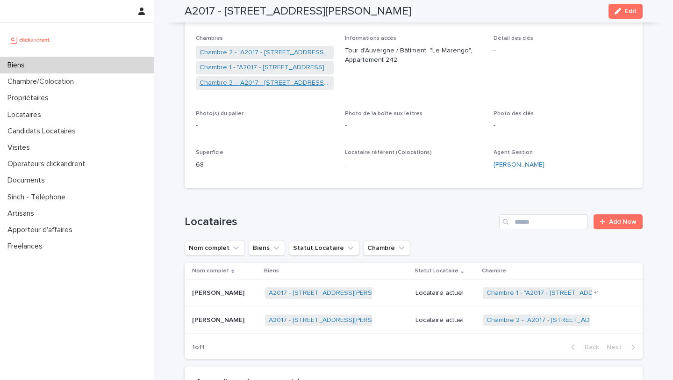
click at [256, 85] on link "Chambre 3 - "A2017 - [STREET_ADDRESS][PERSON_NAME]"" at bounding box center [265, 83] width 130 height 10
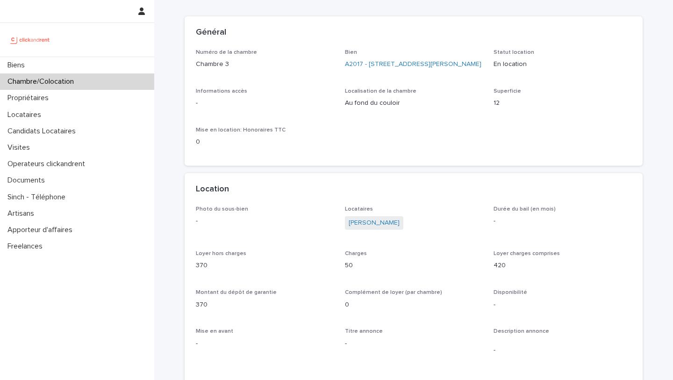
scroll to position [30, 0]
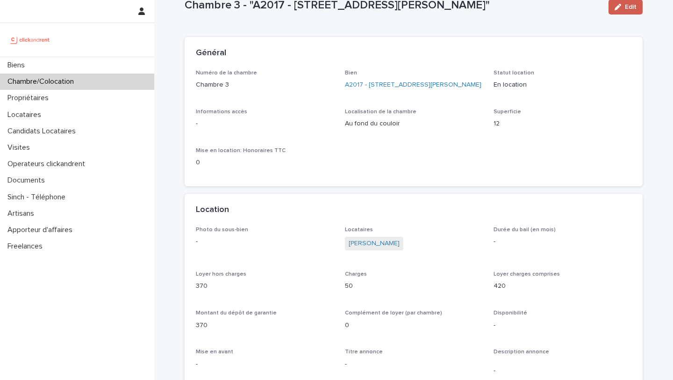
click at [627, 6] on span "Edit" at bounding box center [631, 7] width 12 height 7
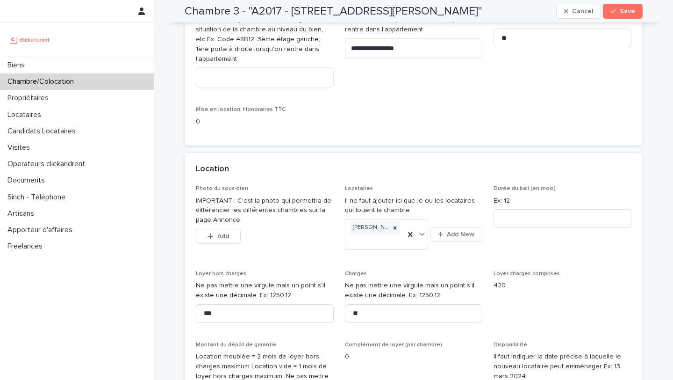
scroll to position [211, 0]
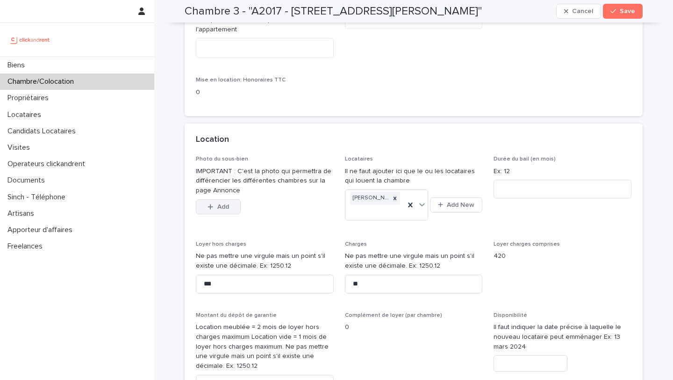
click at [222, 206] on span "Add" at bounding box center [223, 206] width 12 height 7
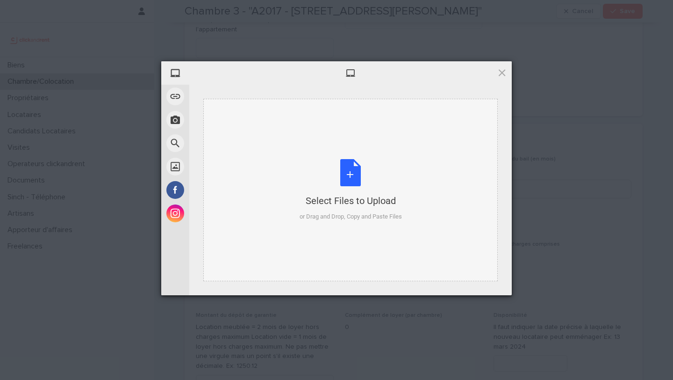
click at [346, 177] on div "Select Files to Upload or Drag and Drop, Copy and Paste Files" at bounding box center [351, 190] width 102 height 62
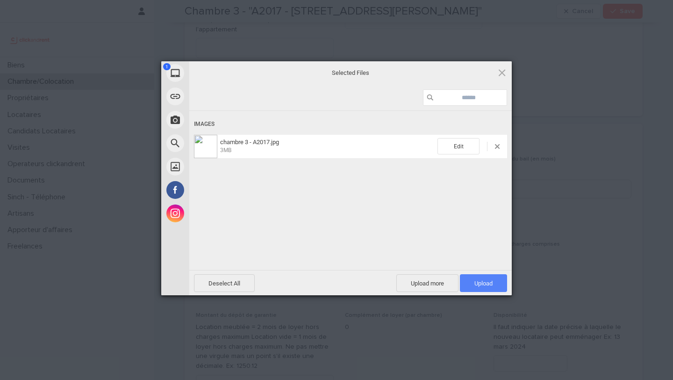
click at [492, 289] on span "Upload 1" at bounding box center [483, 283] width 47 height 18
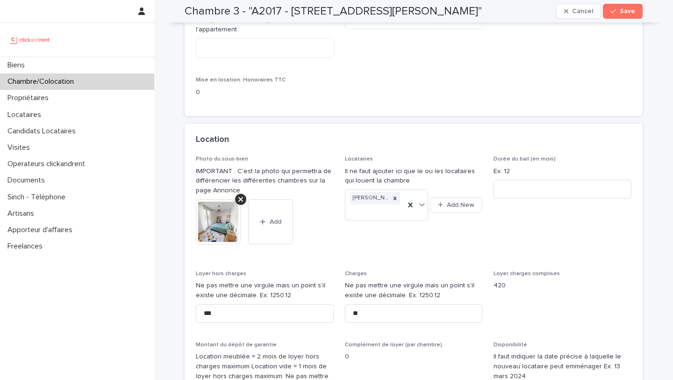
scroll to position [228, 0]
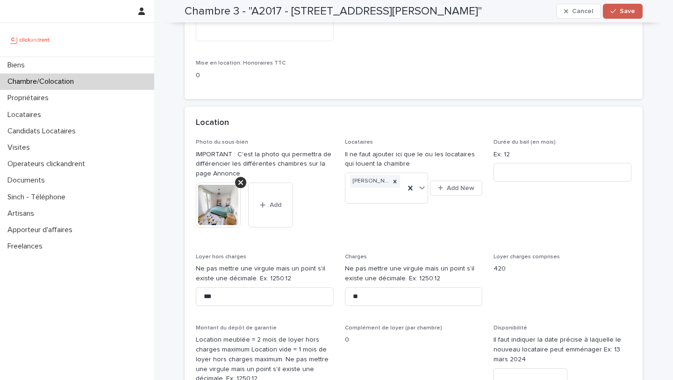
click at [617, 11] on div "button" at bounding box center [615, 11] width 9 height 7
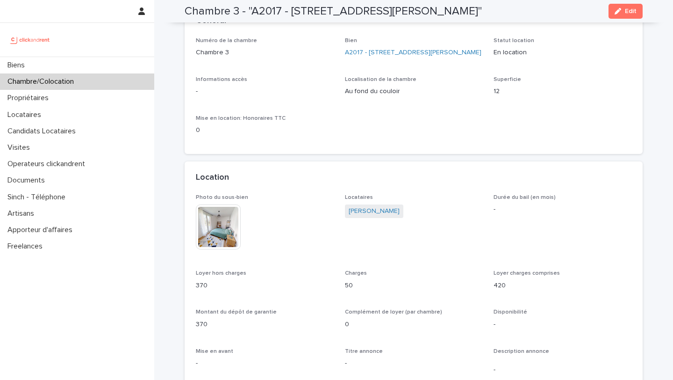
scroll to position [30, 0]
